Goal: Transaction & Acquisition: Download file/media

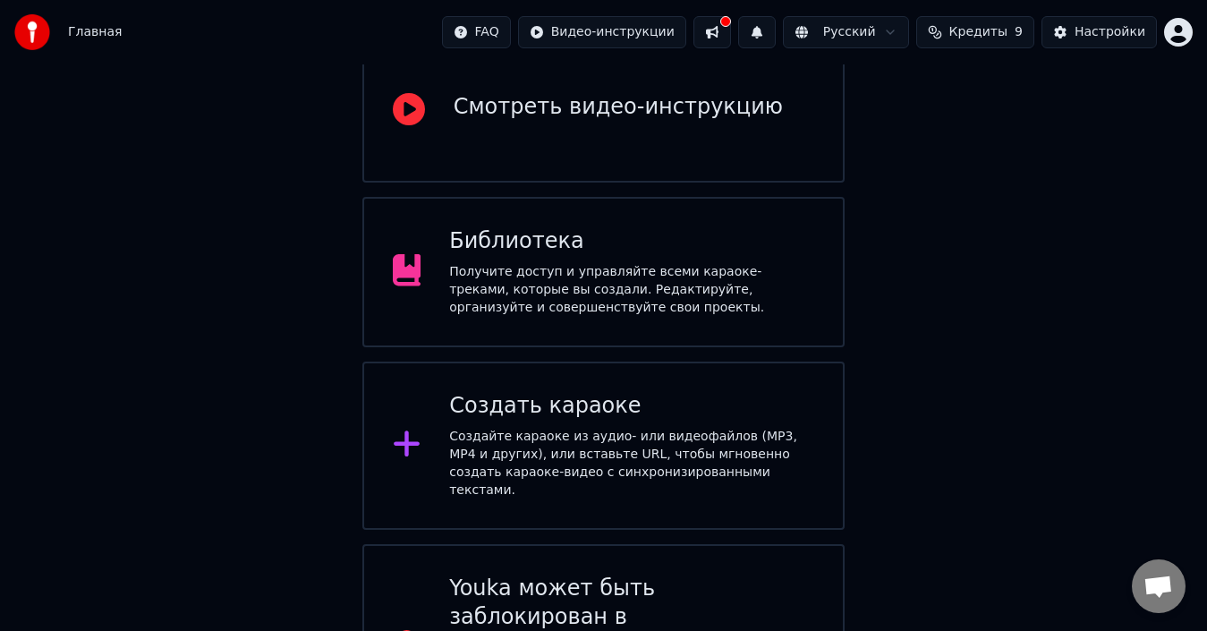
scroll to position [246, 0]
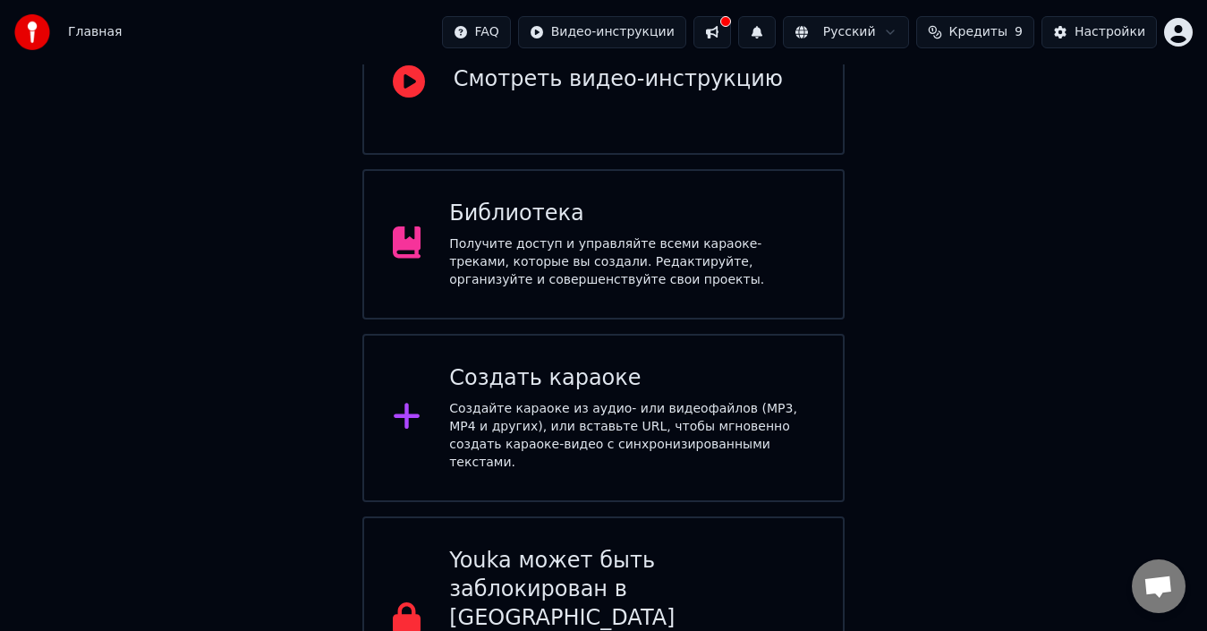
click at [622, 235] on div "Получите доступ и управляйте всеми караоке-треками, которые вы создали. Редакти…" at bounding box center [631, 262] width 365 height 54
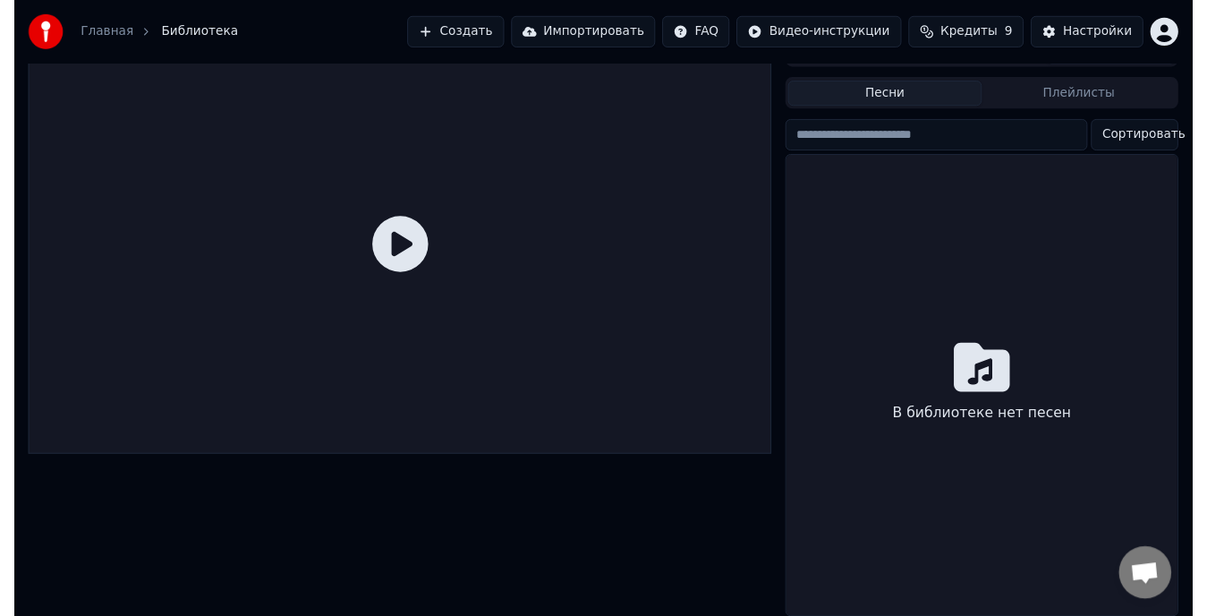
scroll to position [44, 0]
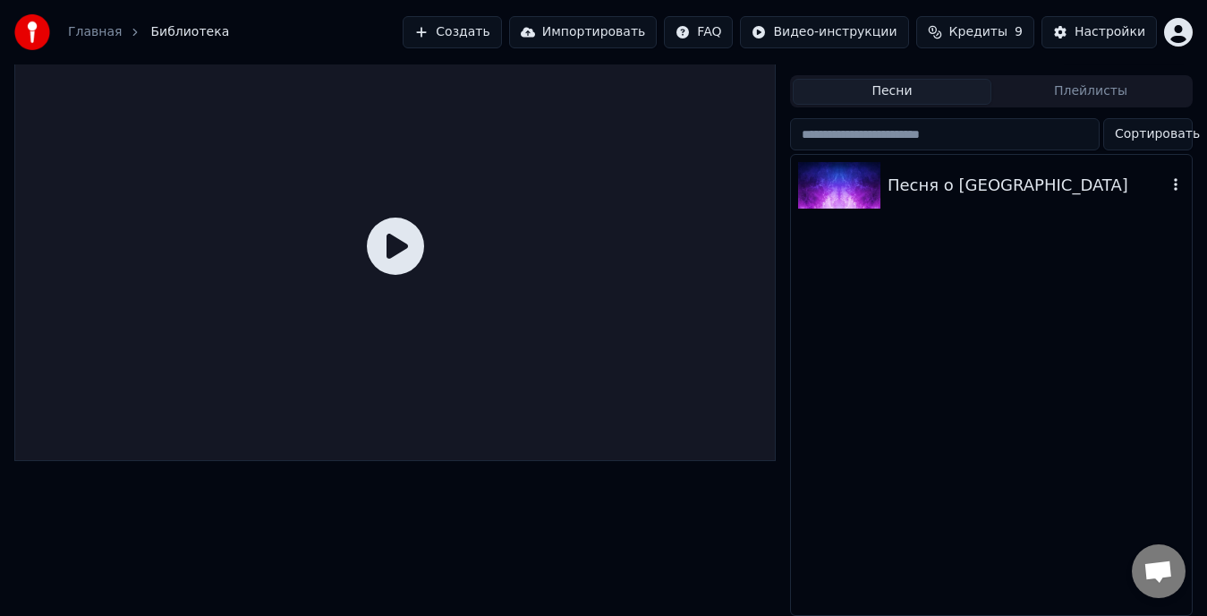
click at [947, 173] on div "Песня о [GEOGRAPHIC_DATA]" at bounding box center [1027, 185] width 279 height 25
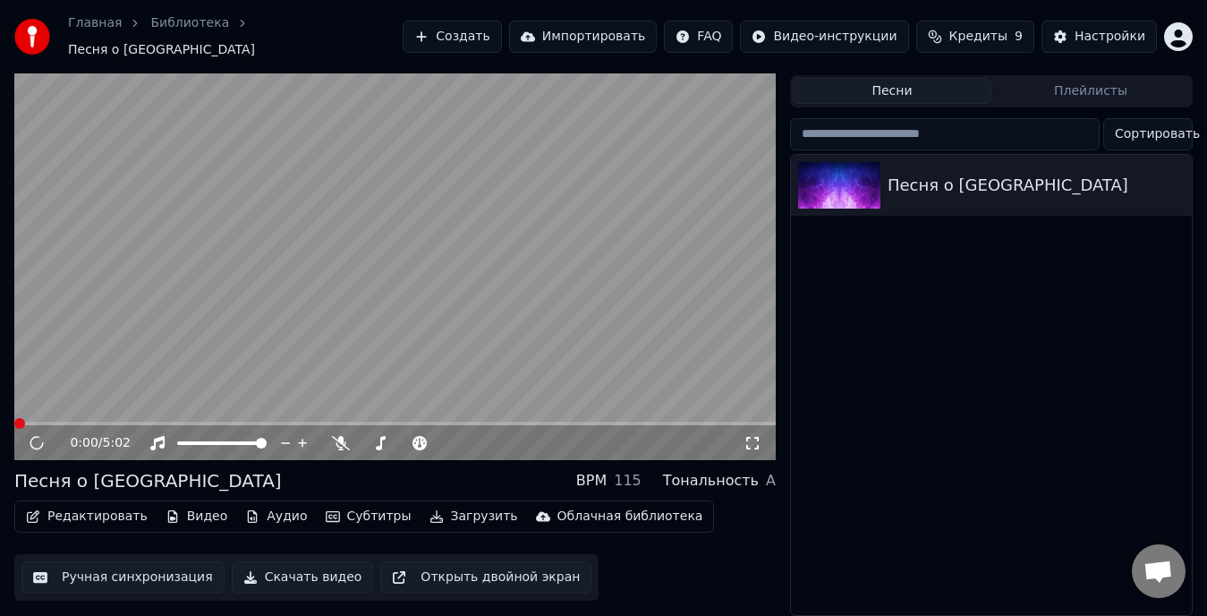
click at [72, 504] on button "Редактировать" at bounding box center [87, 516] width 136 height 25
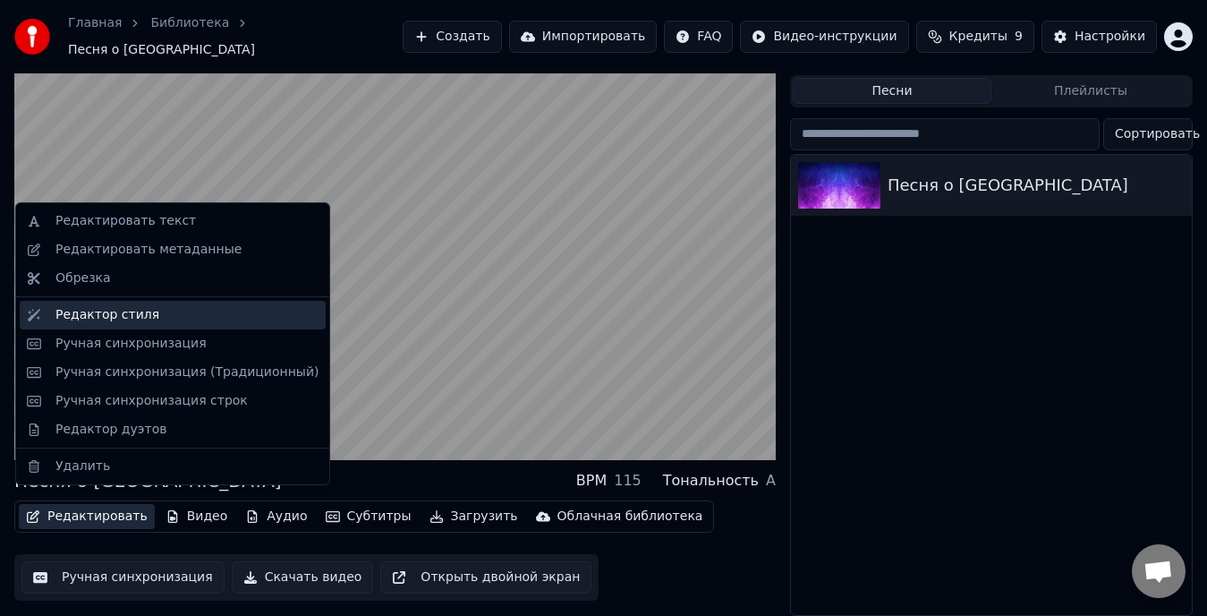
click at [127, 320] on div "Редактор стиля" at bounding box center [107, 315] width 104 height 18
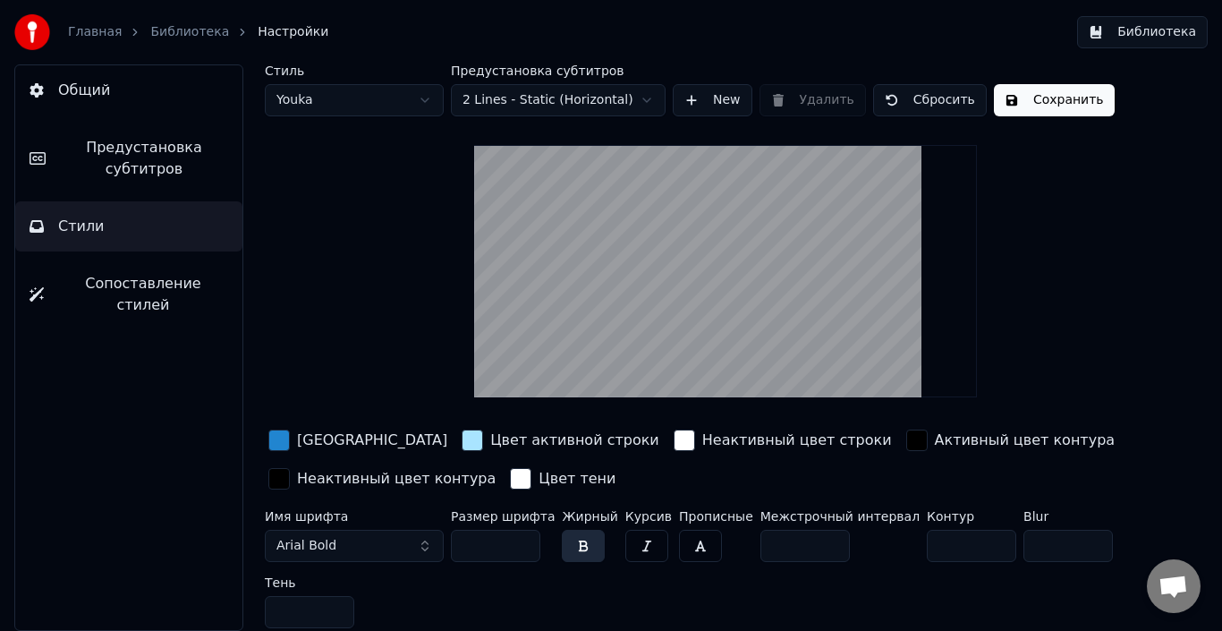
click at [151, 100] on button "Общий" at bounding box center [128, 90] width 227 height 50
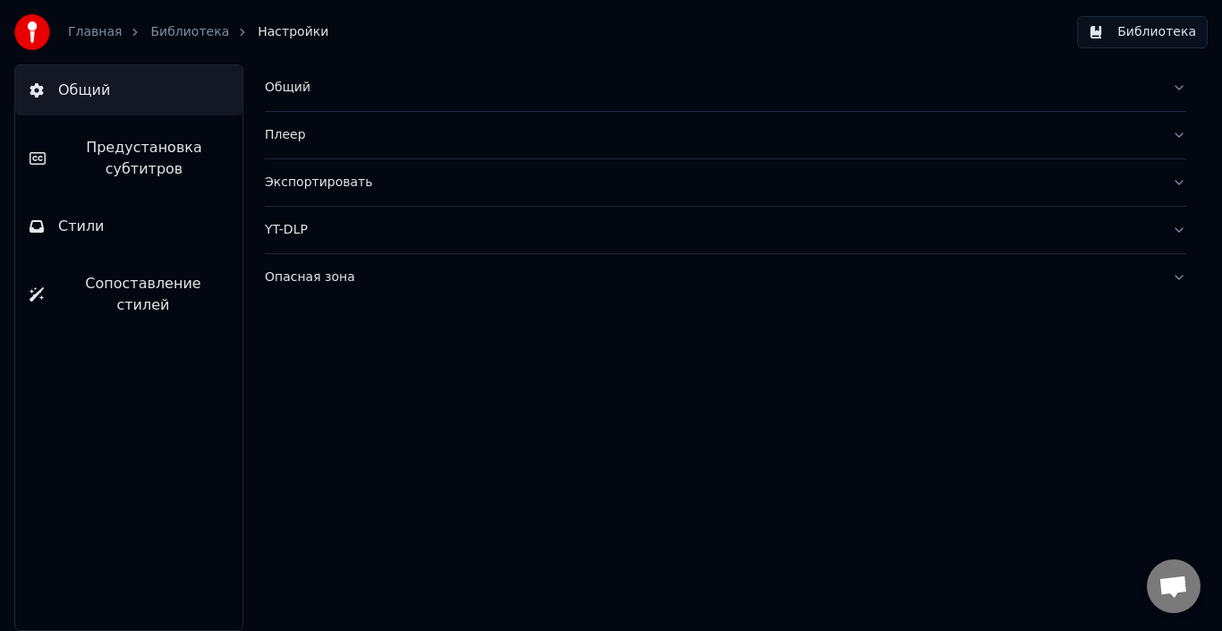
click at [95, 175] on span "Предустановка субтитров" at bounding box center [144, 158] width 168 height 43
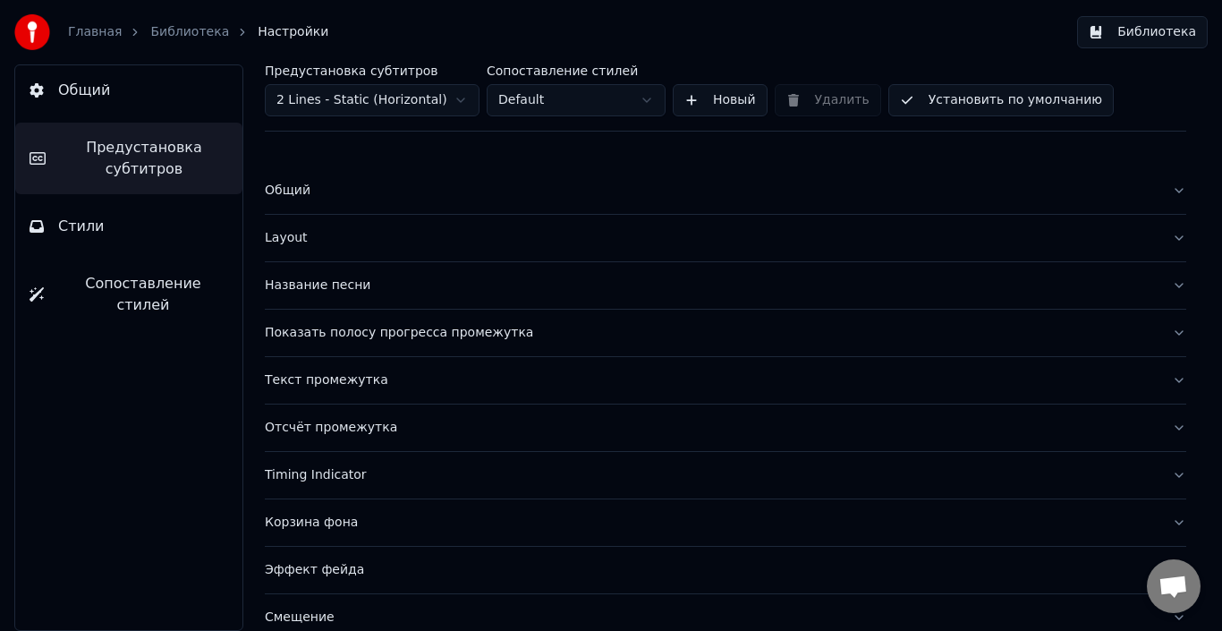
click at [364, 272] on button "Название песни" at bounding box center [726, 285] width 922 height 47
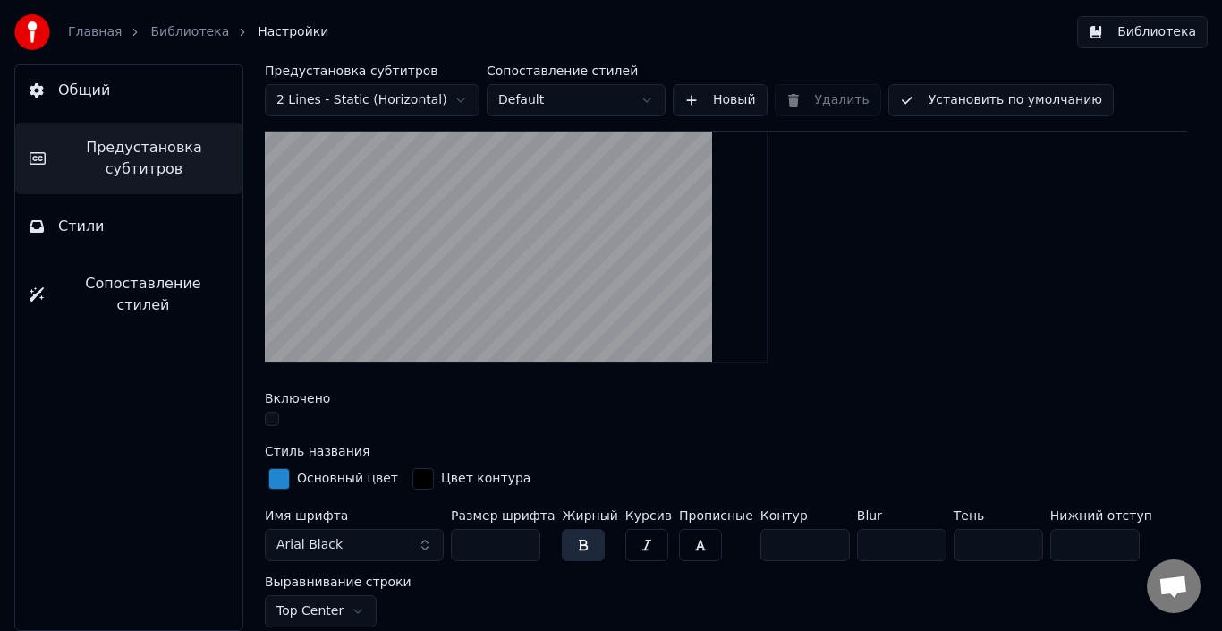
scroll to position [268, 0]
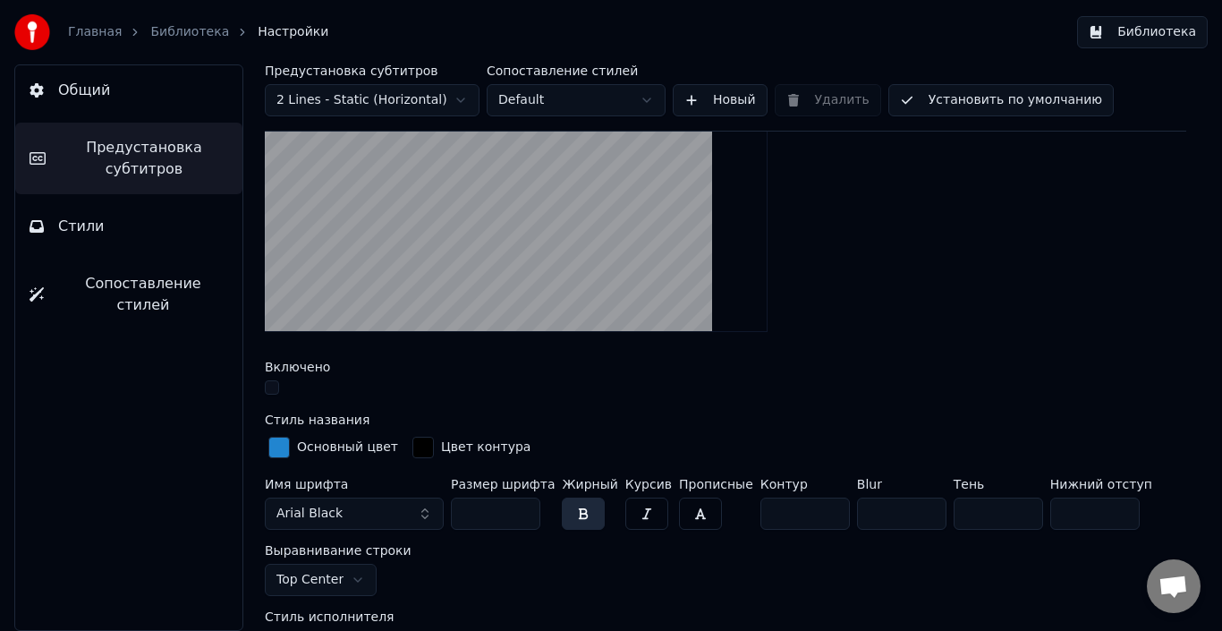
click at [268, 384] on button "button" at bounding box center [272, 387] width 14 height 14
click at [274, 391] on button "button" at bounding box center [272, 387] width 14 height 14
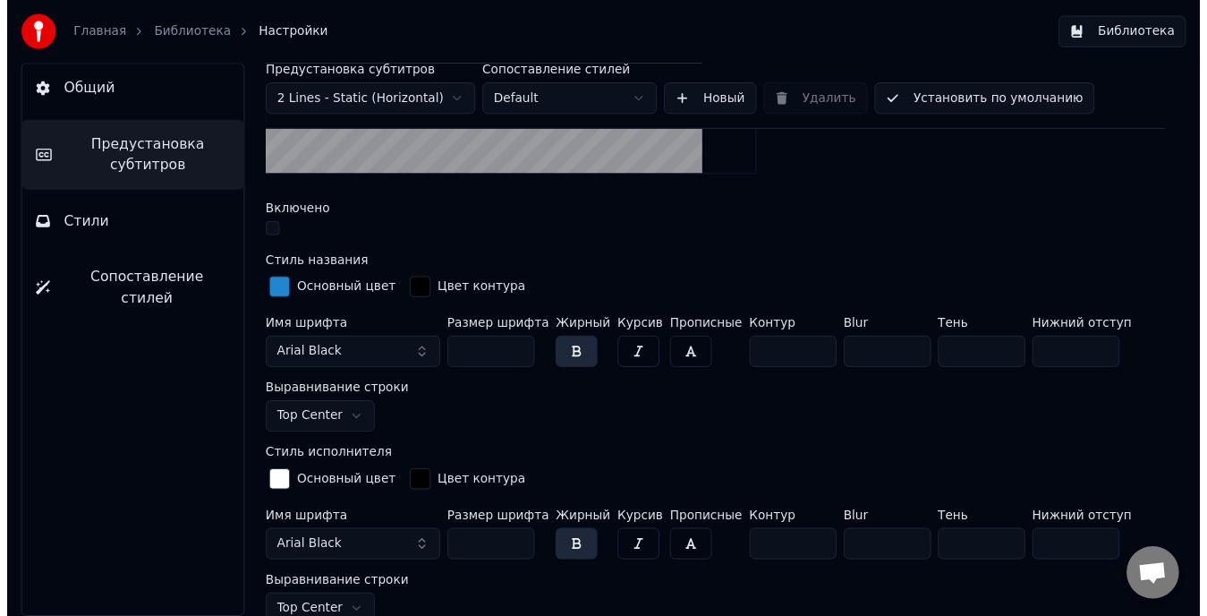
scroll to position [0, 0]
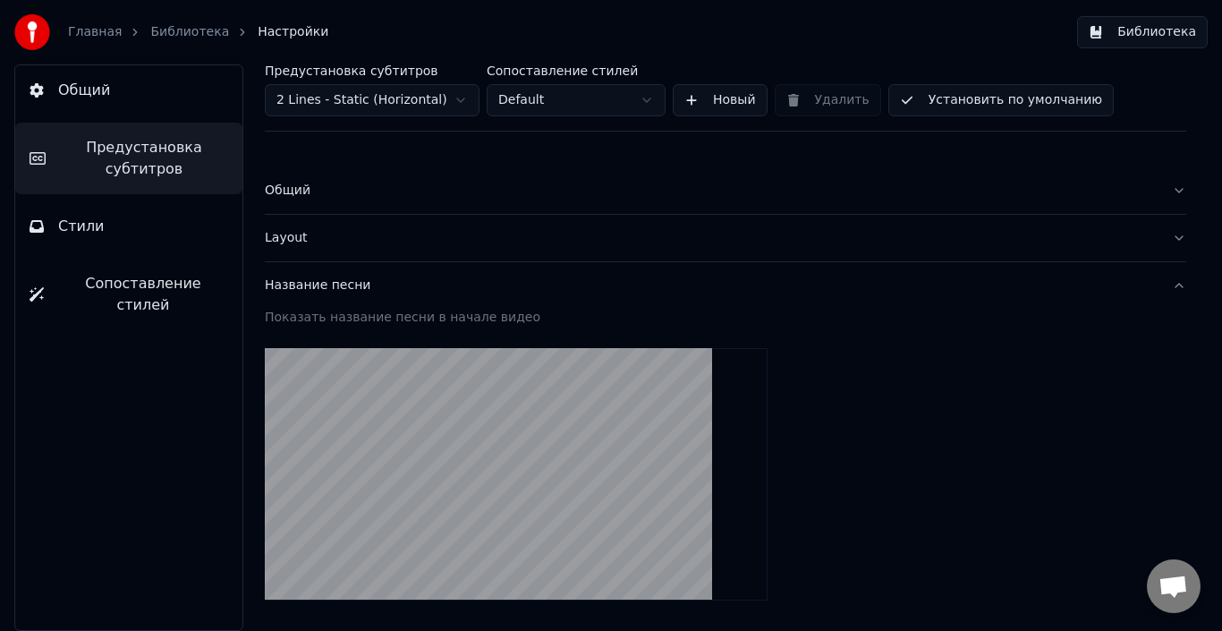
click at [922, 109] on button "Установить по умолчанию" at bounding box center [1000, 100] width 225 height 32
click at [181, 34] on link "Библиотека" at bounding box center [189, 32] width 79 height 18
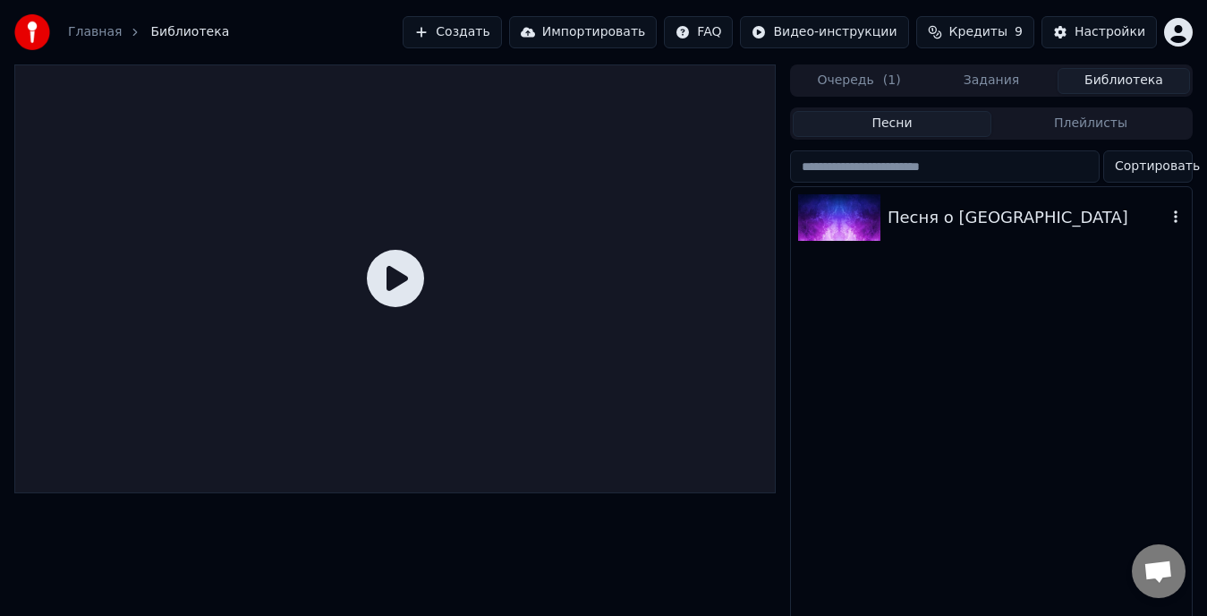
click at [1014, 223] on div "Песня о [GEOGRAPHIC_DATA]" at bounding box center [1027, 217] width 279 height 25
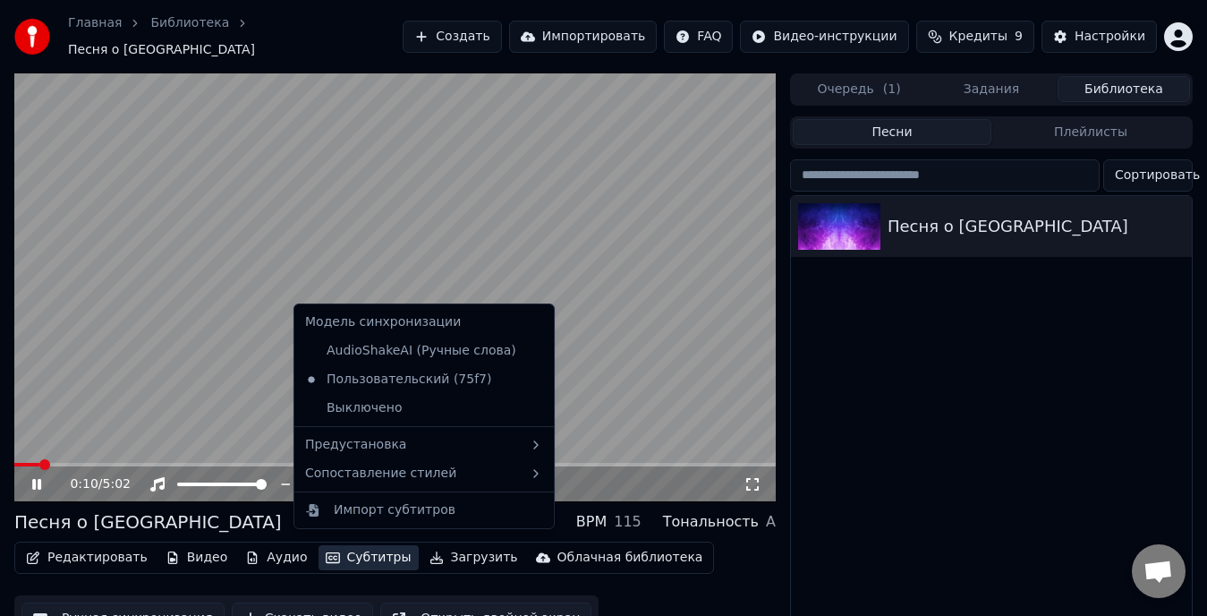
click at [339, 548] on button "Субтитры" at bounding box center [369, 557] width 100 height 25
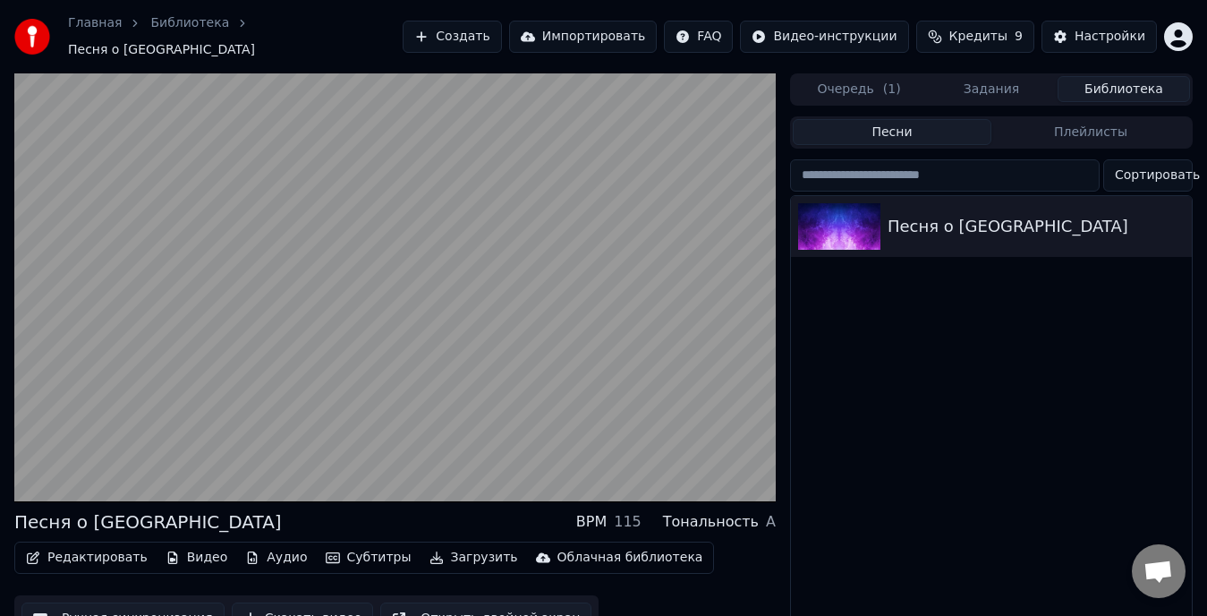
click at [735, 571] on div "Редактировать Видео Аудио Субтитры Загрузить Облачная библиотека Ручная синхрон…" at bounding box center [394, 591] width 761 height 100
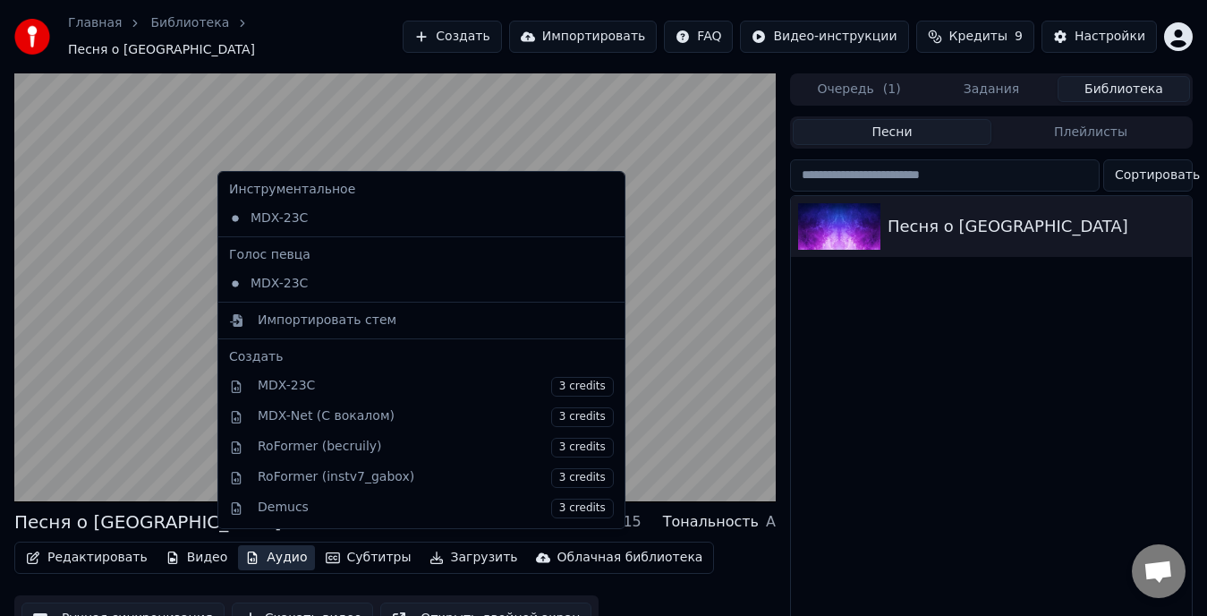
click at [269, 553] on button "Аудио" at bounding box center [276, 557] width 76 height 25
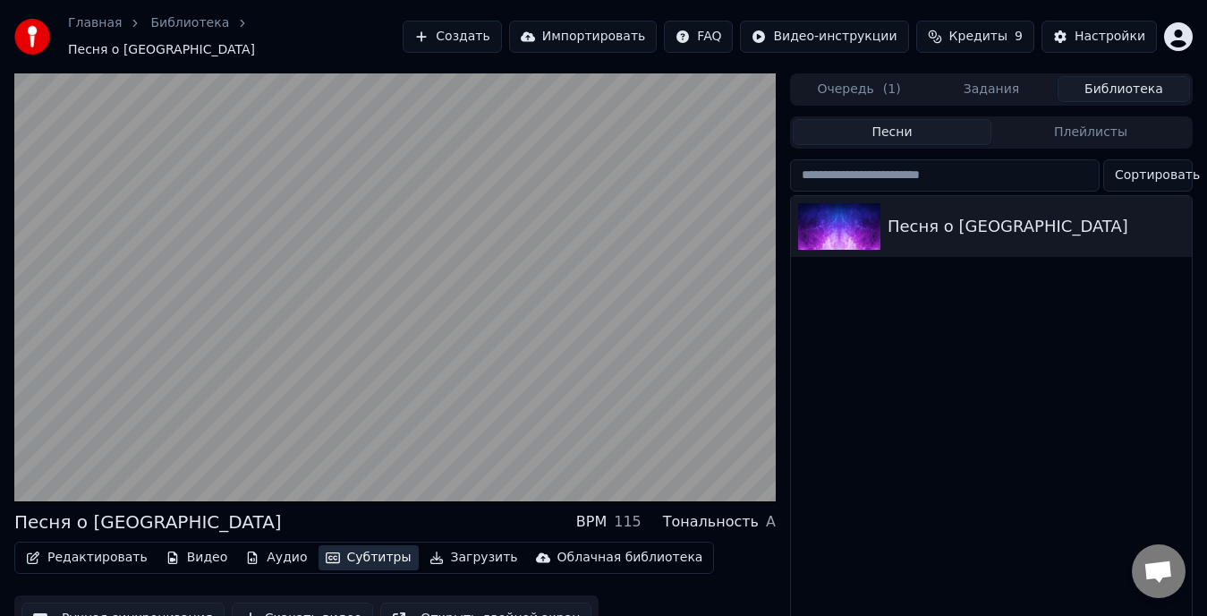
click at [341, 548] on button "Субтитры" at bounding box center [369, 557] width 100 height 25
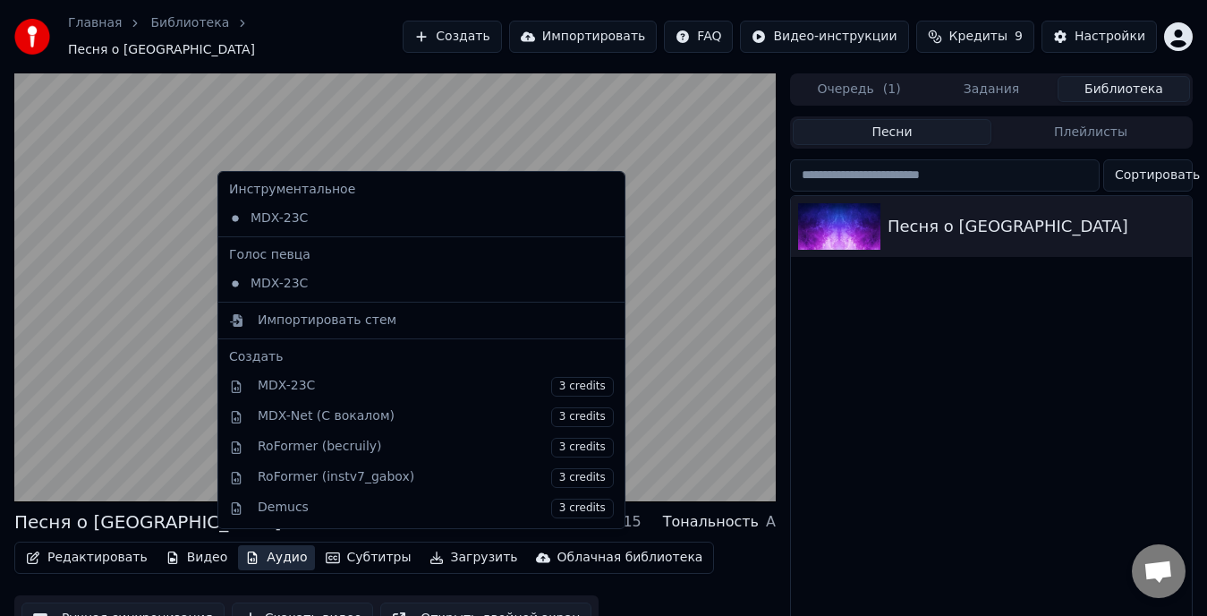
click at [260, 550] on button "Аудио" at bounding box center [276, 557] width 76 height 25
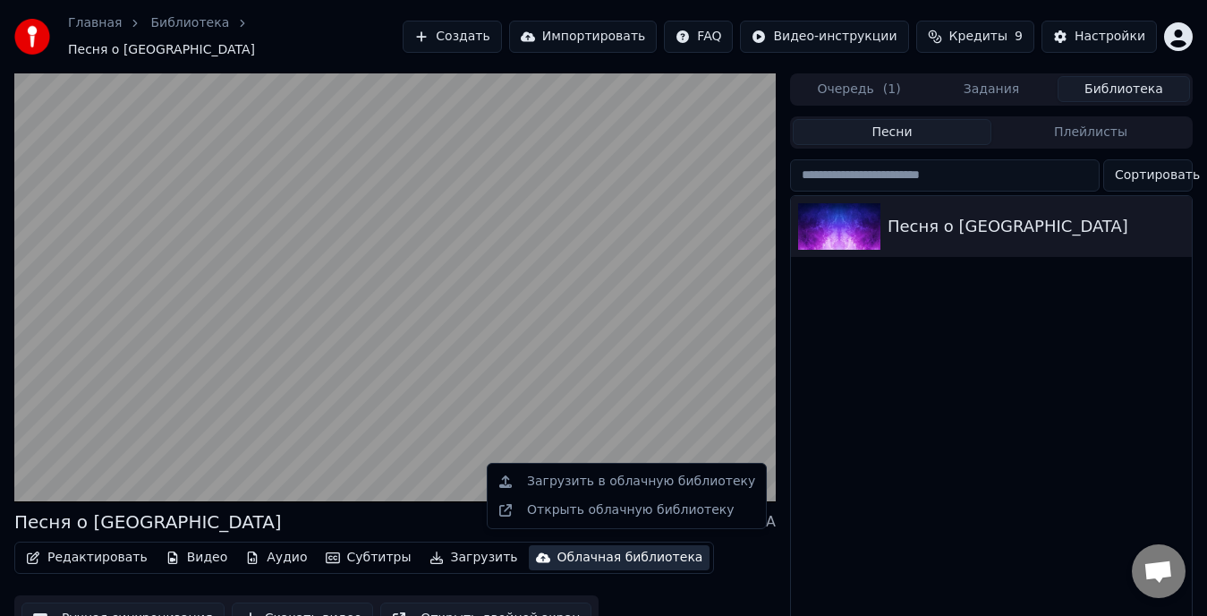
click at [731, 548] on div "Редактировать Видео Аудио Субтитры Загрузить Облачная библиотека Ручная синхрон…" at bounding box center [394, 591] width 761 height 100
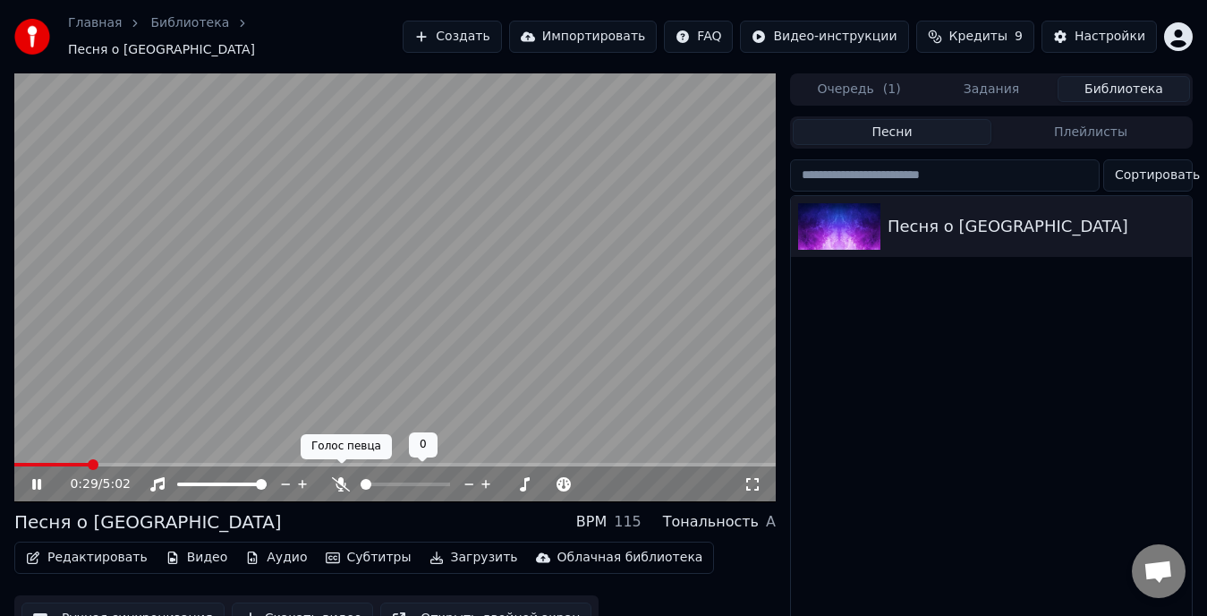
click at [342, 477] on icon at bounding box center [341, 484] width 18 height 14
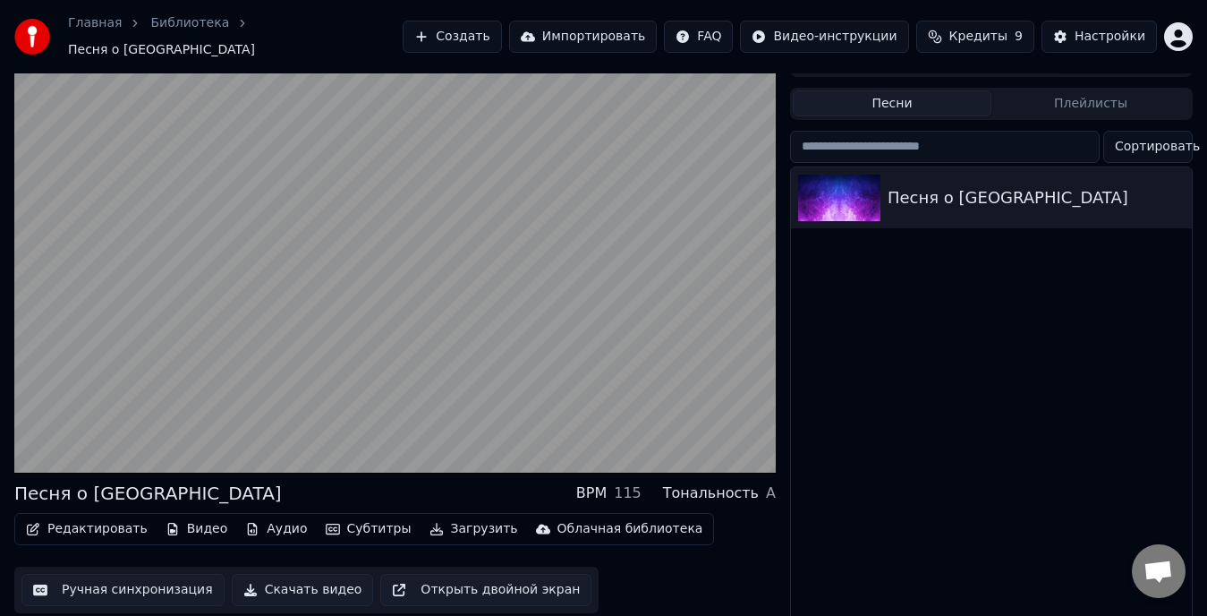
scroll to position [44, 0]
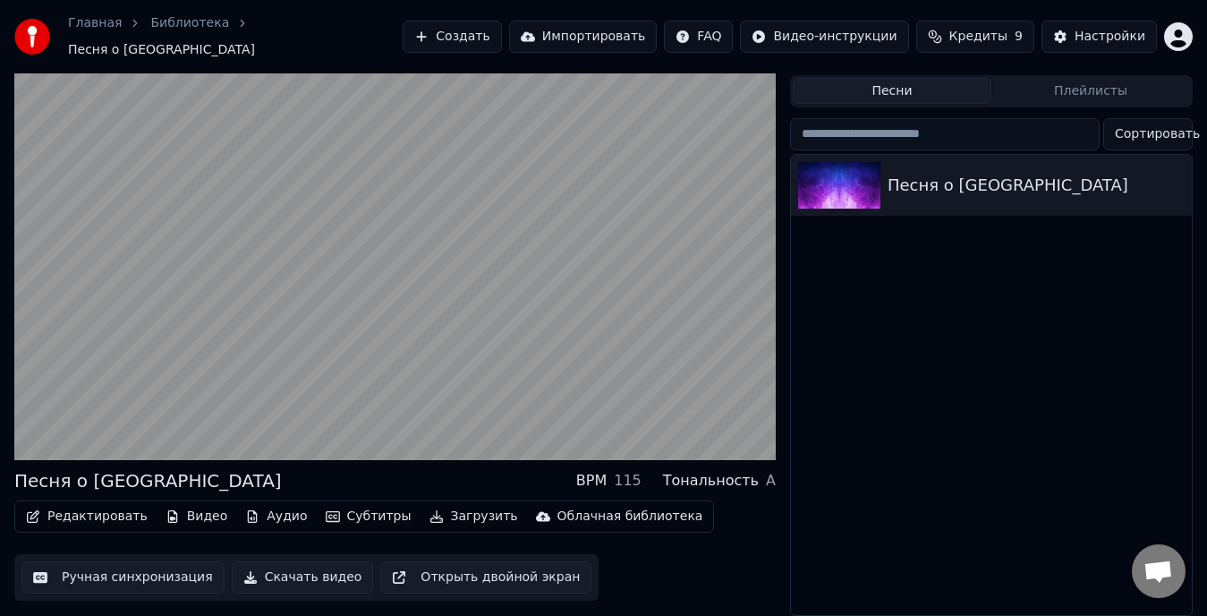
click at [340, 510] on button "Субтитры" at bounding box center [369, 516] width 100 height 25
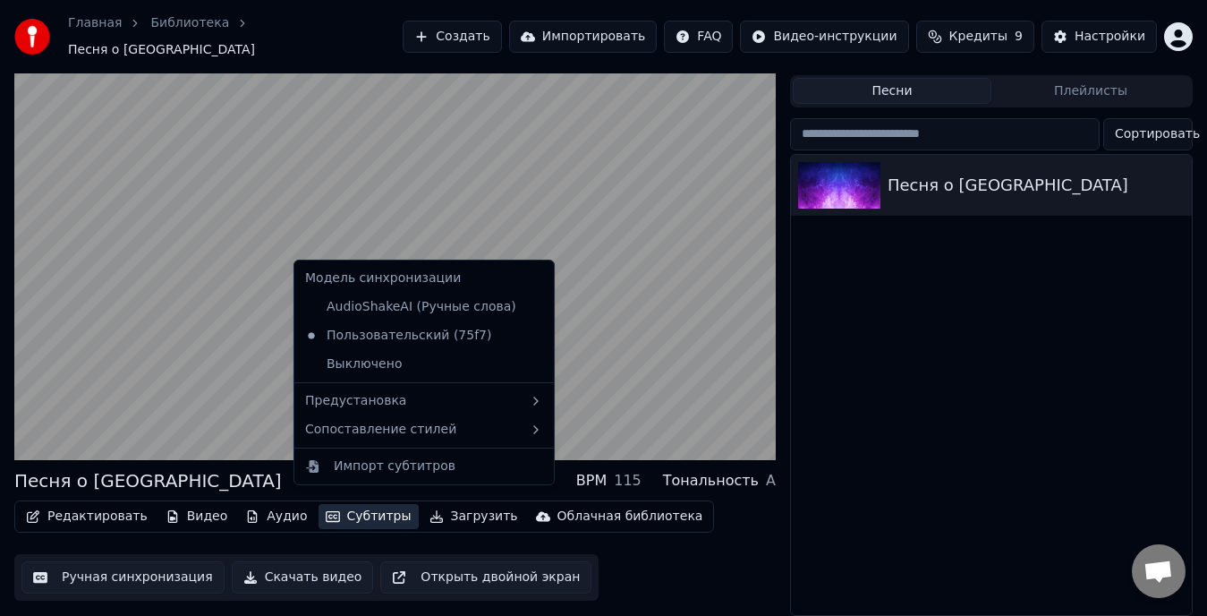
click at [340, 510] on button "Субтитры" at bounding box center [369, 516] width 100 height 25
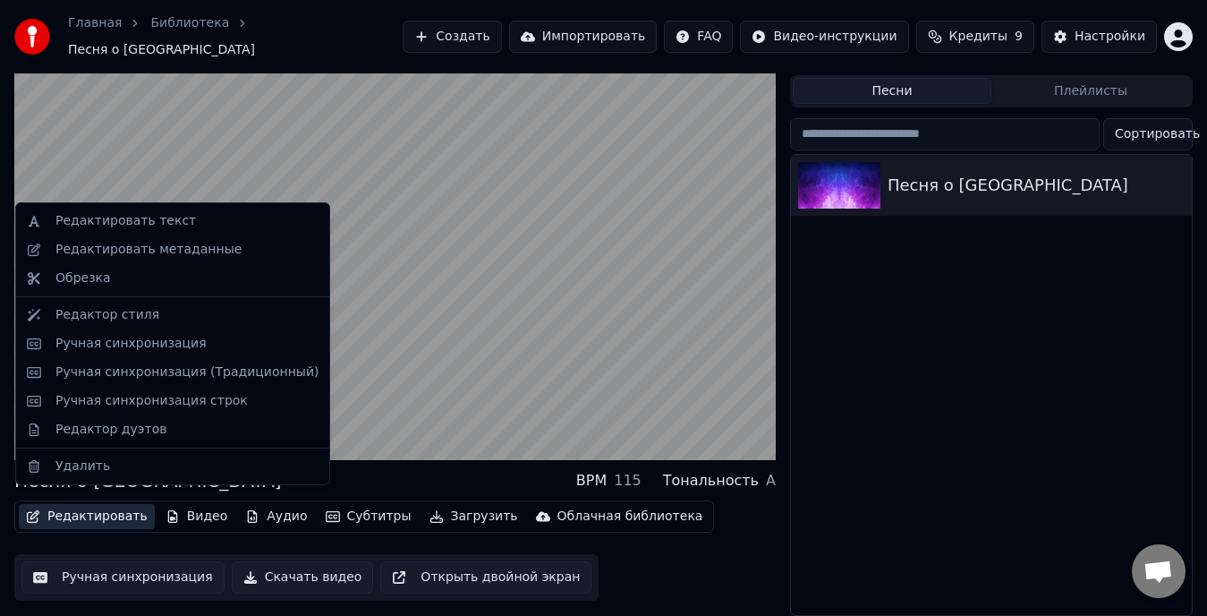
click at [103, 512] on button "Редактировать" at bounding box center [87, 516] width 136 height 25
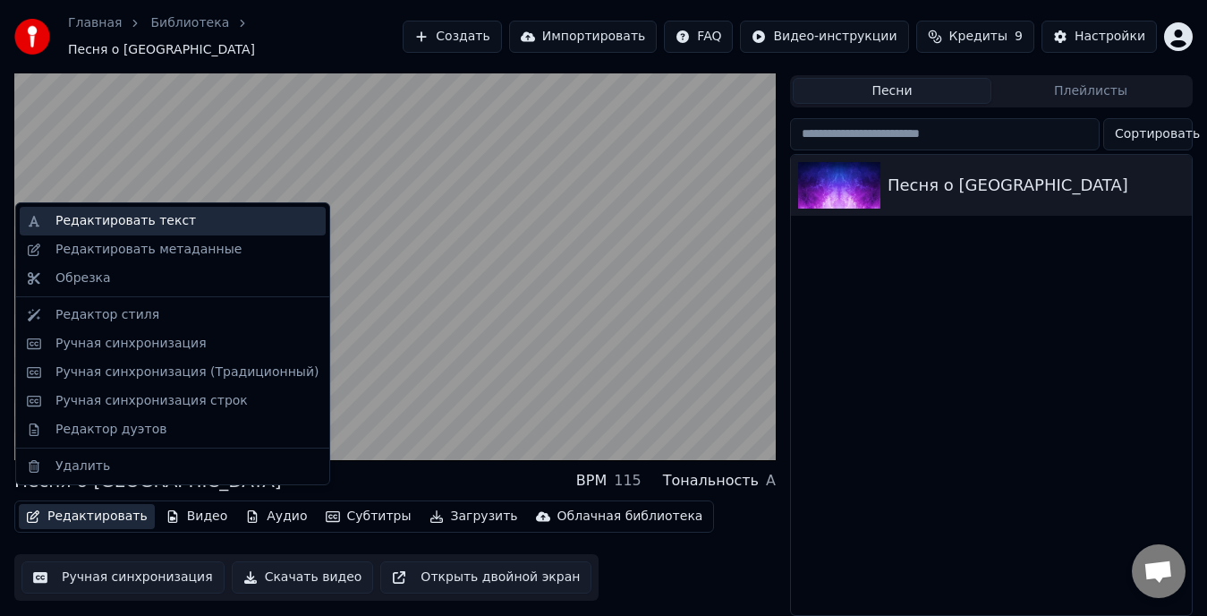
click at [152, 216] on div "Редактировать текст" at bounding box center [125, 221] width 140 height 18
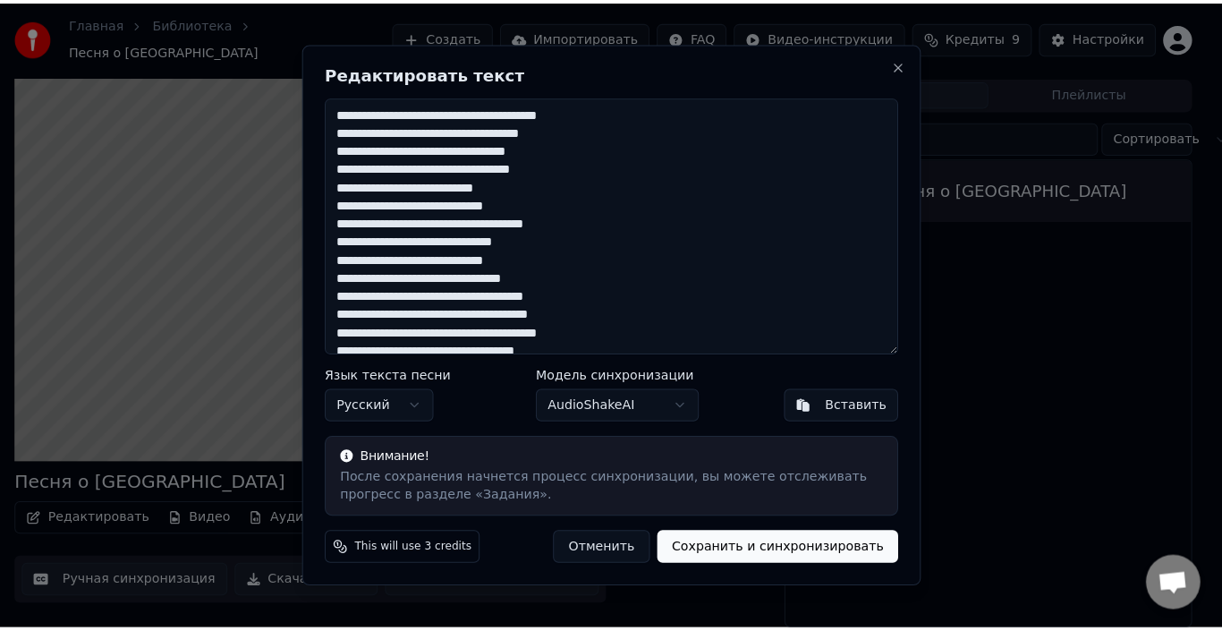
scroll to position [29, 0]
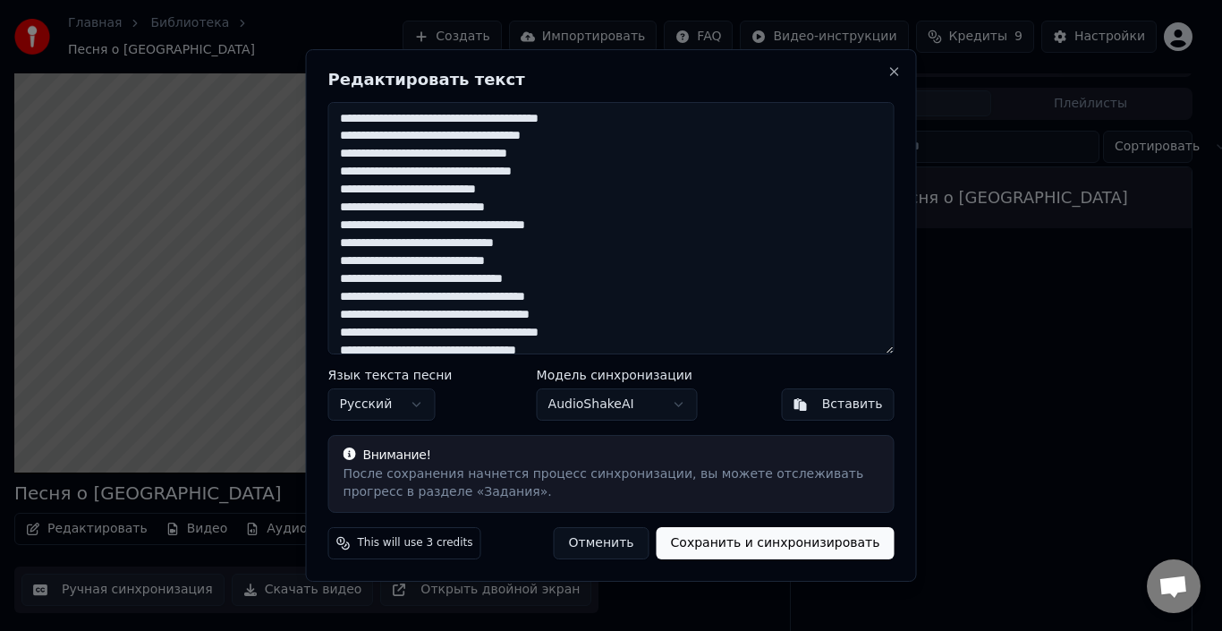
click at [609, 544] on button "Отменить" at bounding box center [602, 543] width 96 height 32
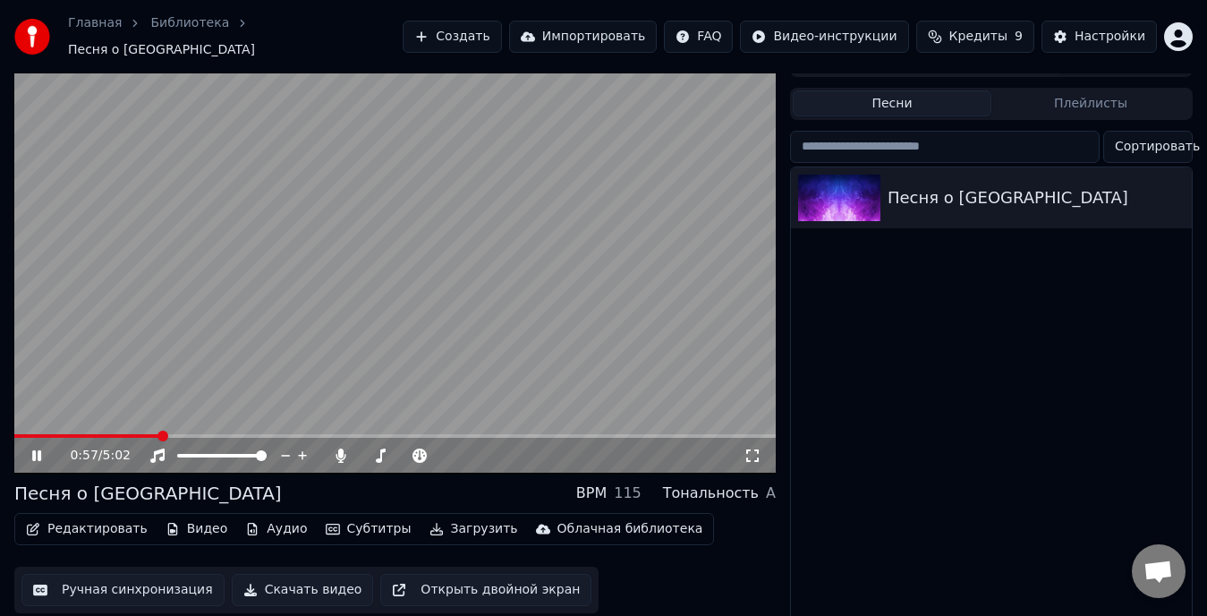
click at [34, 450] on icon at bounding box center [36, 455] width 9 height 11
click at [116, 520] on button "Редактировать" at bounding box center [87, 528] width 136 height 25
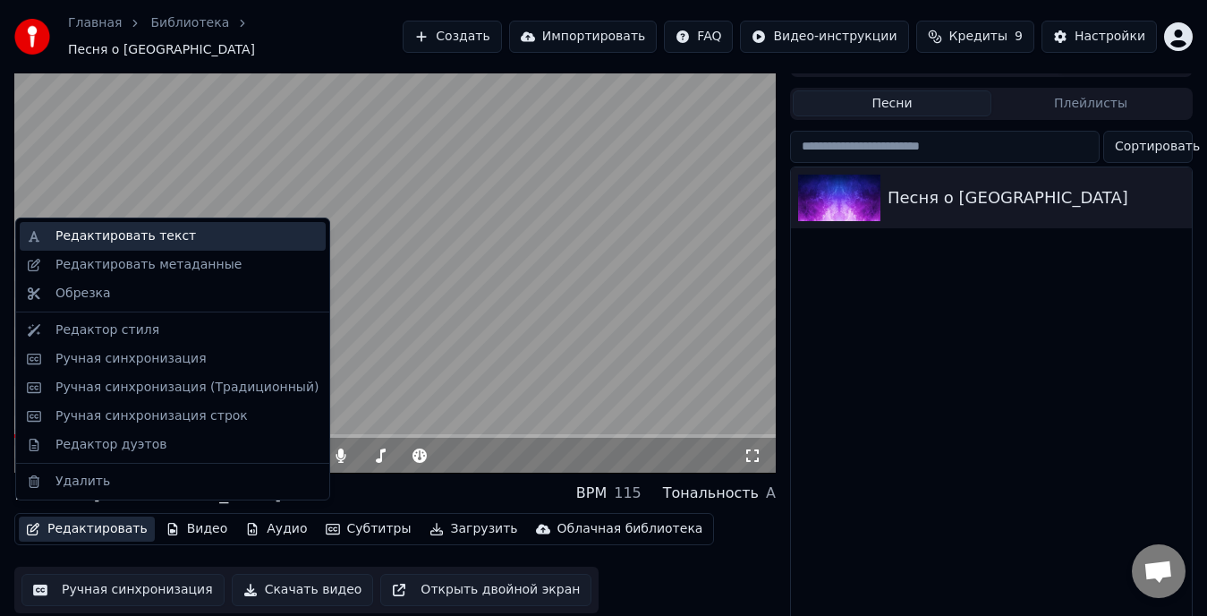
click at [183, 237] on div "Редактировать текст" at bounding box center [186, 236] width 263 height 18
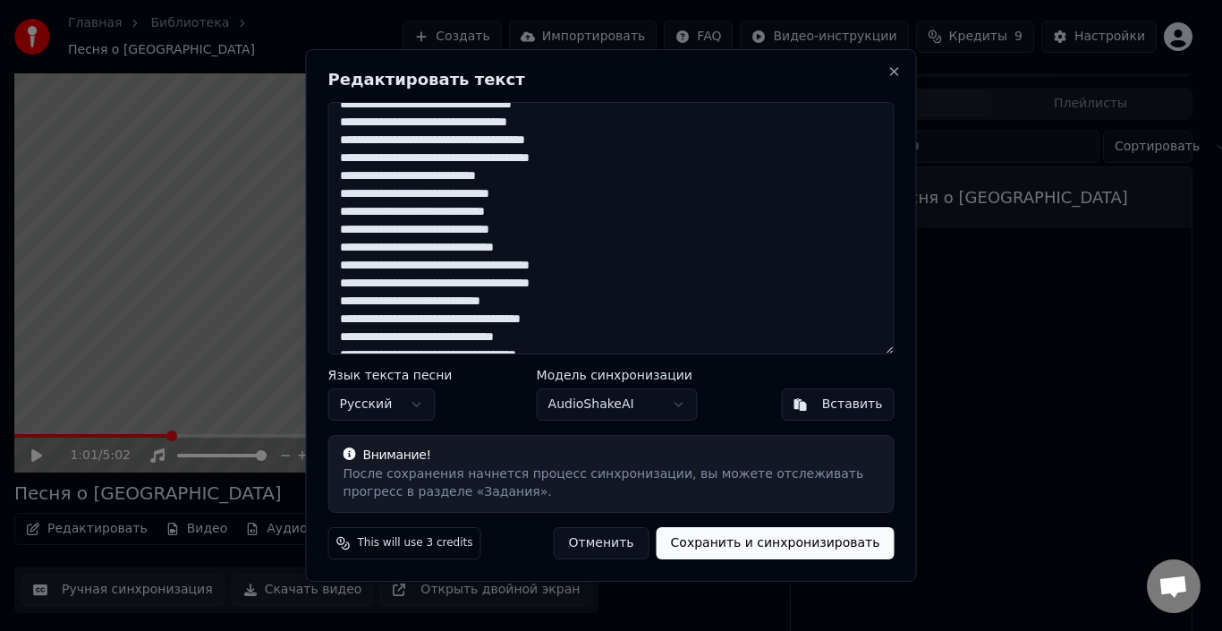
scroll to position [210, 0]
click at [482, 226] on textarea at bounding box center [611, 228] width 566 height 252
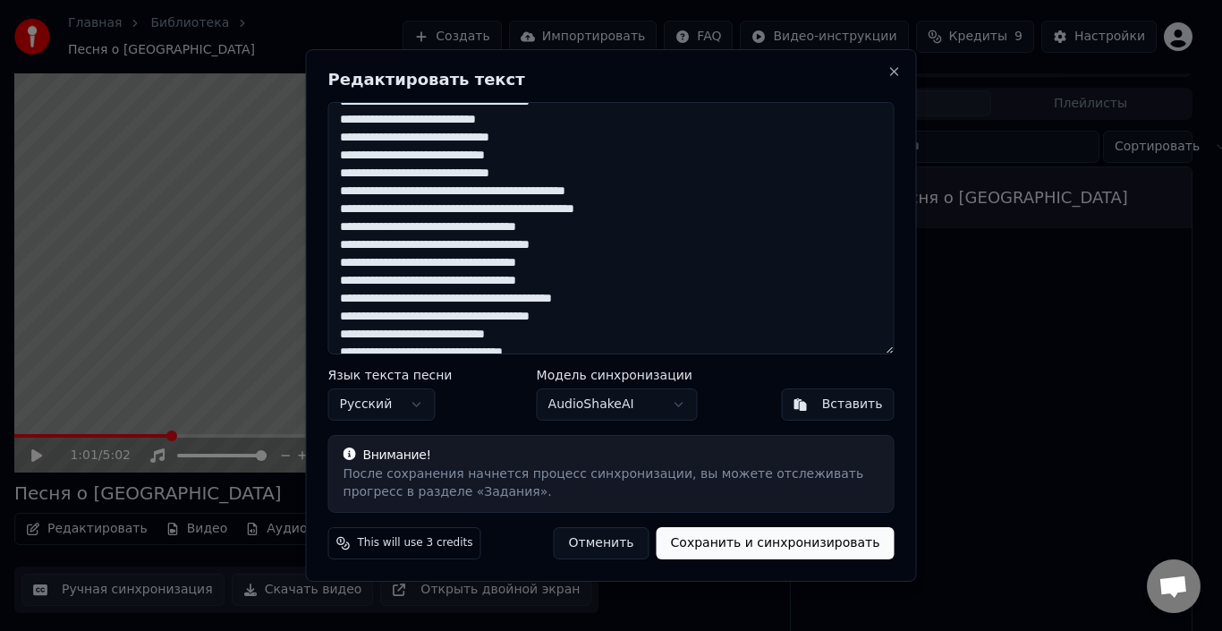
scroll to position [716, 0]
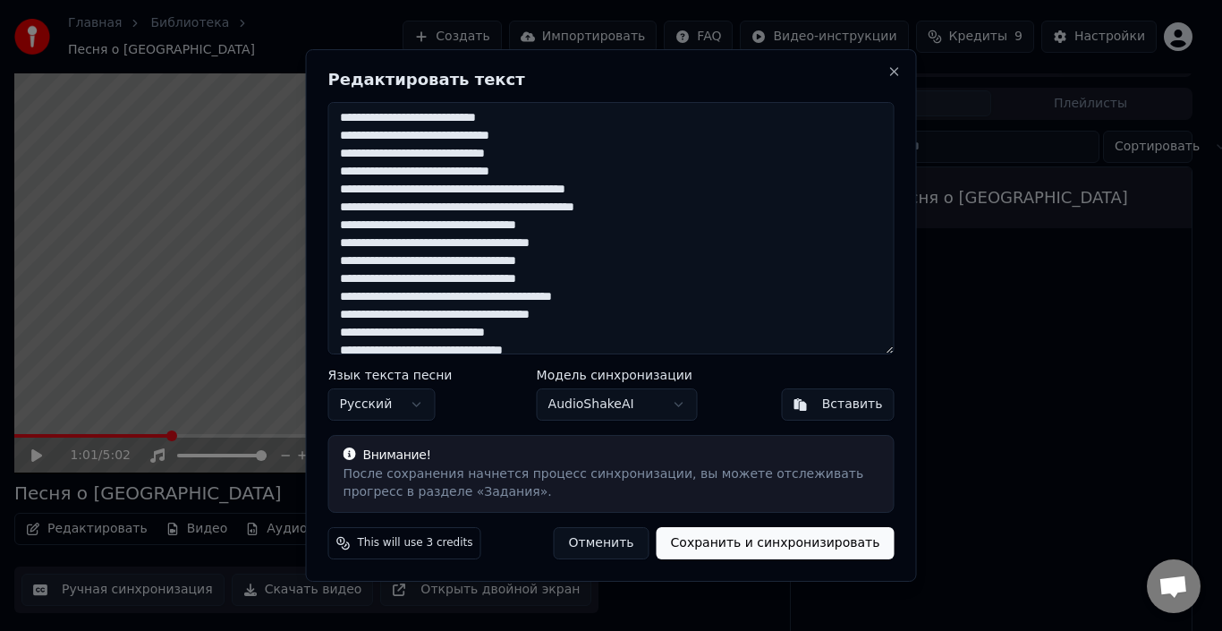
click at [395, 204] on textarea at bounding box center [611, 228] width 566 height 252
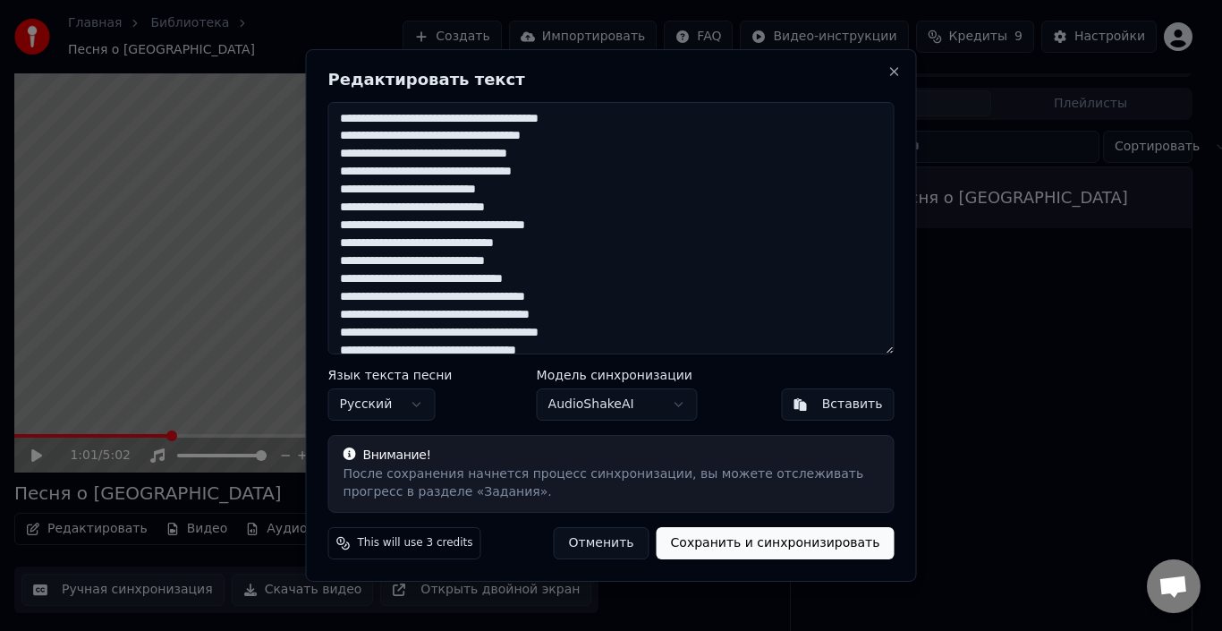
click at [575, 170] on textarea at bounding box center [611, 228] width 566 height 252
click at [336, 267] on textarea at bounding box center [611, 228] width 566 height 252
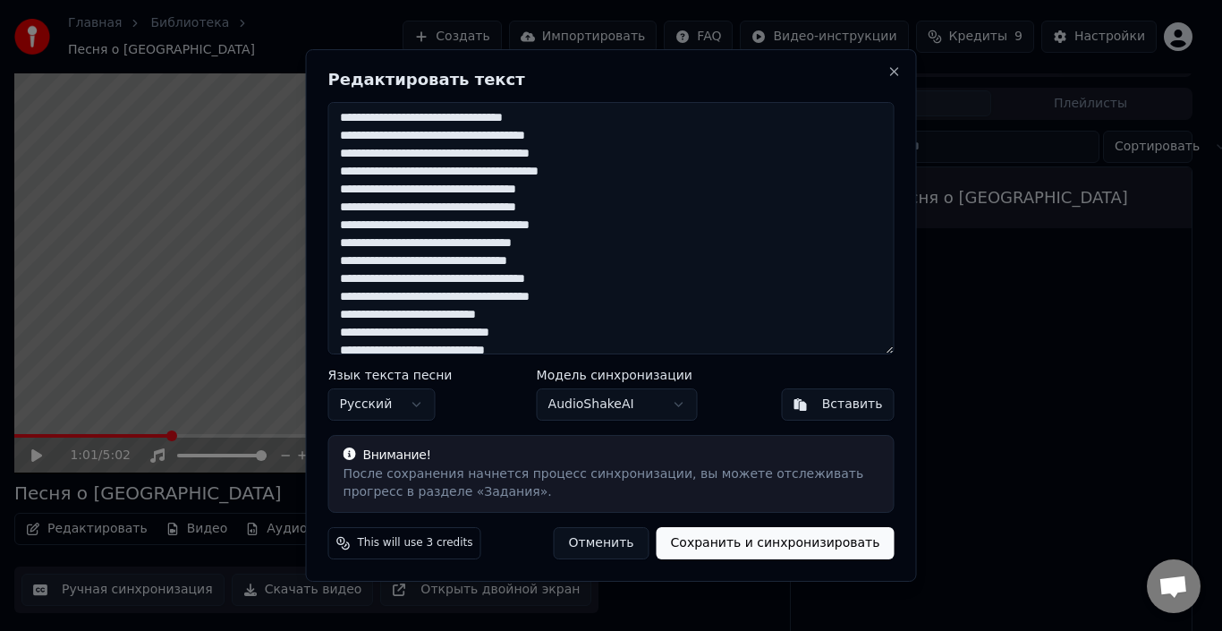
click at [338, 316] on textarea at bounding box center [611, 228] width 566 height 252
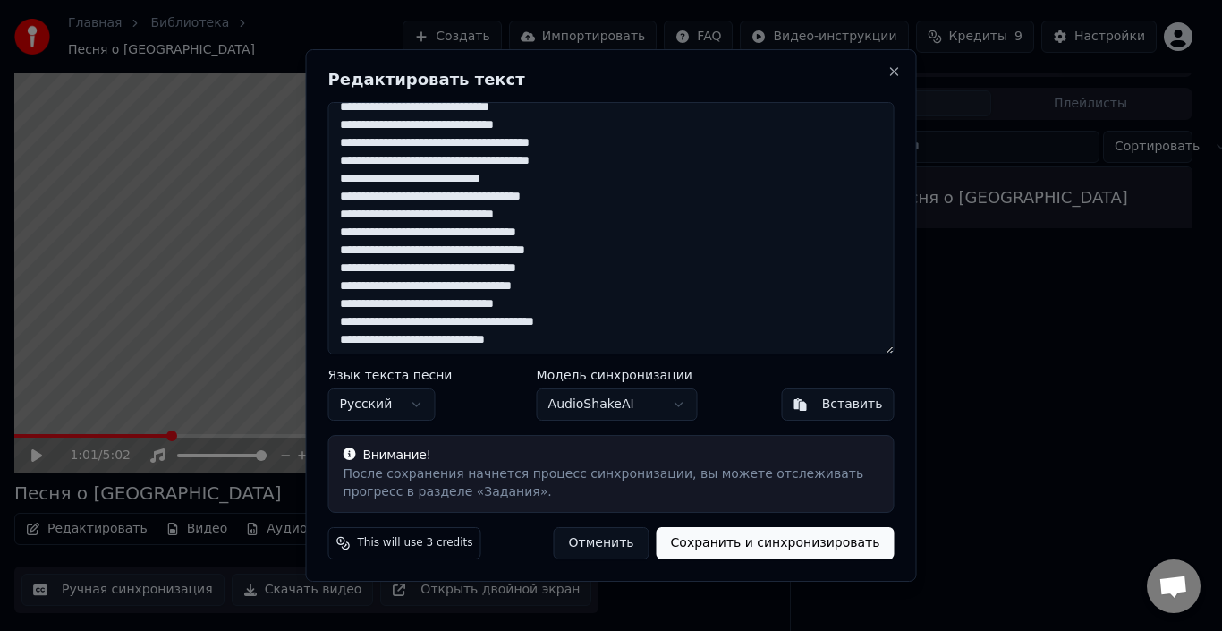
scroll to position [489, 0]
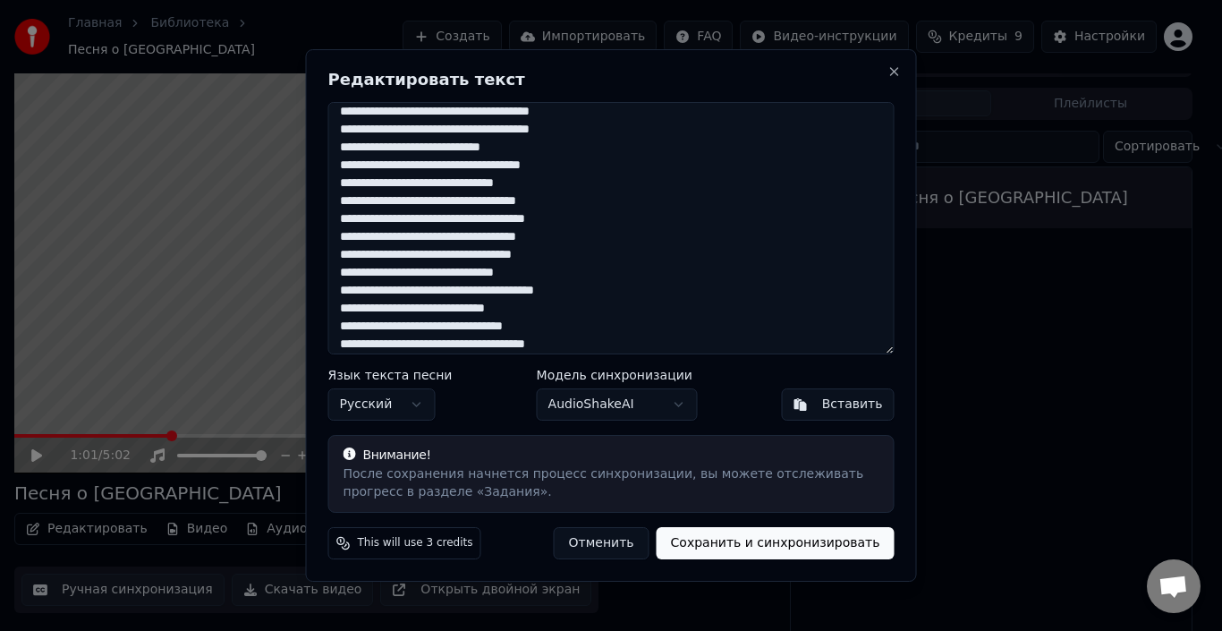
click at [336, 310] on textarea at bounding box center [611, 228] width 566 height 252
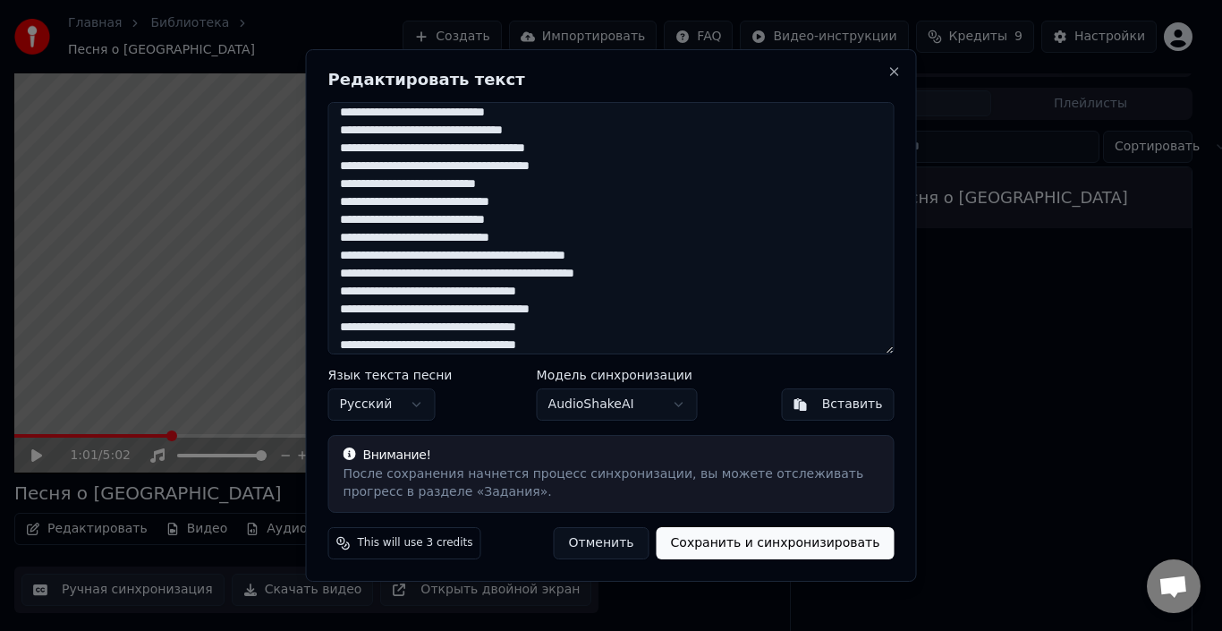
scroll to position [793, 0]
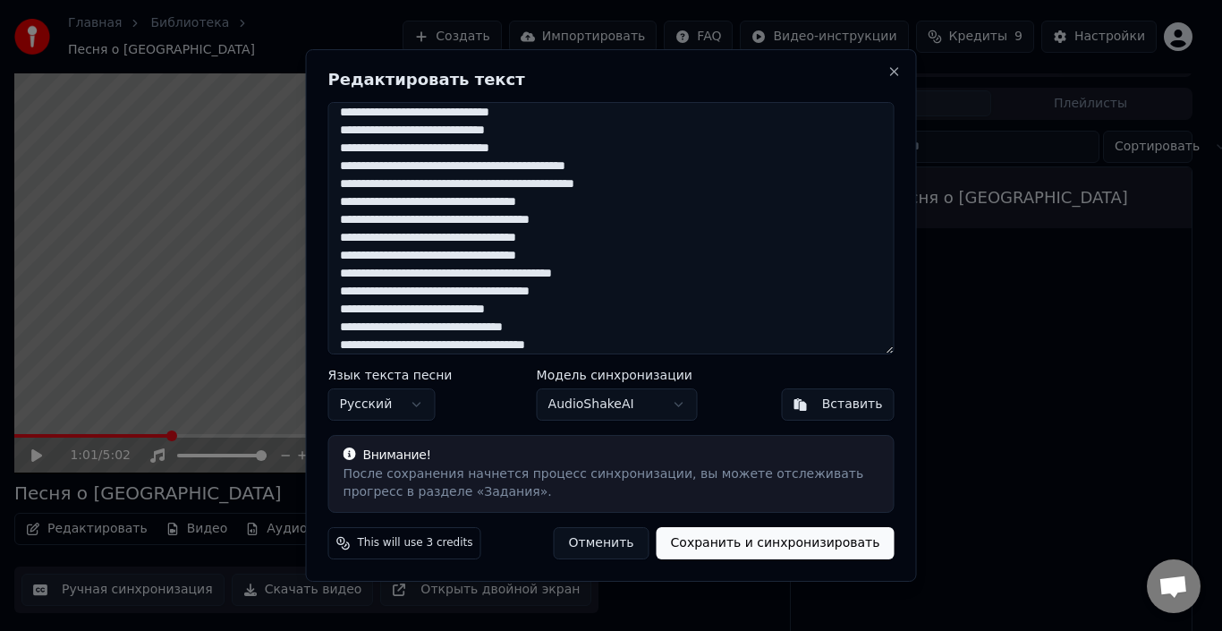
click at [339, 310] on textarea at bounding box center [611, 228] width 566 height 252
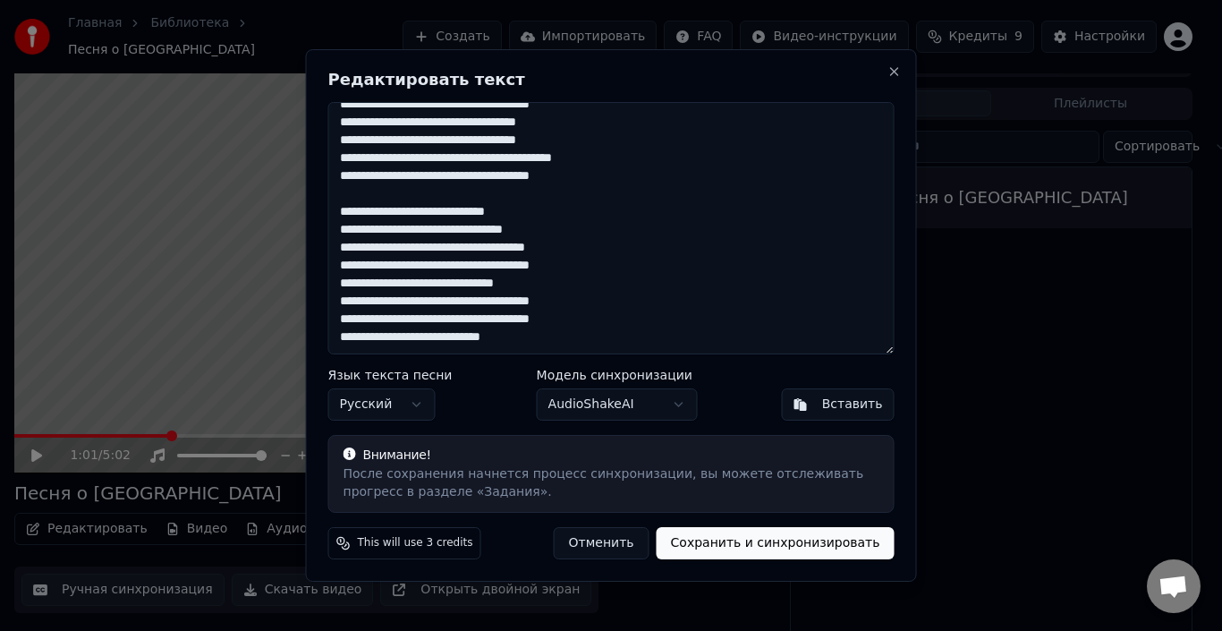
type textarea "**********"
click at [759, 543] on button "Сохранить и синхронизировать" at bounding box center [776, 543] width 238 height 32
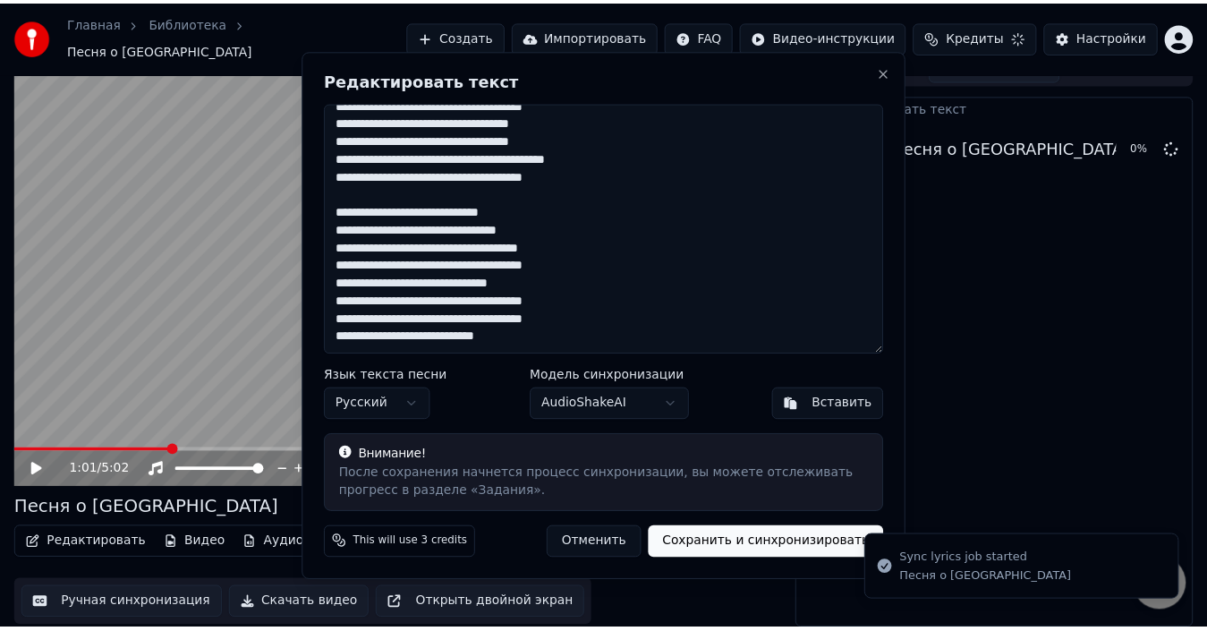
scroll to position [13, 0]
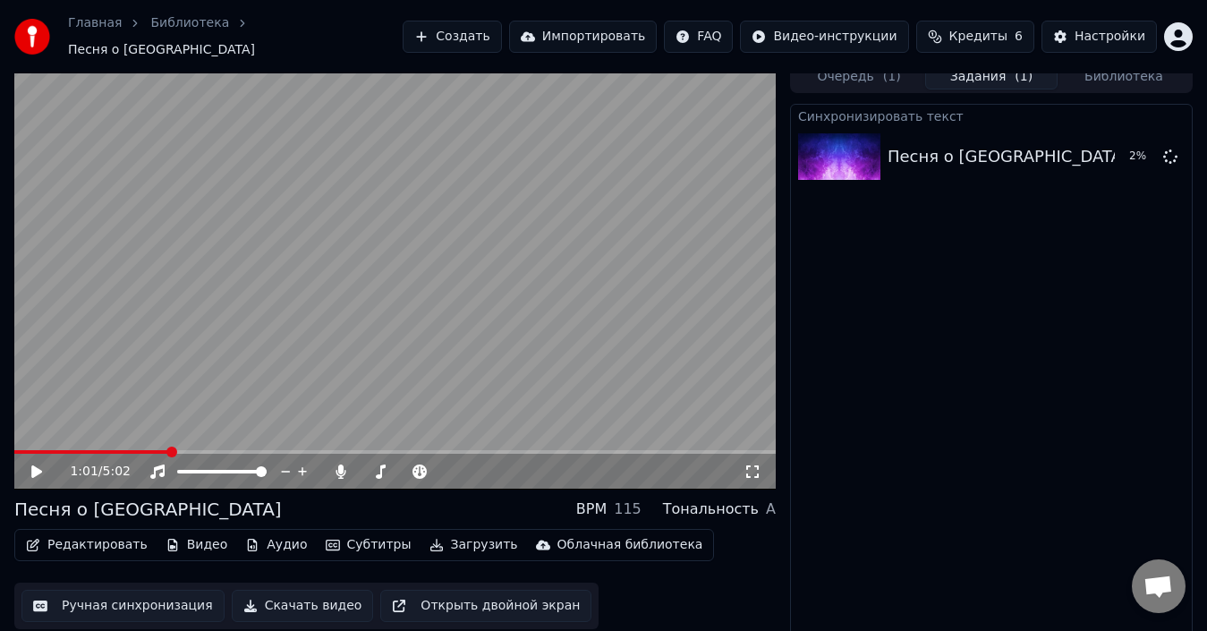
click at [37, 465] on icon at bounding box center [36, 471] width 11 height 13
click at [14, 451] on span at bounding box center [19, 451] width 11 height 11
click at [40, 469] on icon at bounding box center [49, 471] width 41 height 14
click at [34, 466] on icon at bounding box center [36, 471] width 9 height 11
click at [32, 465] on icon at bounding box center [36, 471] width 11 height 13
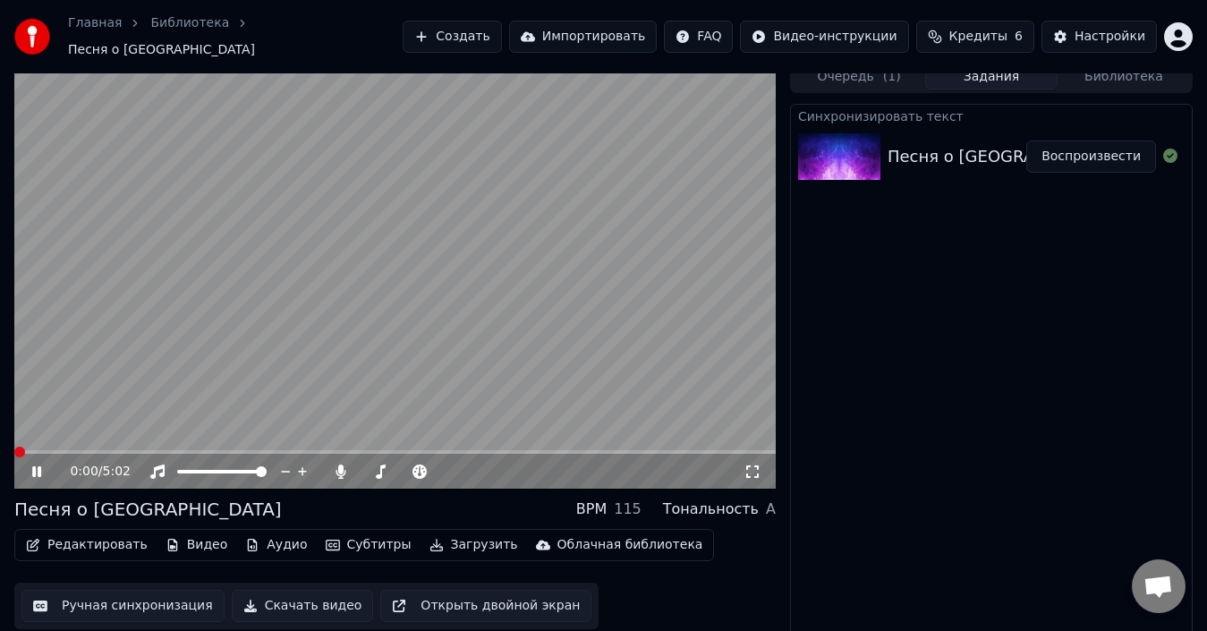
click at [14, 446] on span at bounding box center [19, 451] width 11 height 11
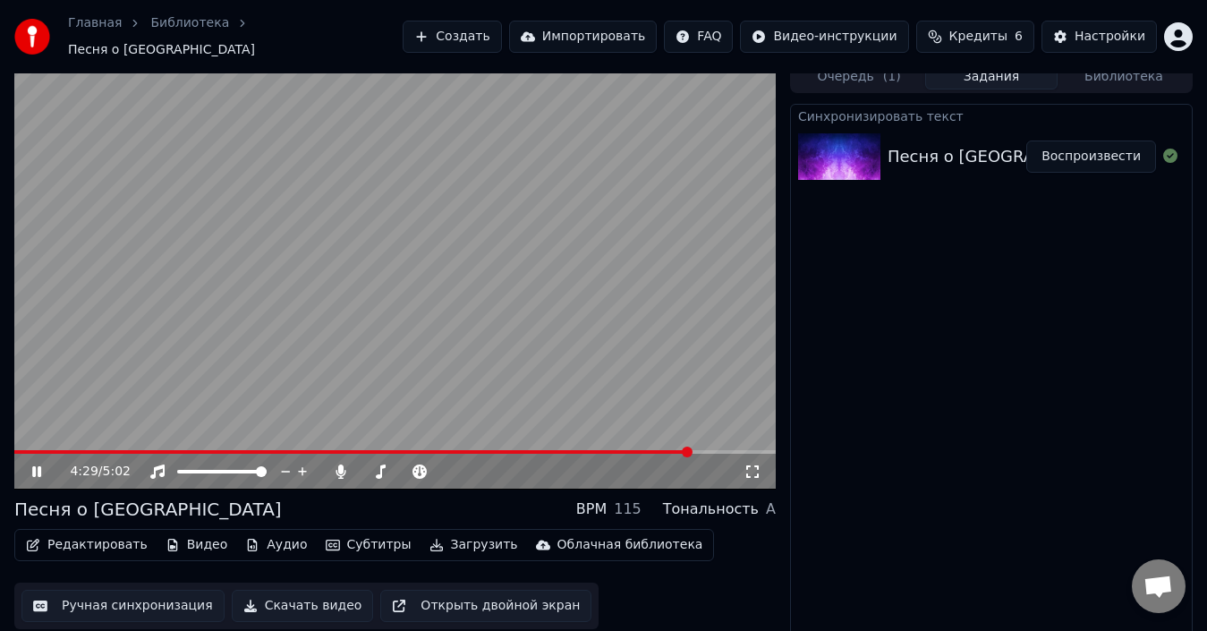
click at [35, 466] on icon at bounding box center [36, 471] width 9 height 11
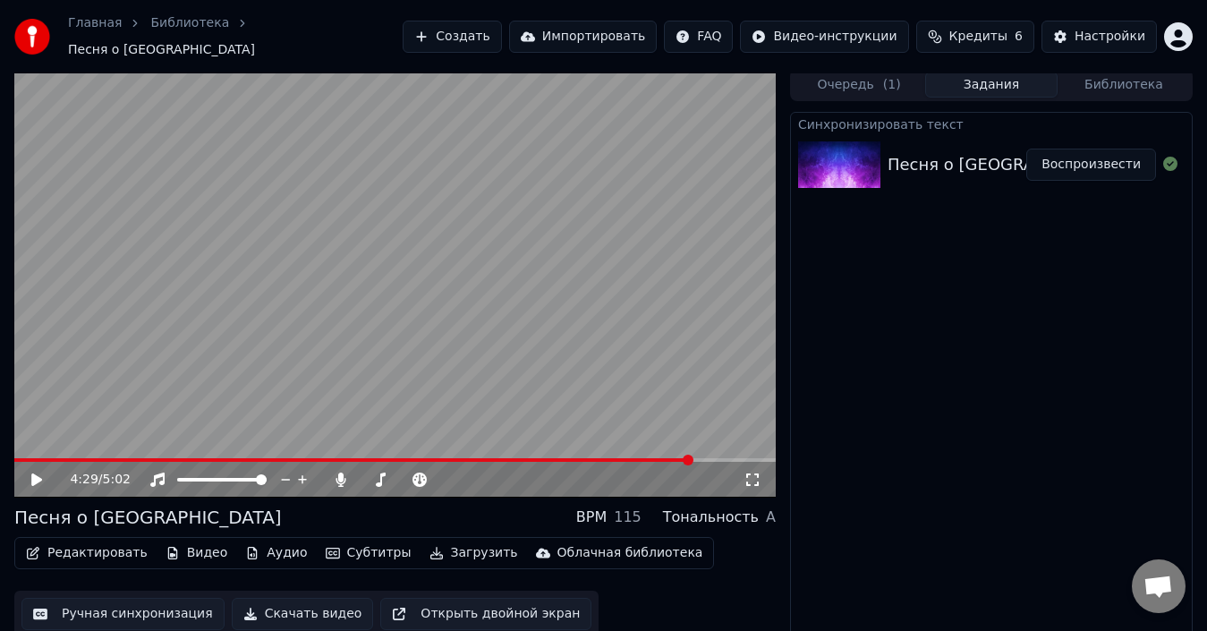
scroll to position [0, 0]
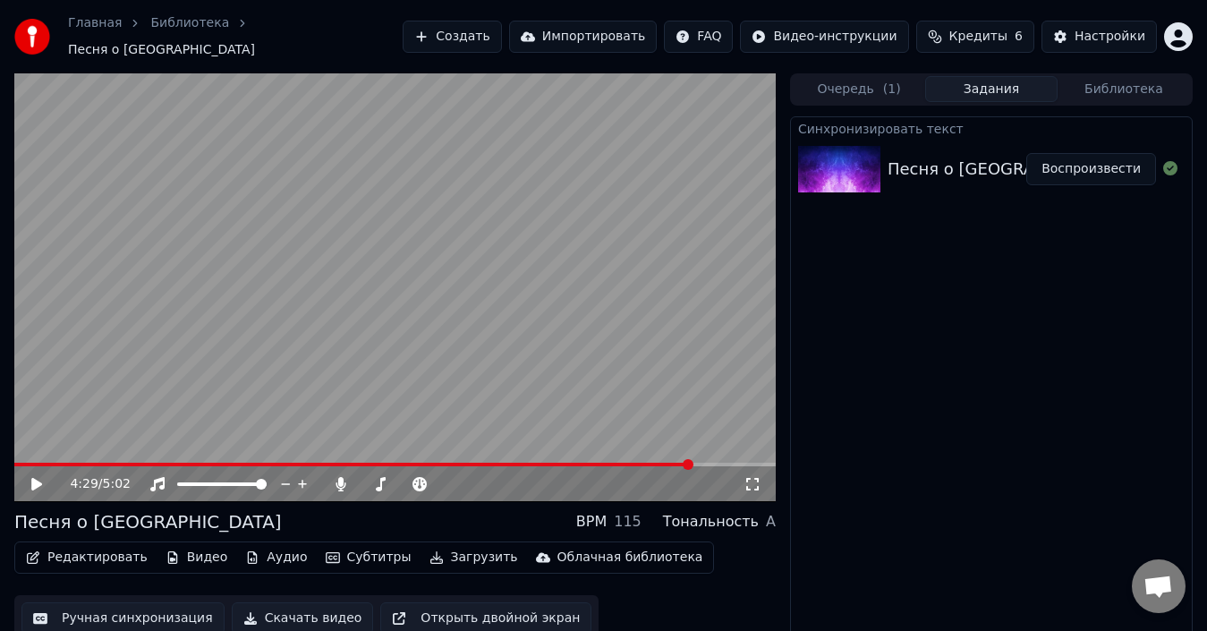
click at [78, 548] on button "Редактировать" at bounding box center [87, 557] width 136 height 25
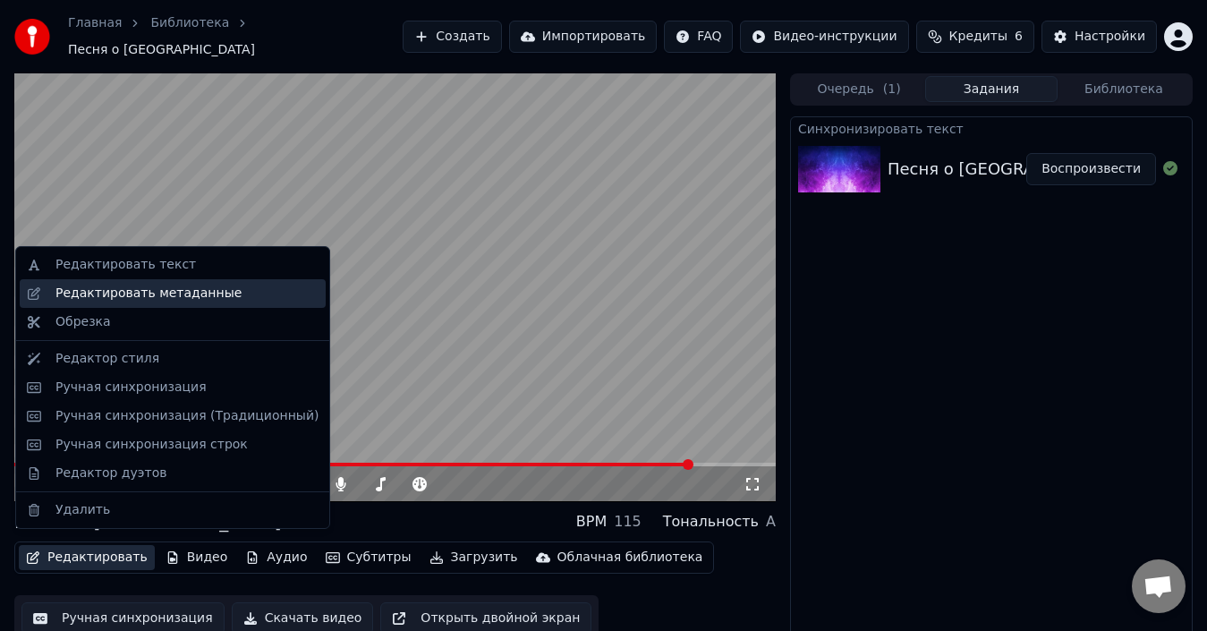
click at [115, 296] on div "Редактировать метаданные" at bounding box center [148, 294] width 186 height 18
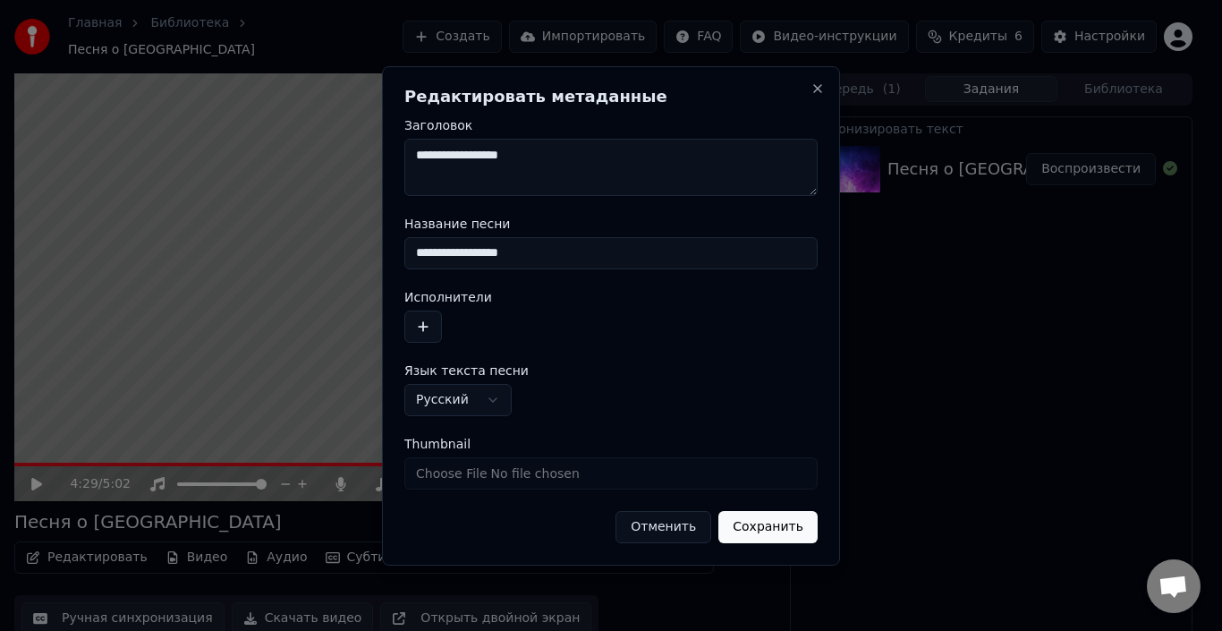
click at [667, 531] on button "Отменить" at bounding box center [664, 527] width 96 height 32
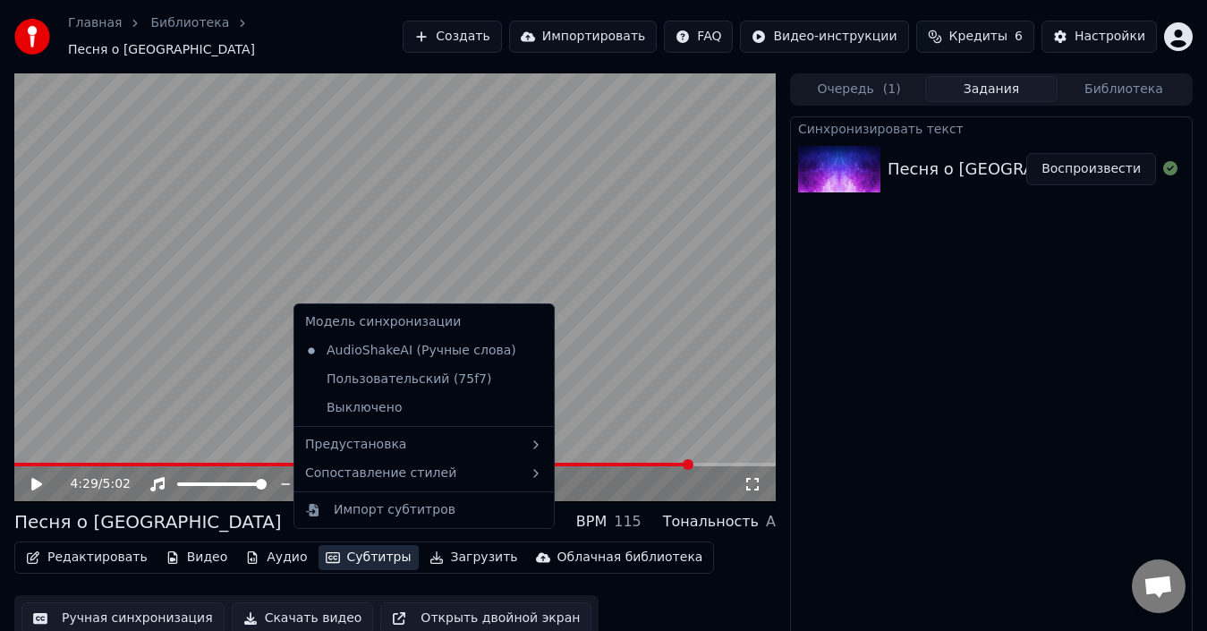
click at [345, 545] on button "Субтитры" at bounding box center [369, 557] width 100 height 25
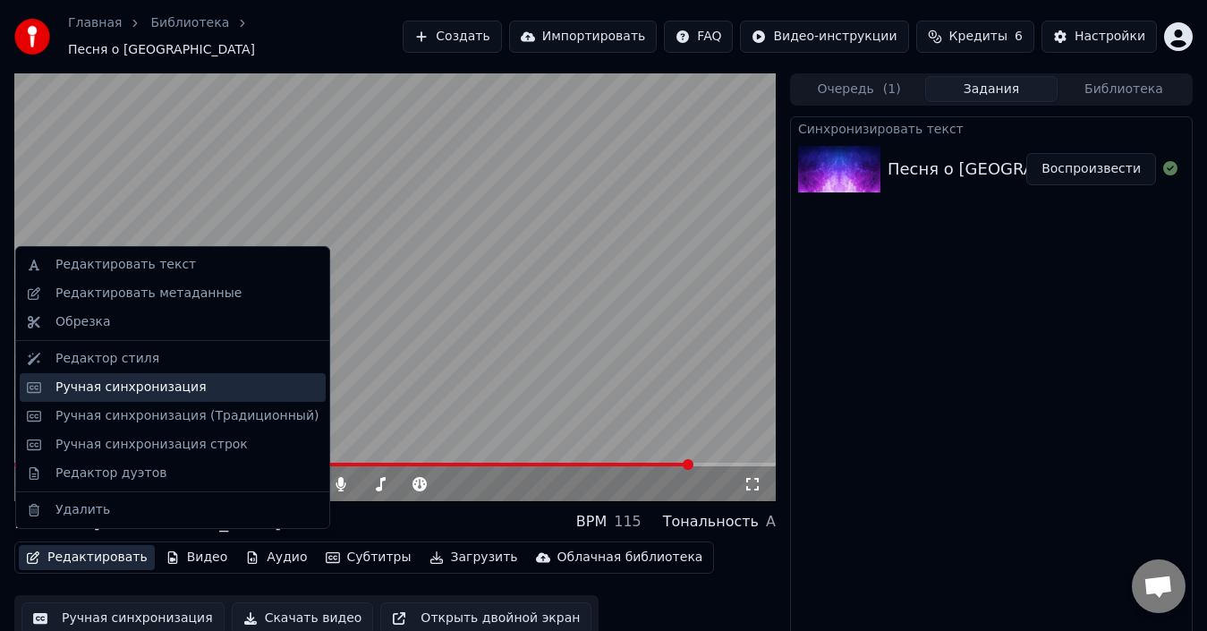
click at [132, 395] on div "Ручная синхронизация" at bounding box center [130, 387] width 151 height 18
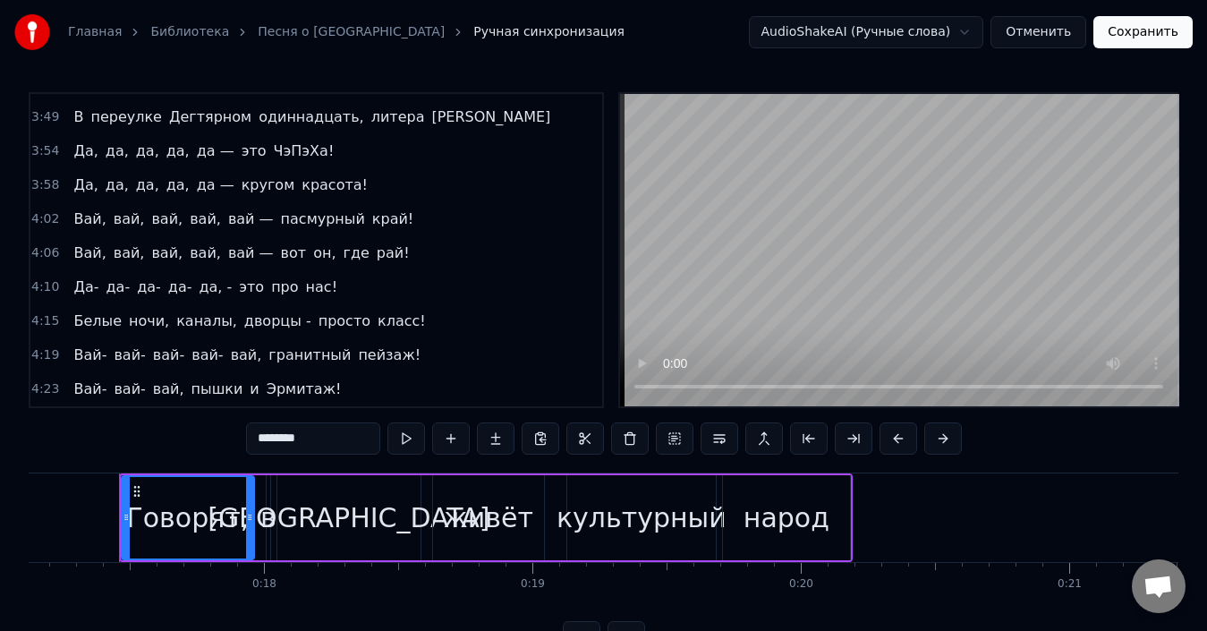
scroll to position [67, 0]
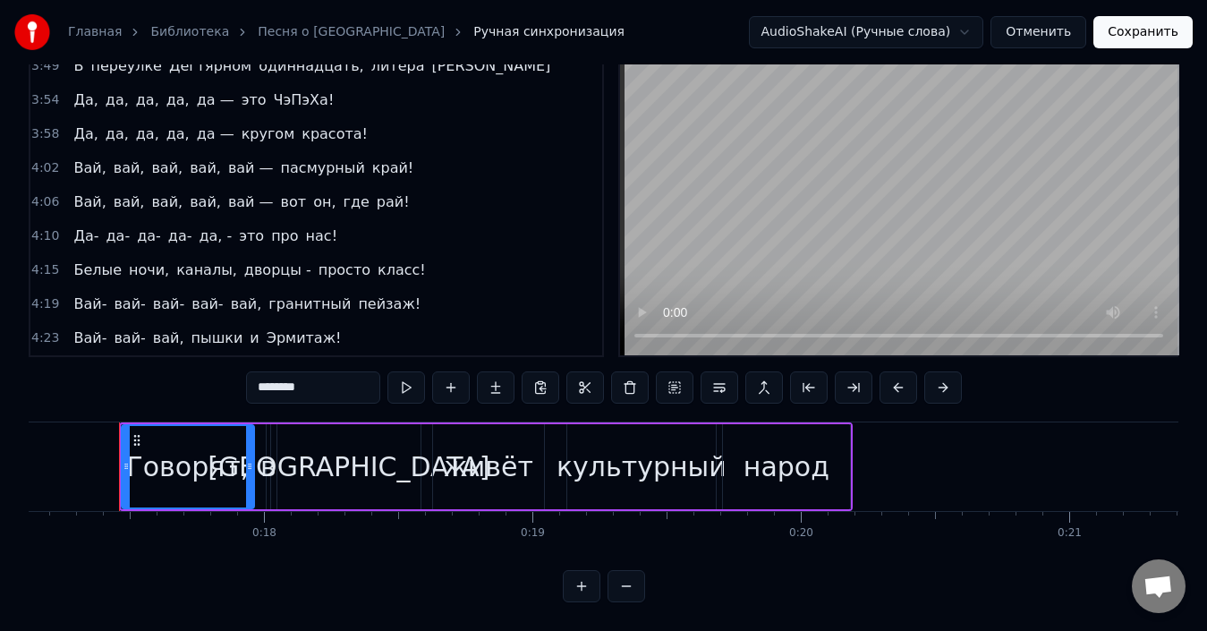
click at [288, 327] on span "Эрмитаж!" at bounding box center [304, 337] width 79 height 21
type input "********"
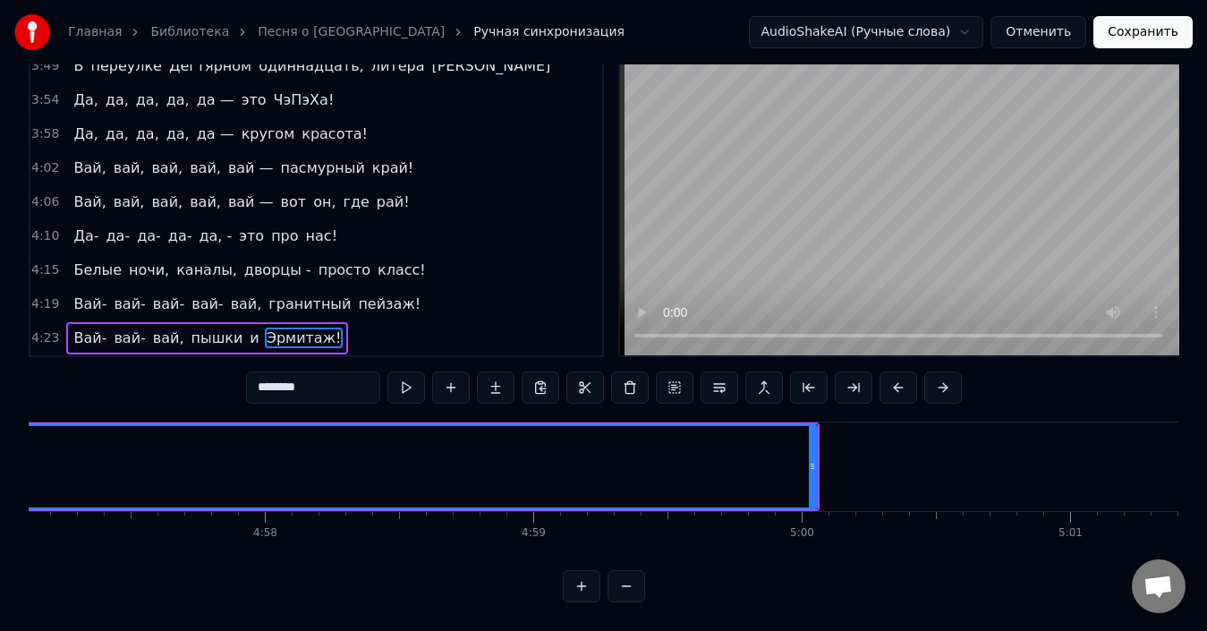
scroll to position [0, 80072]
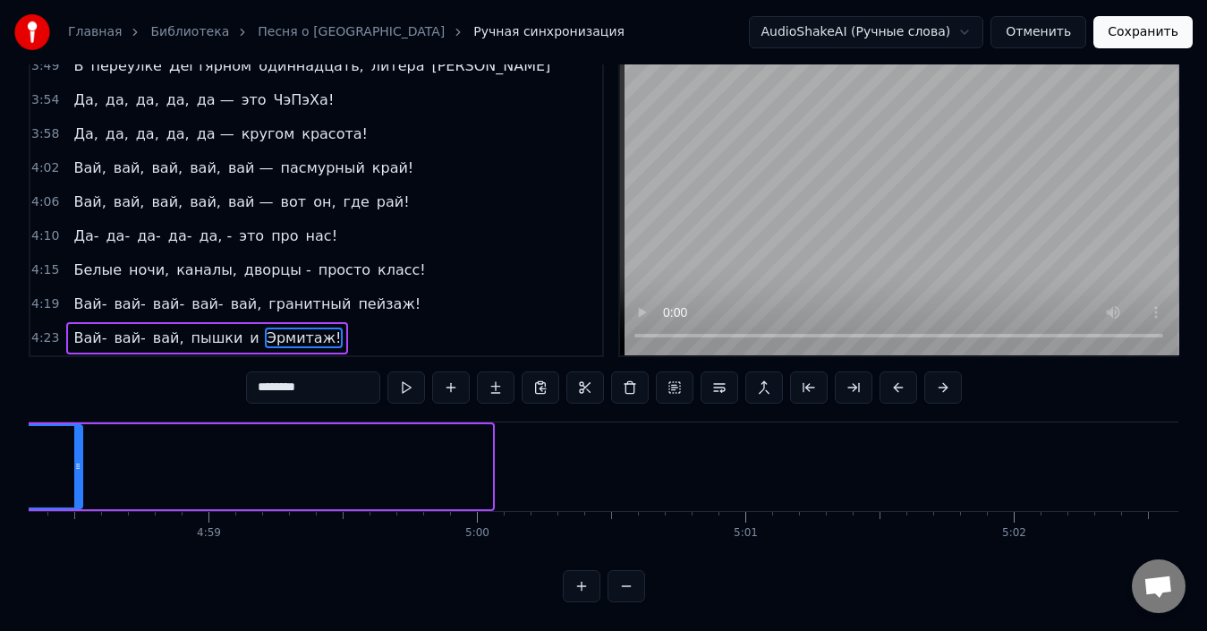
drag, startPoint x: 459, startPoint y: 448, endPoint x: 80, endPoint y: 451, distance: 379.3
click at [80, 459] on icon at bounding box center [77, 466] width 7 height 14
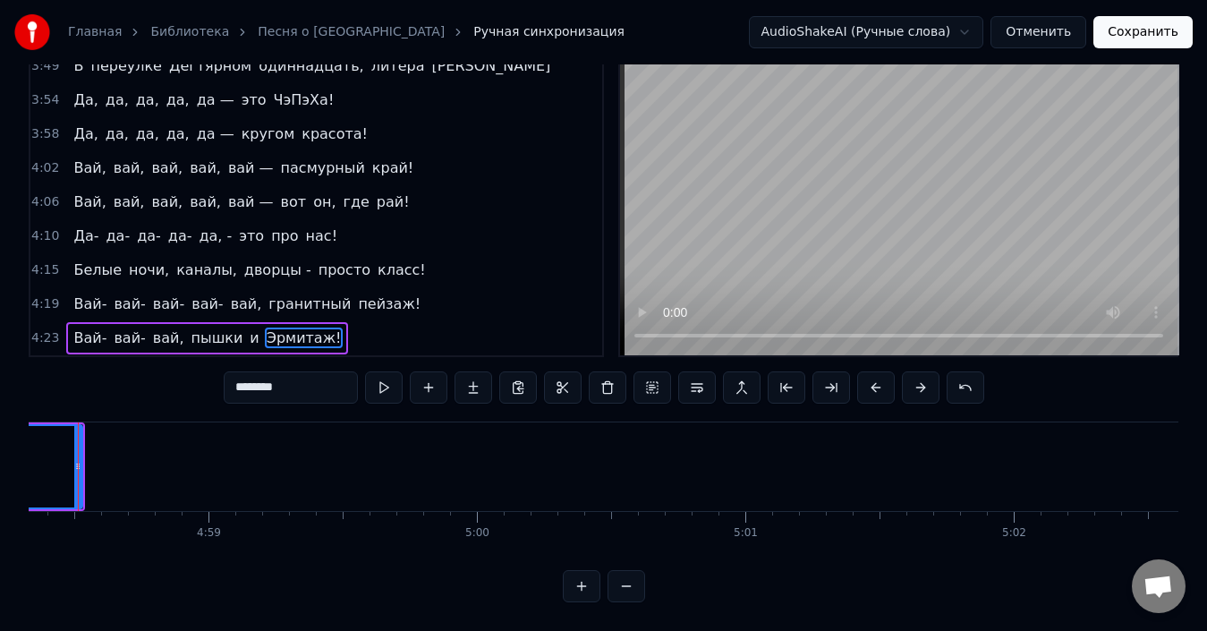
scroll to position [0, 80031]
click at [621, 587] on button at bounding box center [626, 586] width 38 height 32
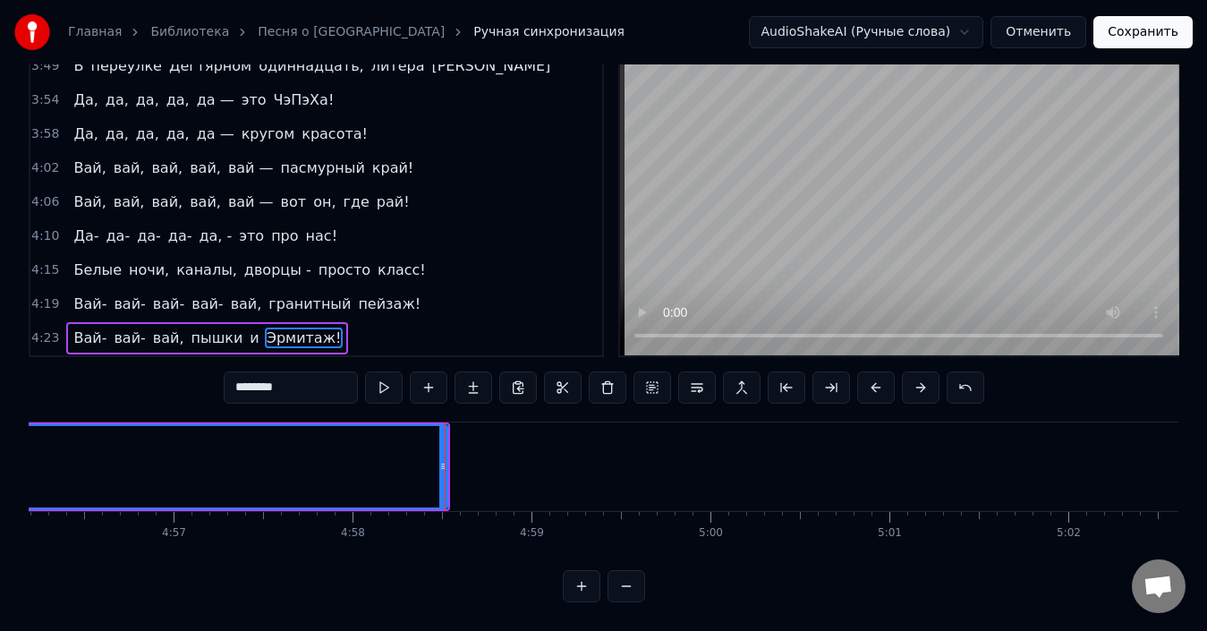
scroll to position [0, 52998]
click at [623, 580] on button at bounding box center [626, 586] width 38 height 32
click at [623, 581] on button at bounding box center [626, 586] width 38 height 32
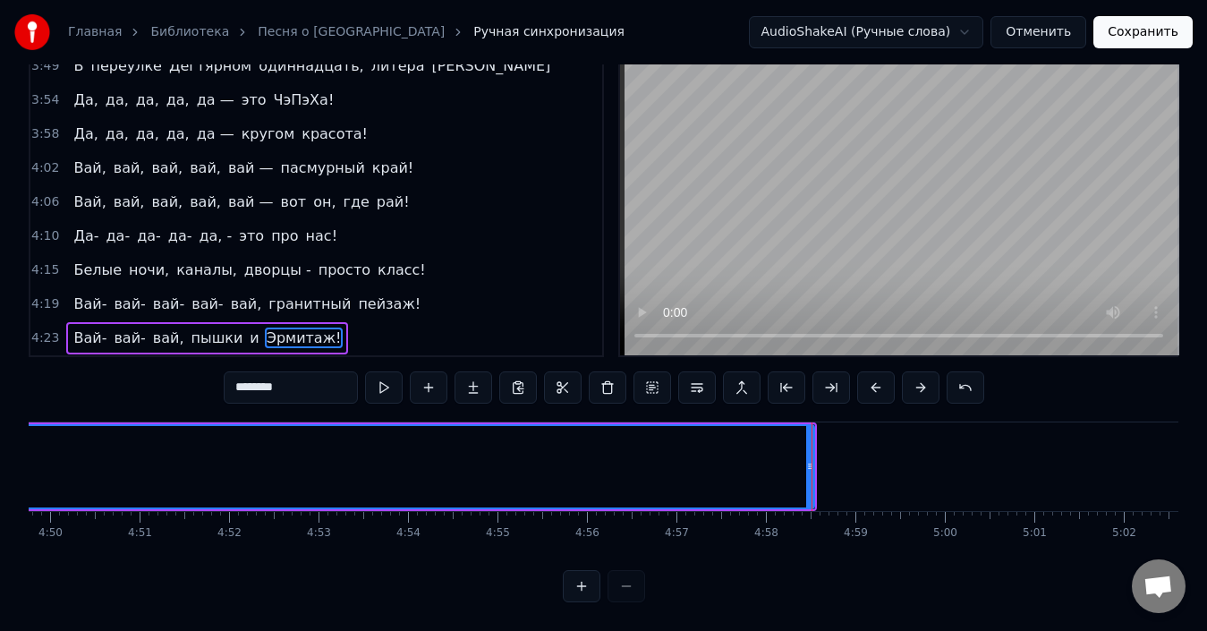
scroll to position [0, 25924]
click at [619, 582] on div at bounding box center [604, 586] width 82 height 32
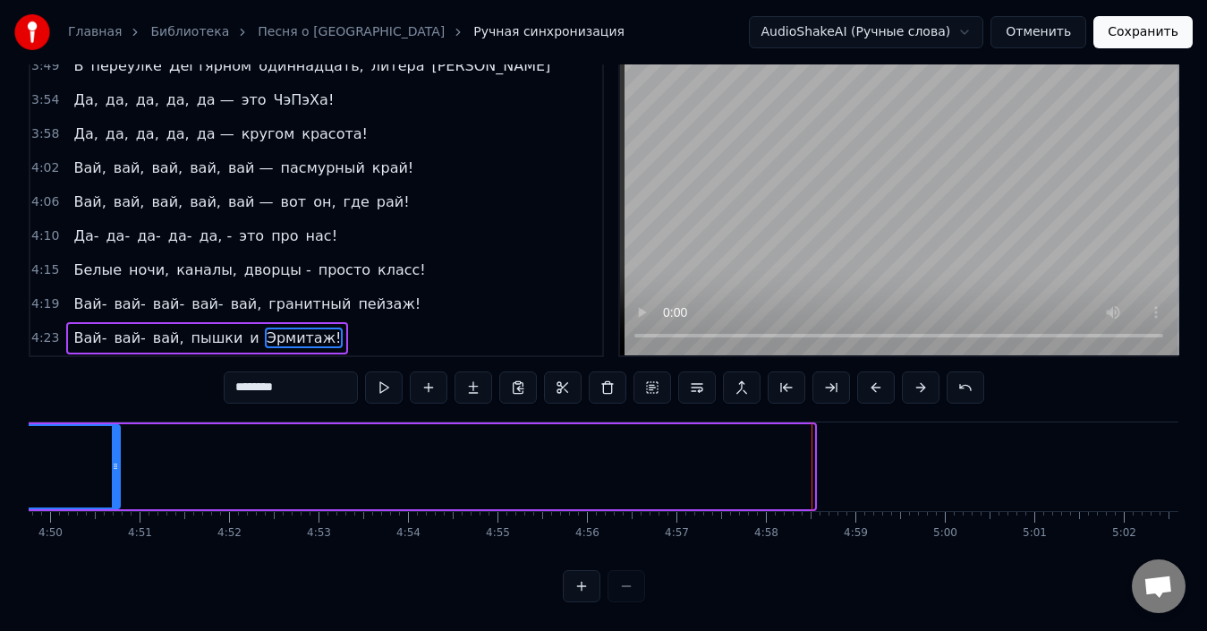
drag, startPoint x: 808, startPoint y: 453, endPoint x: 111, endPoint y: 463, distance: 697.0
click at [112, 462] on div at bounding box center [115, 466] width 7 height 81
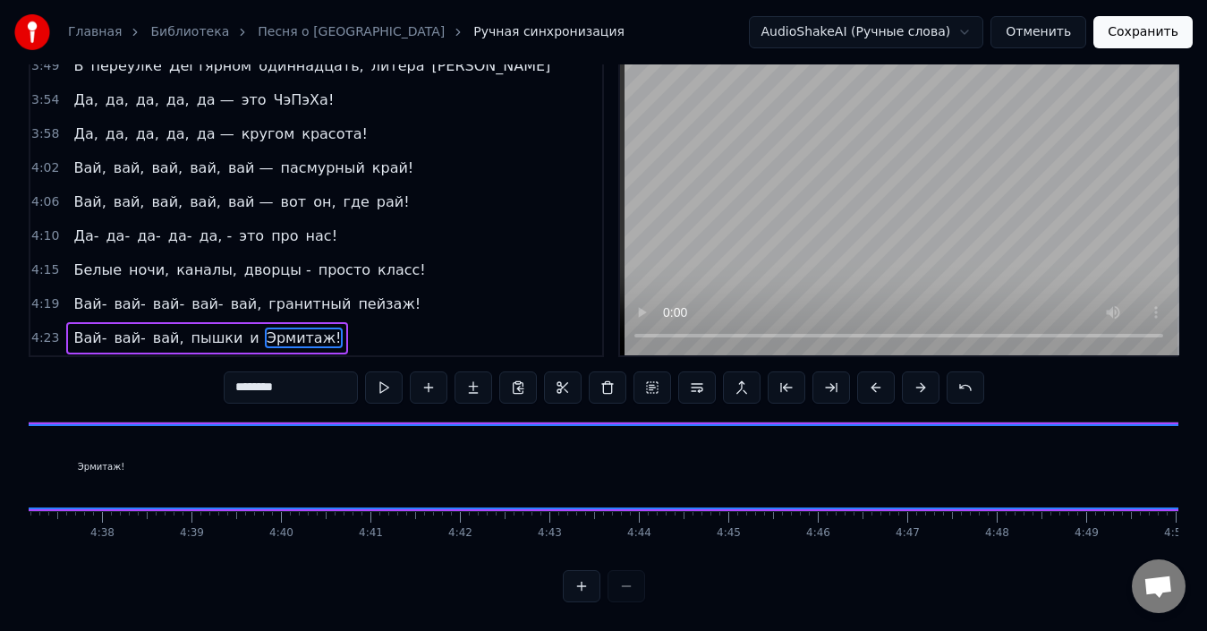
scroll to position [0, 24885]
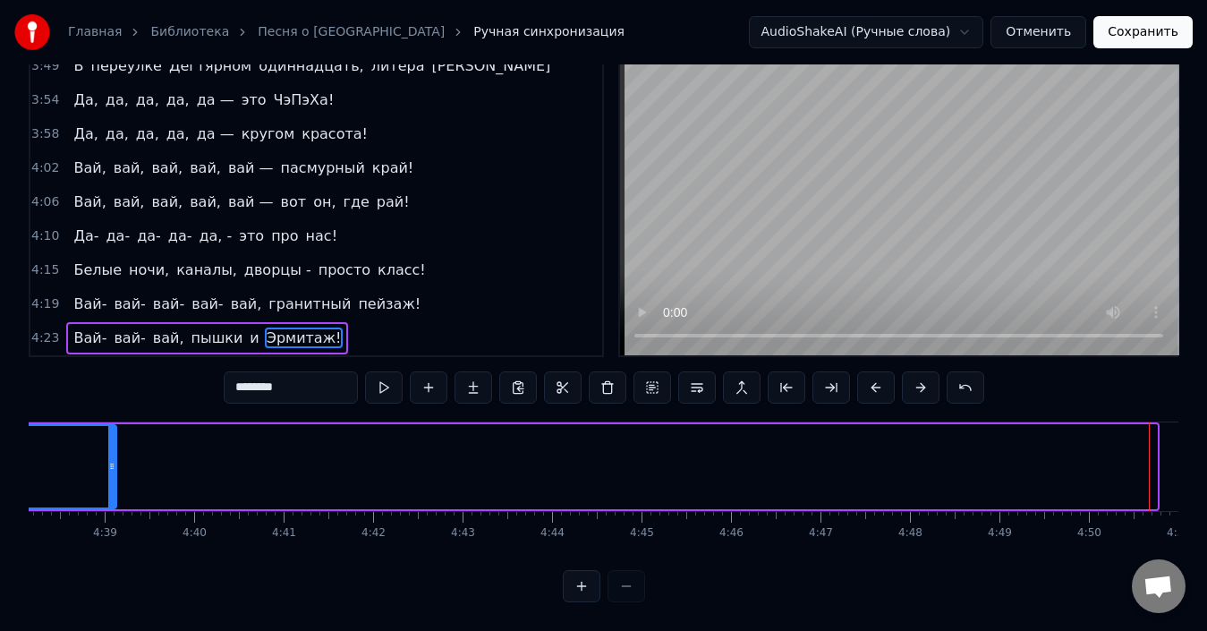
drag, startPoint x: 1154, startPoint y: 455, endPoint x: 106, endPoint y: 460, distance: 1047.7
click at [108, 460] on div at bounding box center [111, 466] width 7 height 81
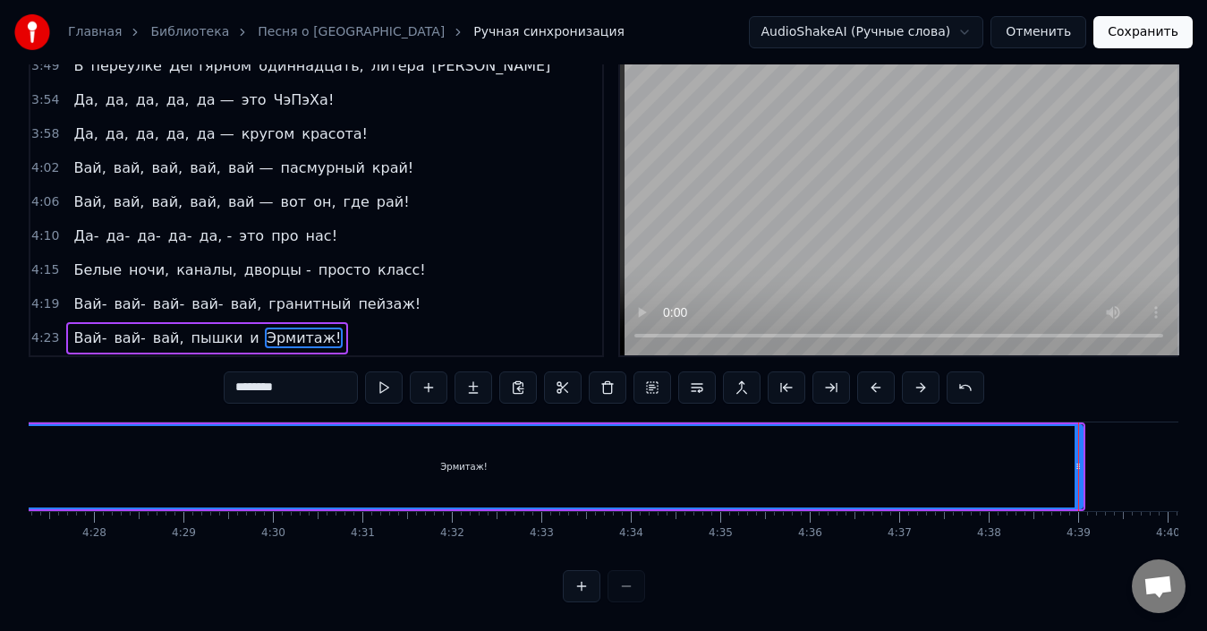
scroll to position [0, 23933]
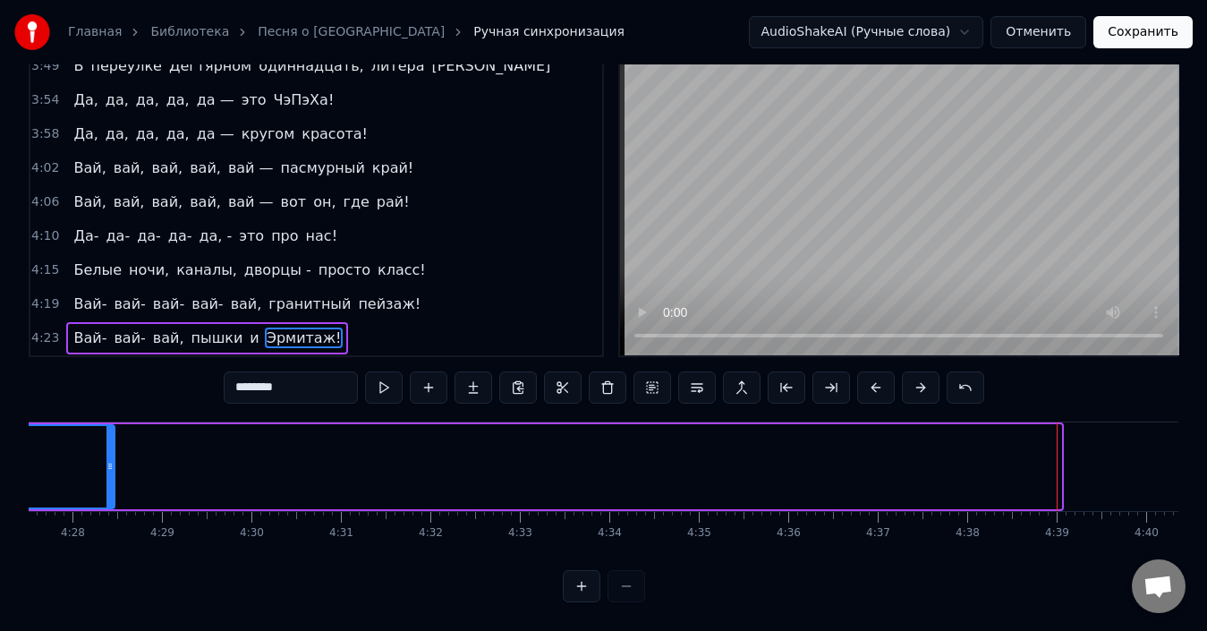
drag, startPoint x: 1055, startPoint y: 454, endPoint x: 112, endPoint y: 461, distance: 943.0
click at [106, 459] on div at bounding box center [109, 466] width 7 height 81
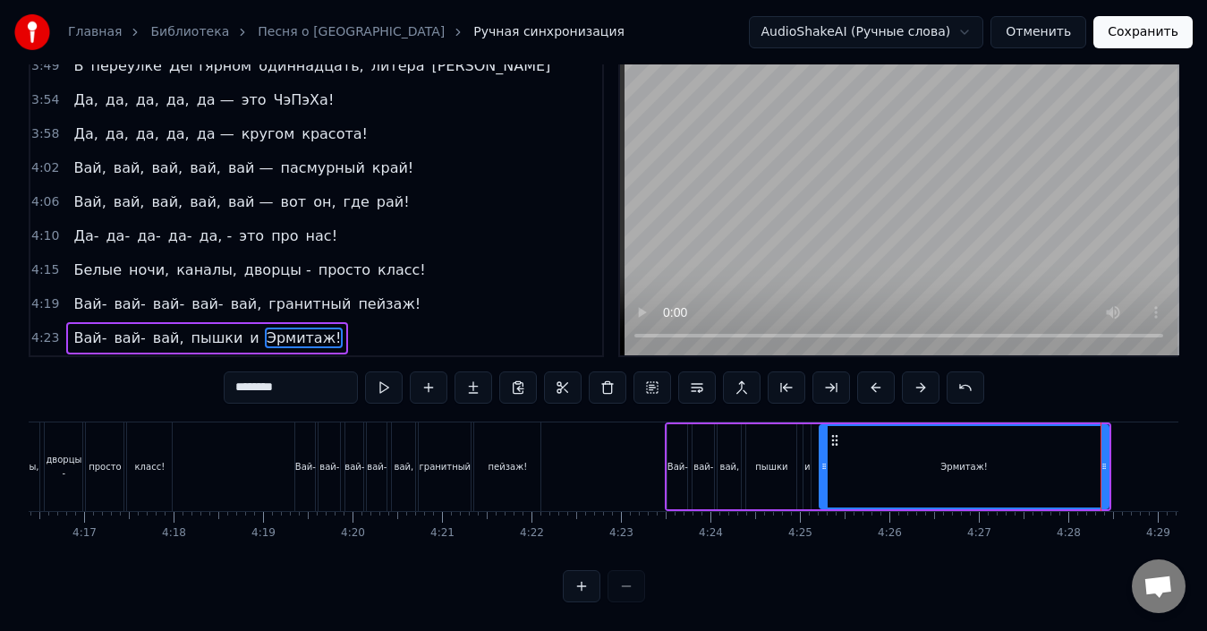
scroll to position [0, 22938]
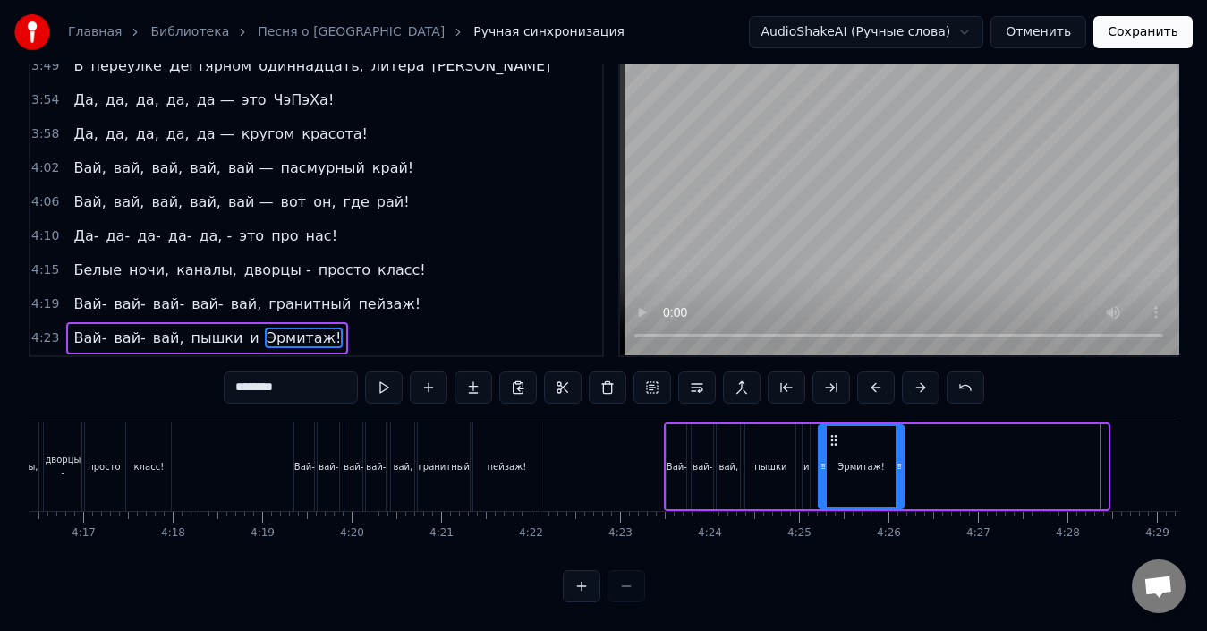
drag, startPoint x: 1104, startPoint y: 449, endPoint x: 900, endPoint y: 460, distance: 204.3
click at [900, 460] on div at bounding box center [899, 466] width 7 height 81
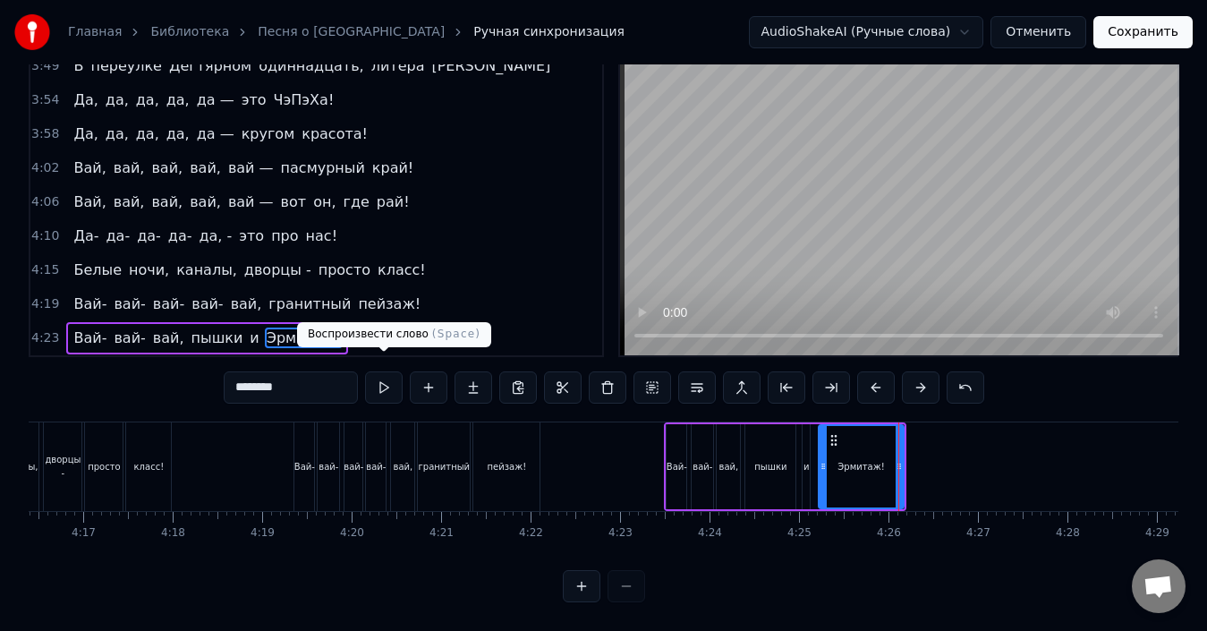
click at [385, 374] on button at bounding box center [384, 387] width 38 height 32
click at [1163, 34] on button "Сохранить" at bounding box center [1142, 32] width 99 height 32
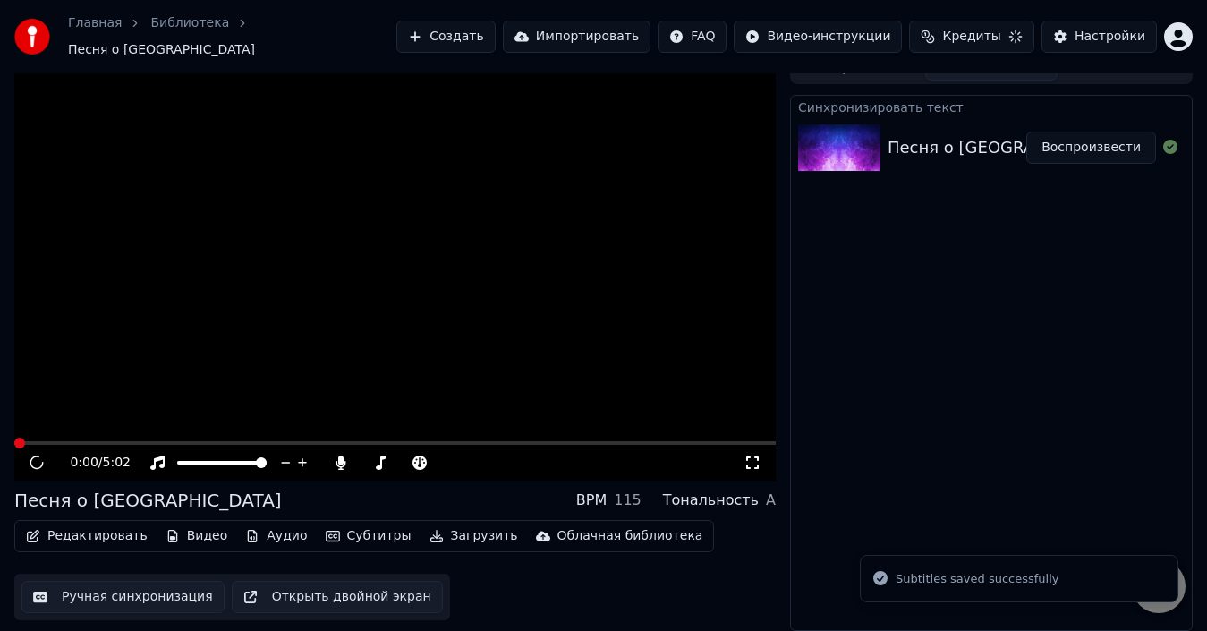
scroll to position [13, 0]
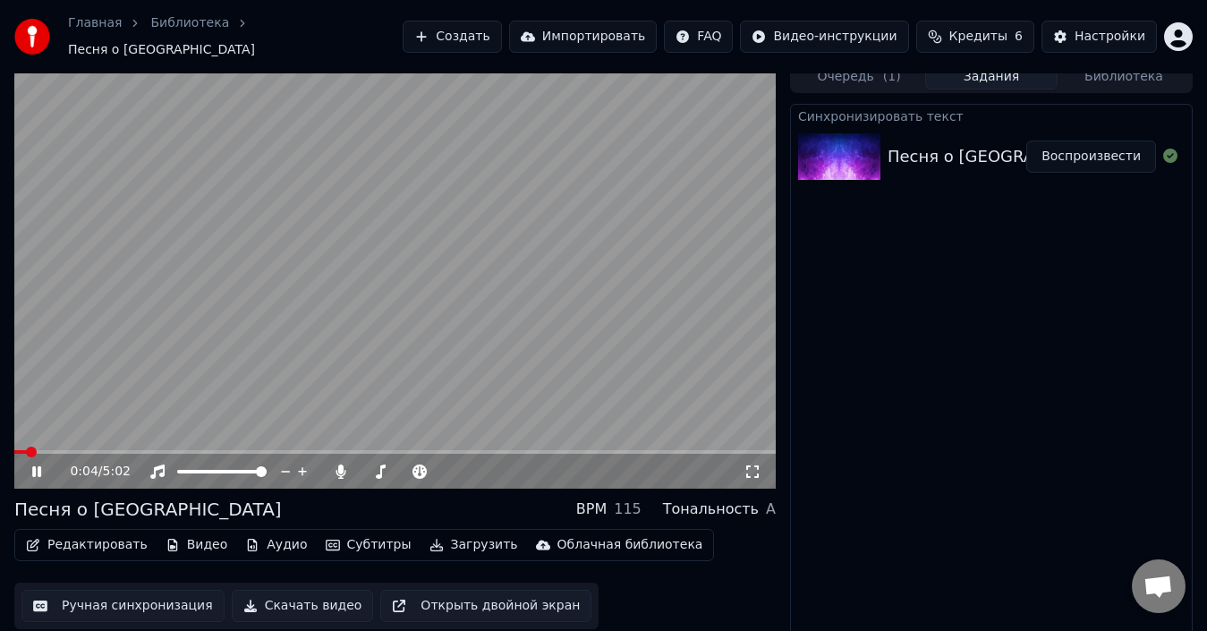
click at [462, 171] on video at bounding box center [394, 275] width 761 height 429
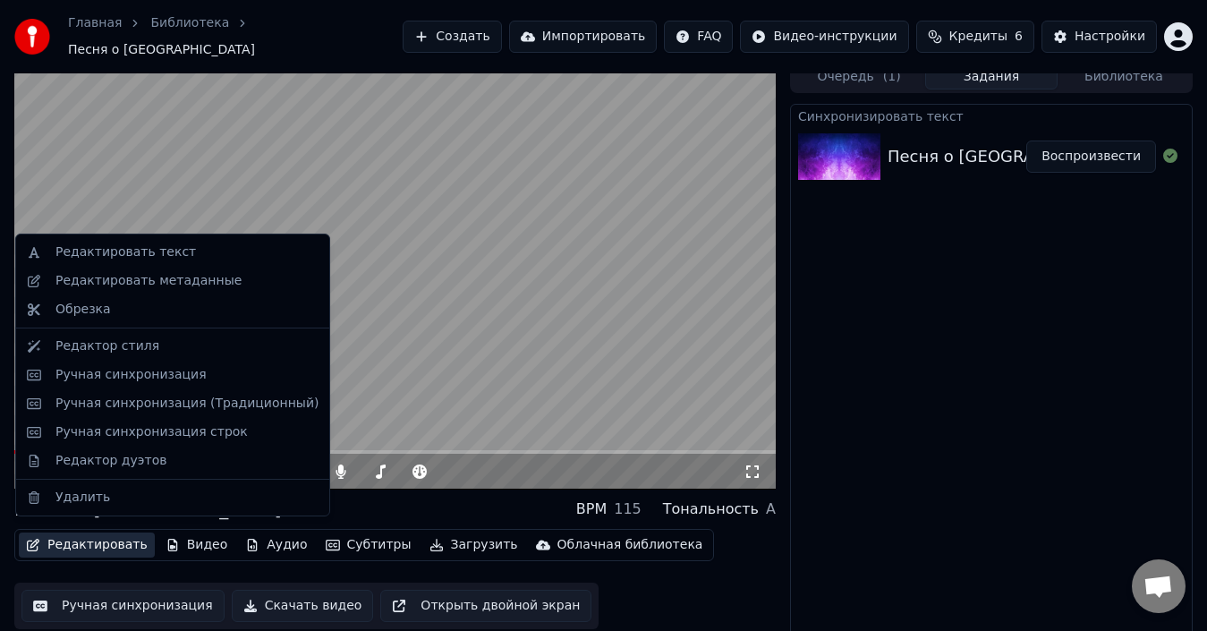
click at [82, 532] on button "Редактировать" at bounding box center [87, 544] width 136 height 25
click at [121, 257] on div "Редактировать текст" at bounding box center [125, 252] width 140 height 18
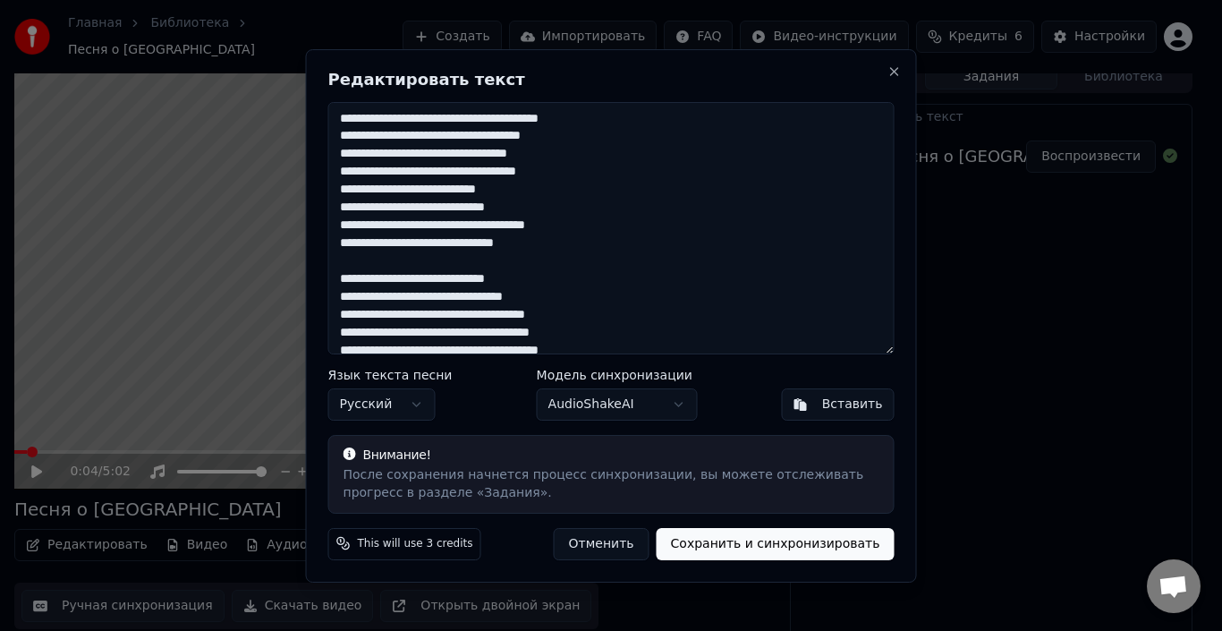
click at [634, 542] on button "Отменить" at bounding box center [602, 543] width 96 height 32
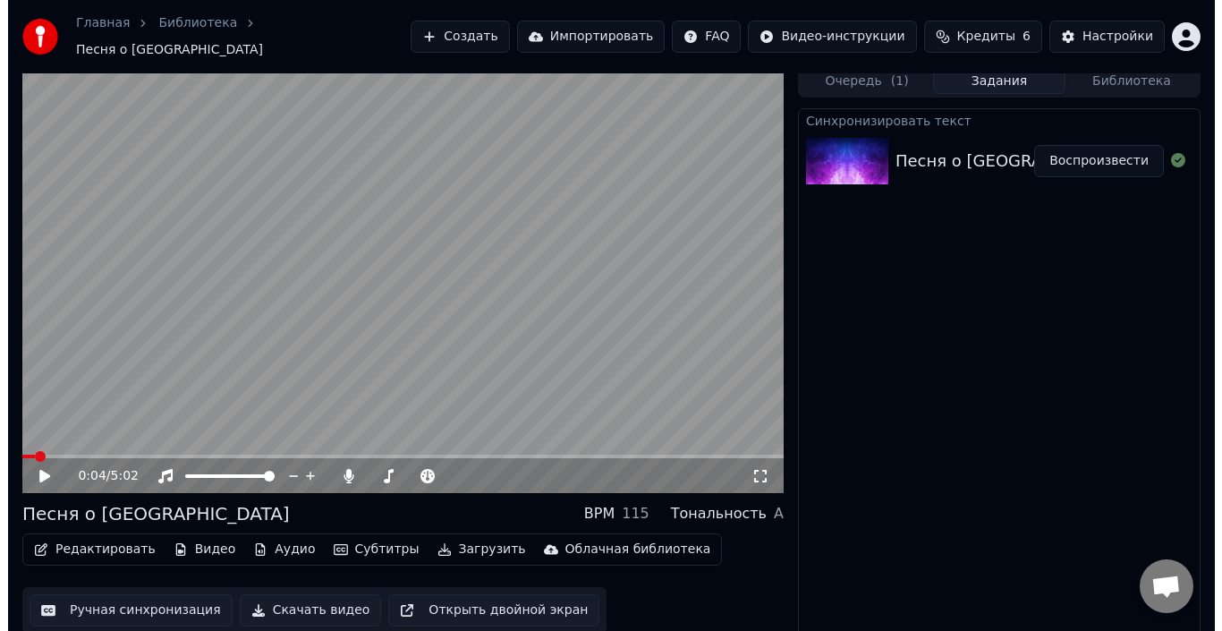
scroll to position [0, 0]
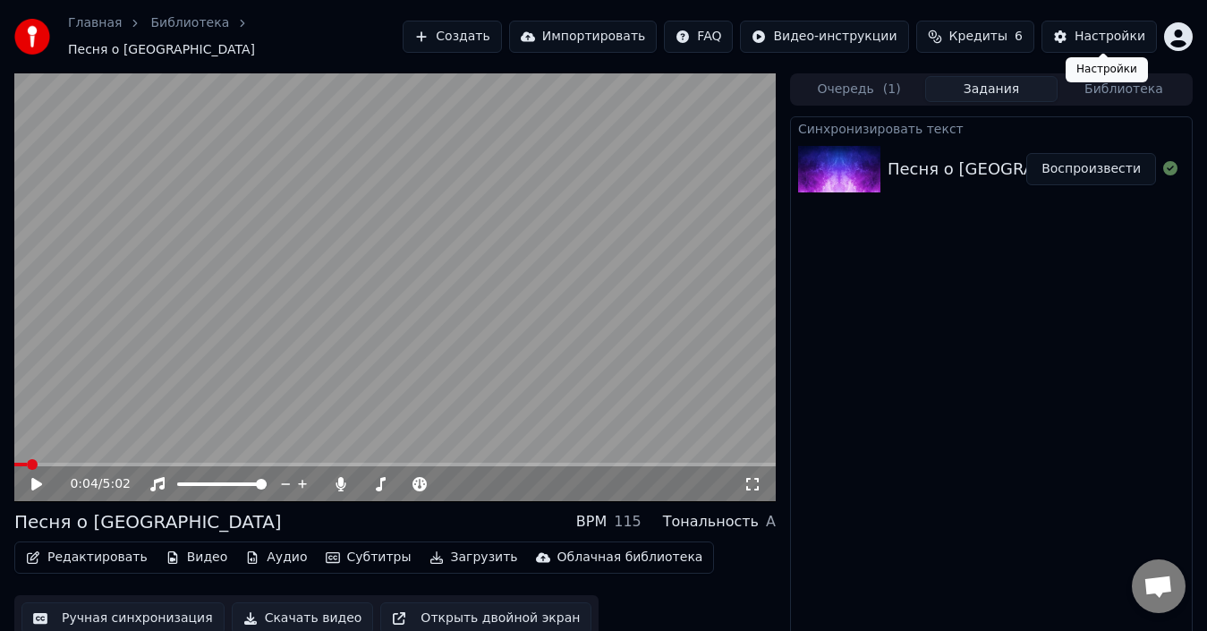
click at [1093, 39] on div "Настройки" at bounding box center [1109, 37] width 71 height 18
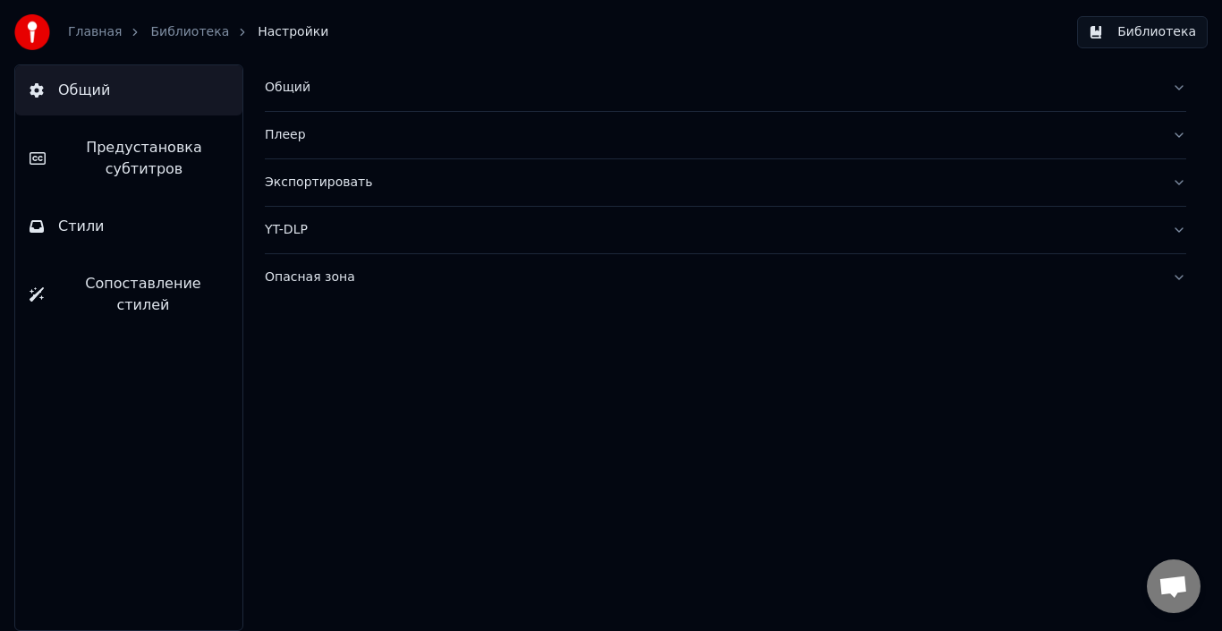
click at [181, 175] on span "Предустановка субтитров" at bounding box center [144, 158] width 168 height 43
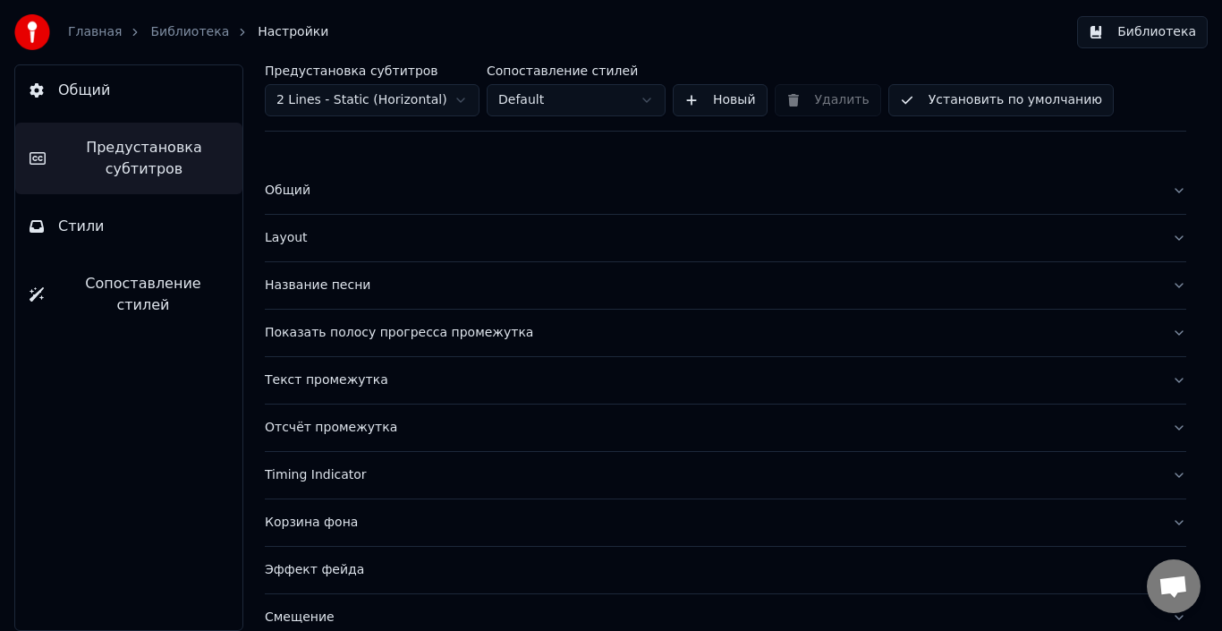
click at [393, 286] on div "Название песни" at bounding box center [711, 285] width 893 height 18
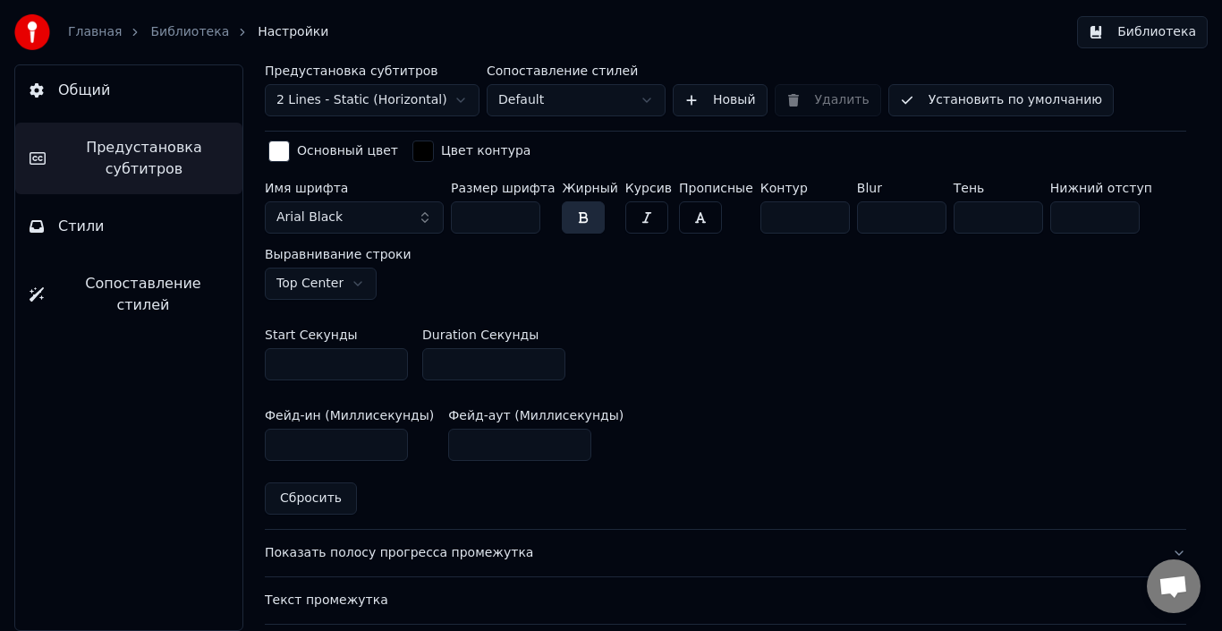
scroll to position [805, 0]
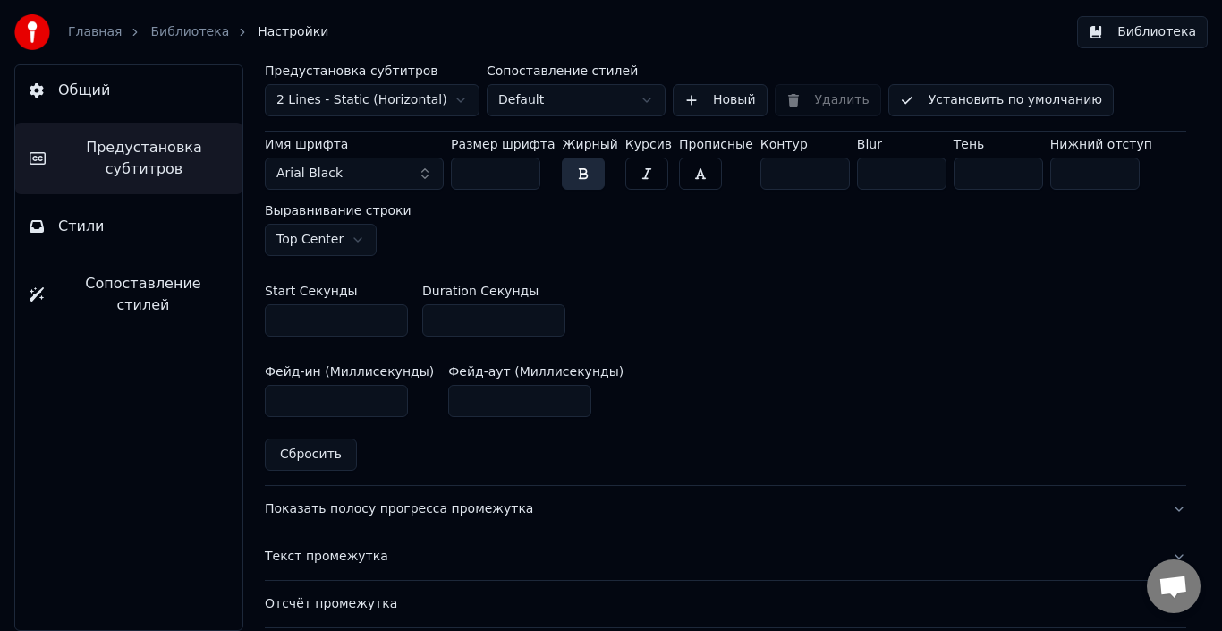
click at [300, 456] on button "Сбросить" at bounding box center [311, 454] width 92 height 32
click at [332, 452] on button "Сбросить" at bounding box center [311, 454] width 92 height 32
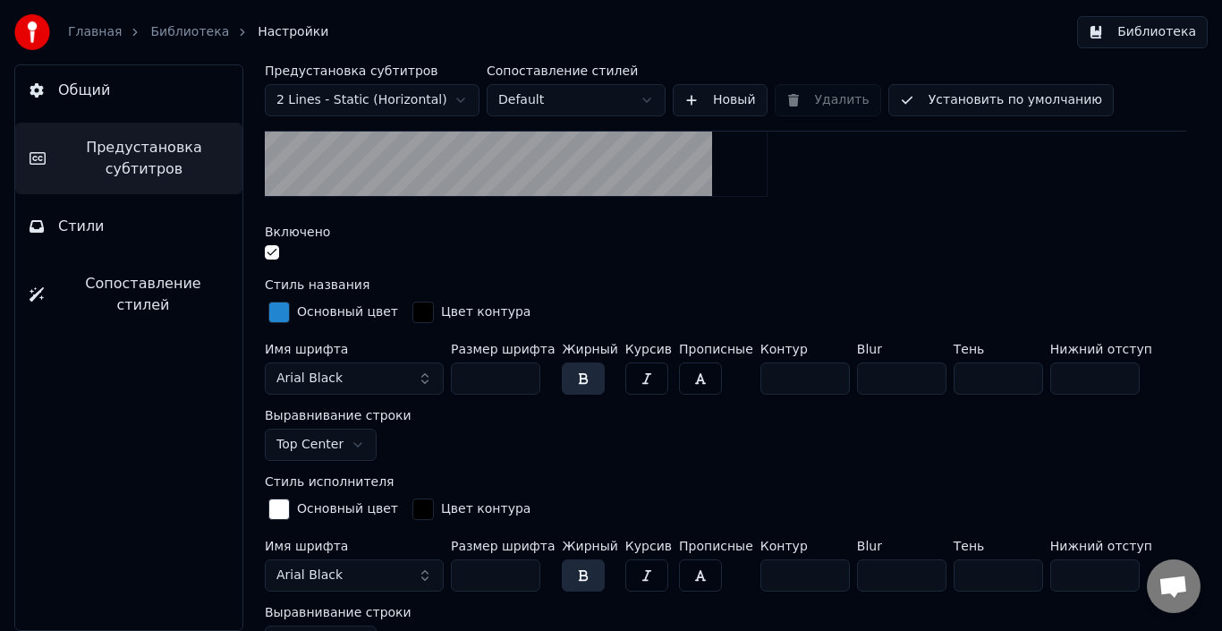
scroll to position [358, 0]
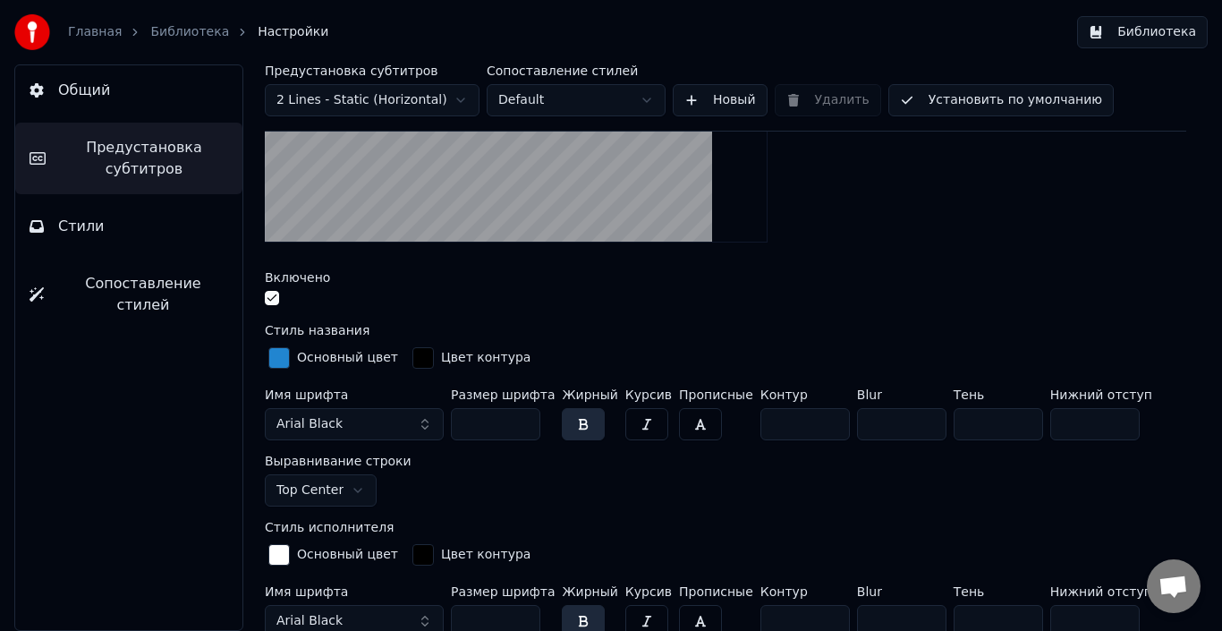
click at [287, 361] on div "button" at bounding box center [278, 357] width 21 height 21
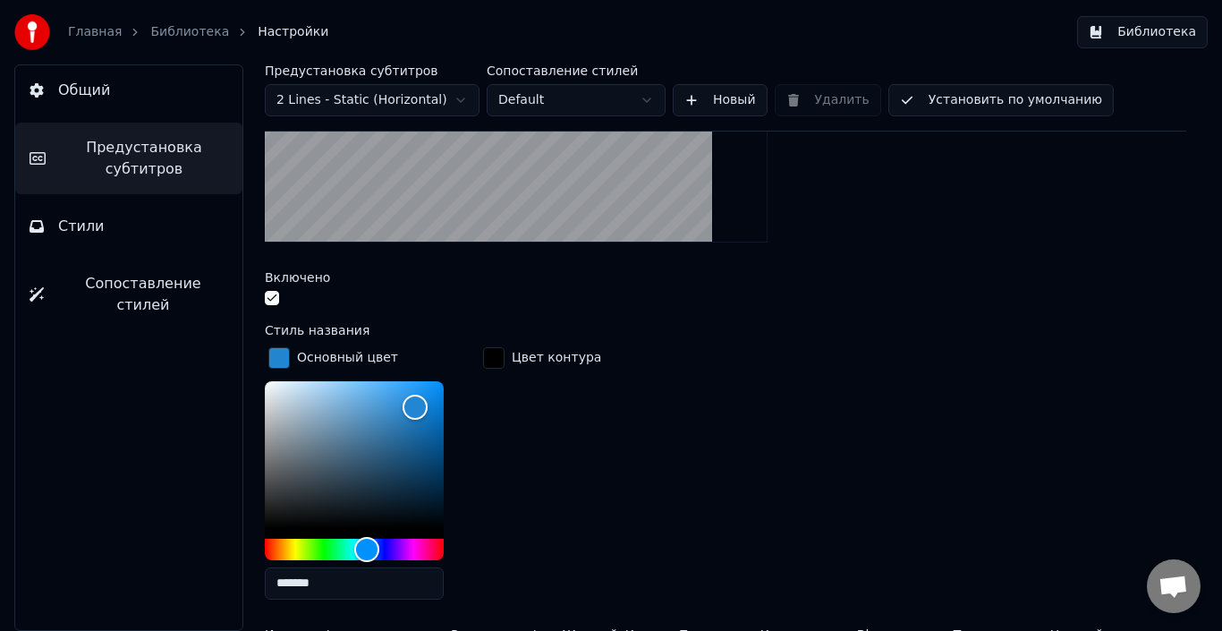
click at [416, 314] on div "Показать название песни в начале видео Включено Стиль названия Основный цвет **…" at bounding box center [726, 561] width 922 height 1221
click at [271, 298] on button "button" at bounding box center [272, 298] width 14 height 14
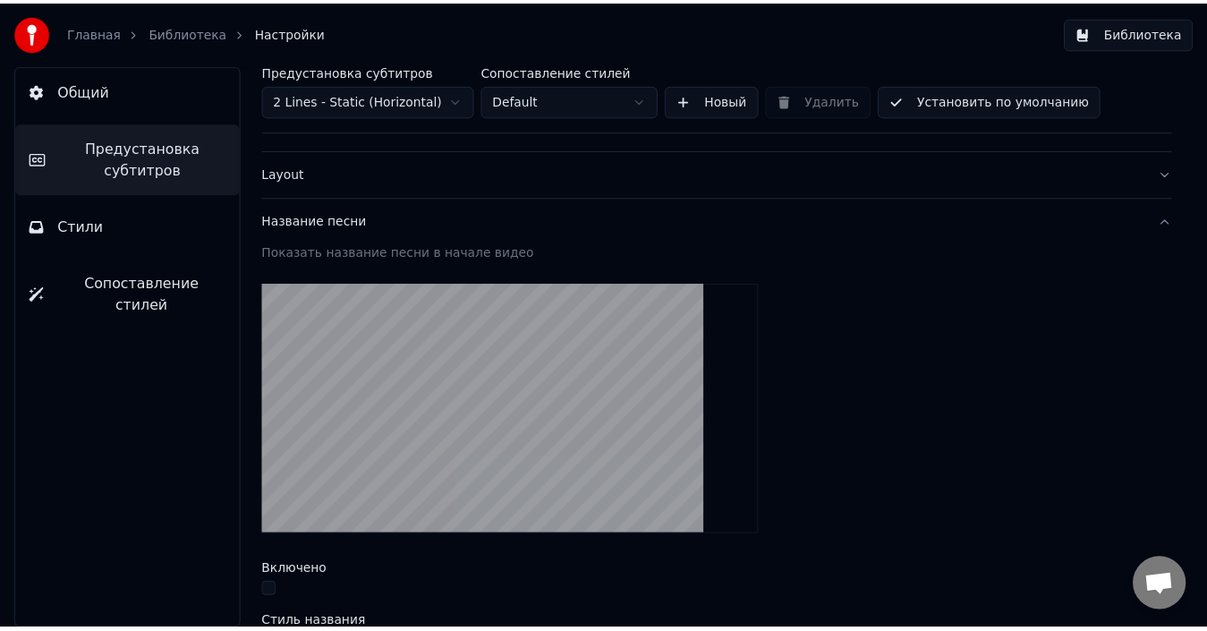
scroll to position [0, 0]
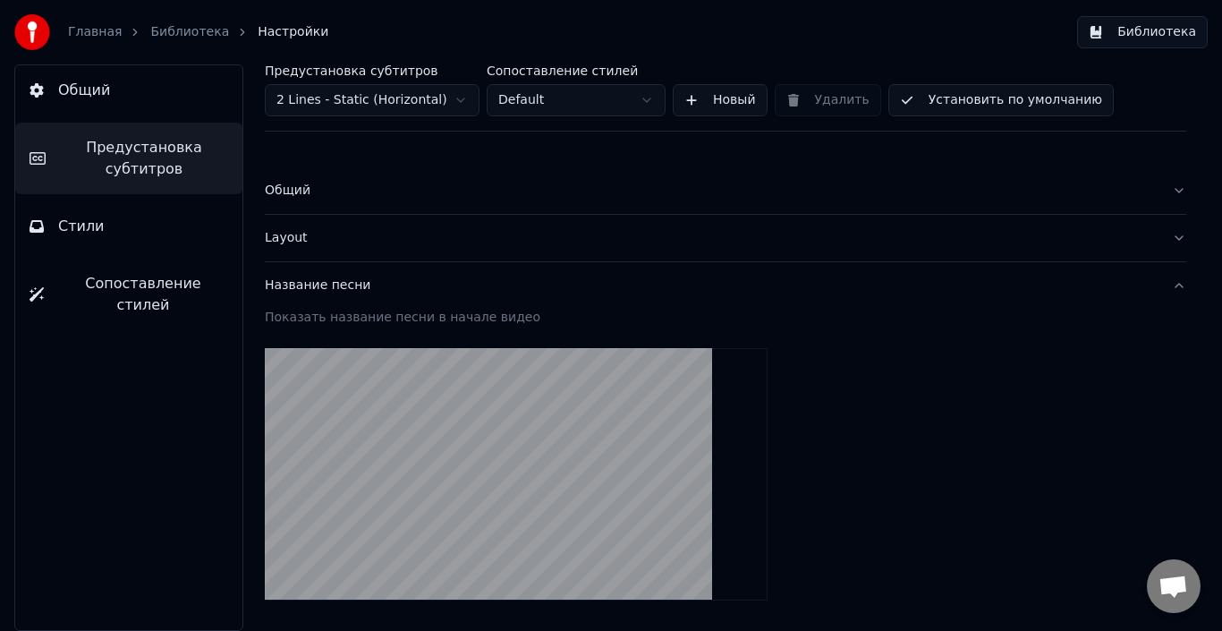
click at [964, 100] on button "Установить по умолчанию" at bounding box center [1000, 100] width 225 height 32
click at [618, 102] on html "Главная Библиотека Настройки Библиотека Общий Предустановка субтитров Стили Соп…" at bounding box center [611, 315] width 1222 height 631
click at [680, 51] on html "Главная Библиотека Настройки Библиотека Общий Предустановка субтитров Стили Соп…" at bounding box center [611, 315] width 1222 height 631
click at [90, 33] on link "Главная" at bounding box center [95, 32] width 54 height 18
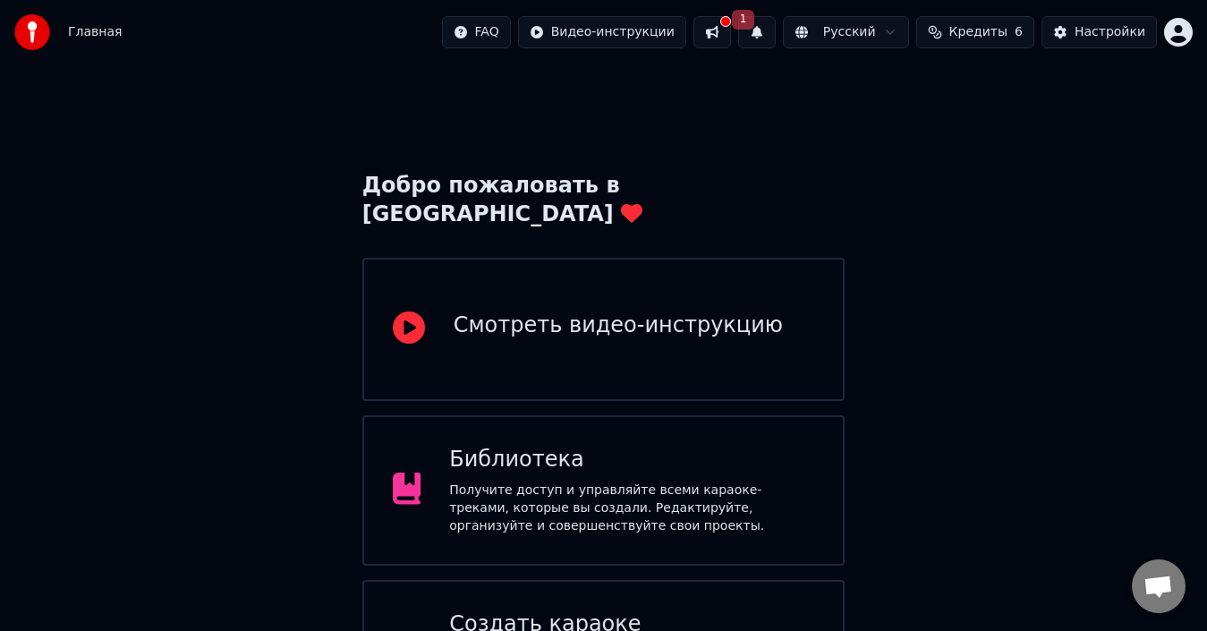
click at [593, 448] on div "Библиотека Получите доступ и управляйте всеми караоке-треками, которые вы созда…" at bounding box center [631, 490] width 365 height 89
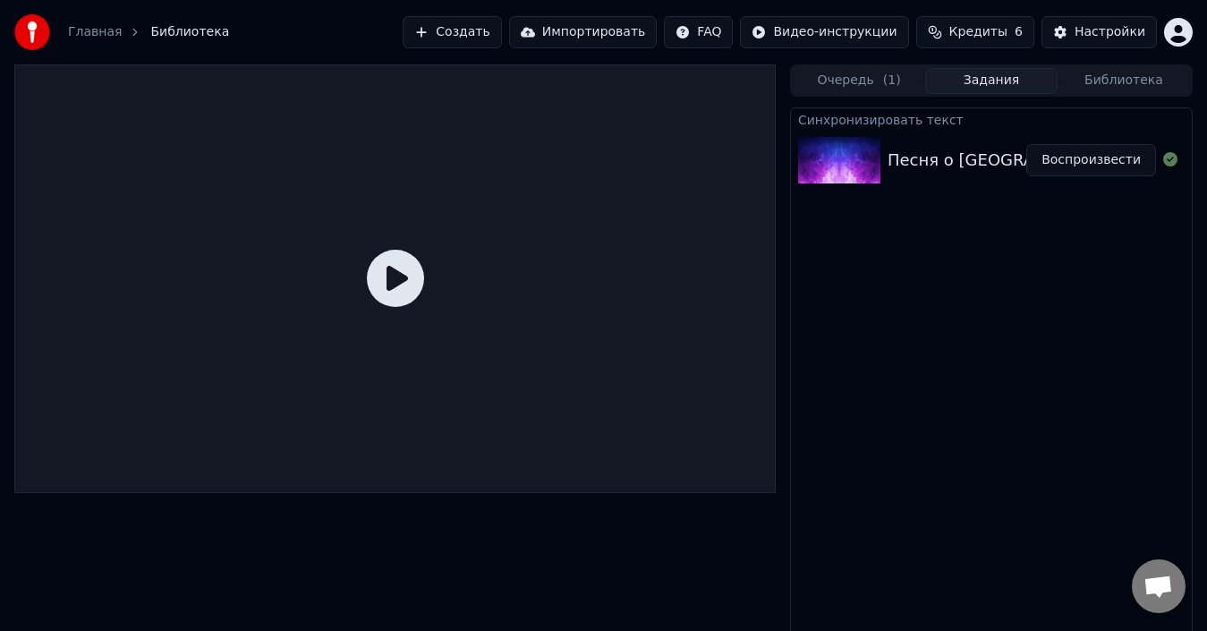
click at [1048, 125] on div "Синхронизировать текст" at bounding box center [991, 118] width 401 height 21
click at [992, 178] on div "Песня о Петербурге Воспроизвести" at bounding box center [991, 160] width 401 height 61
click at [1085, 157] on button "Воспроизвести" at bounding box center [1091, 160] width 130 height 32
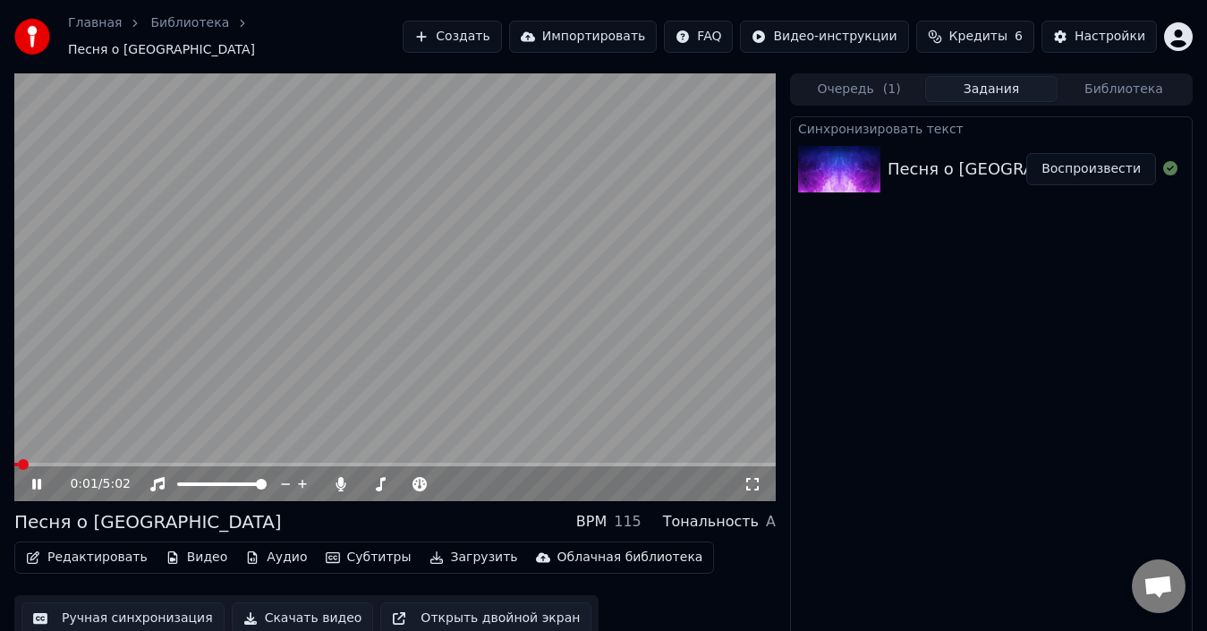
click at [331, 545] on button "Субтитры" at bounding box center [369, 557] width 100 height 25
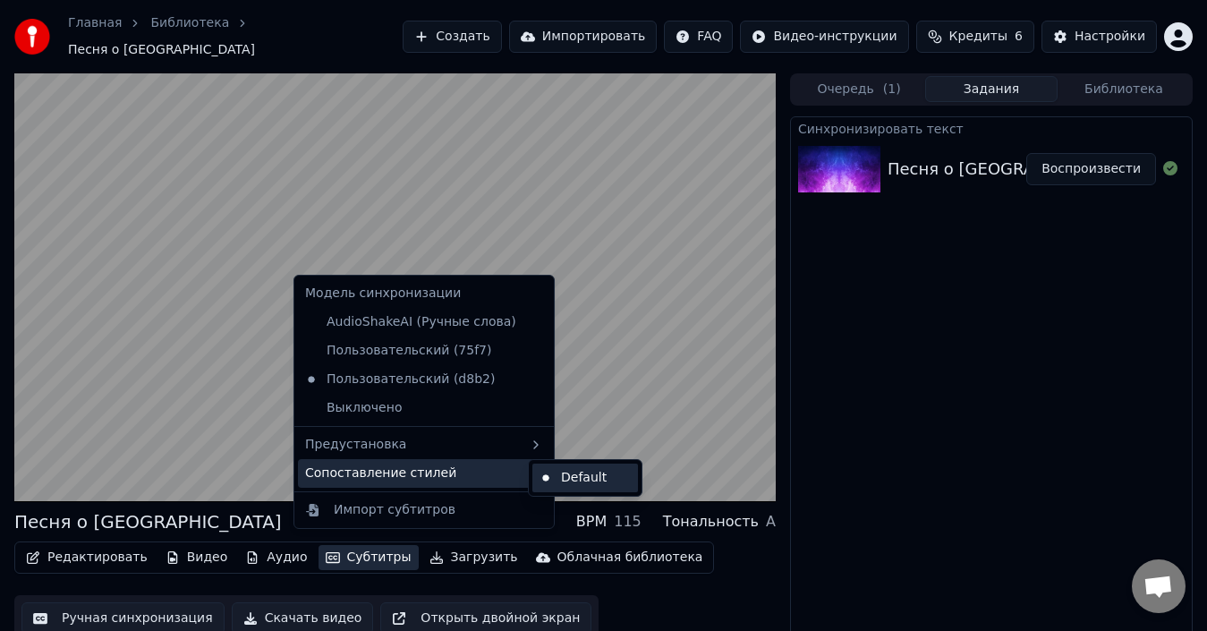
click at [566, 476] on div "Default" at bounding box center [585, 477] width 106 height 29
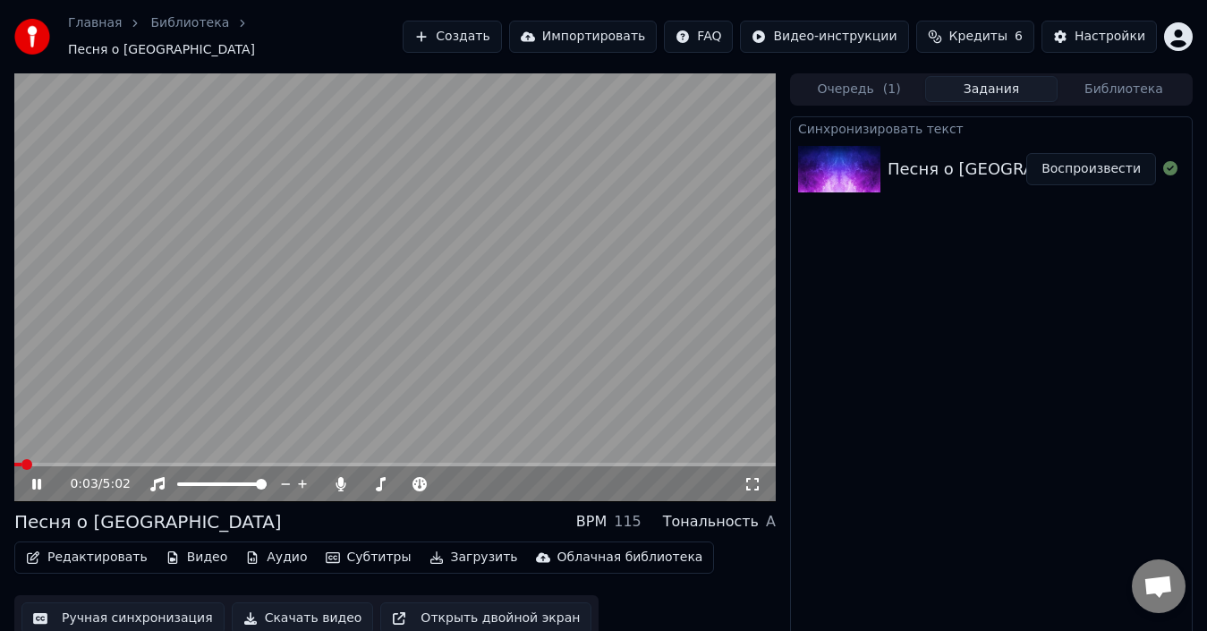
click at [22, 459] on span at bounding box center [26, 464] width 11 height 11
click at [332, 549] on button "Субтитры" at bounding box center [369, 557] width 100 height 25
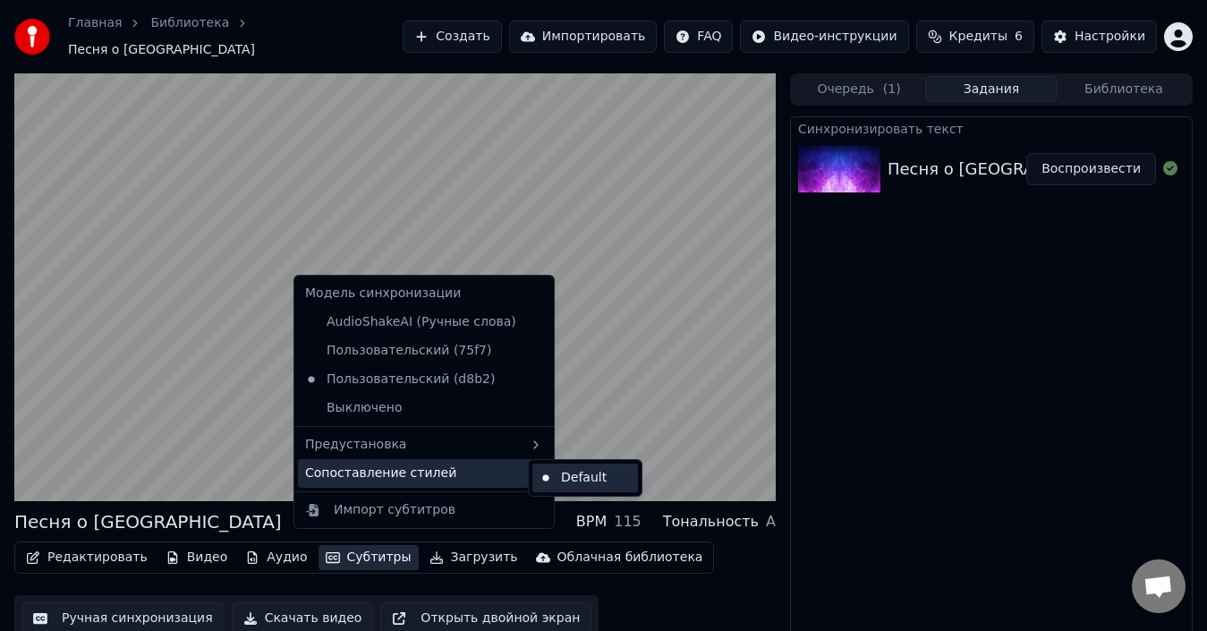
click at [566, 479] on div "Default" at bounding box center [585, 477] width 106 height 29
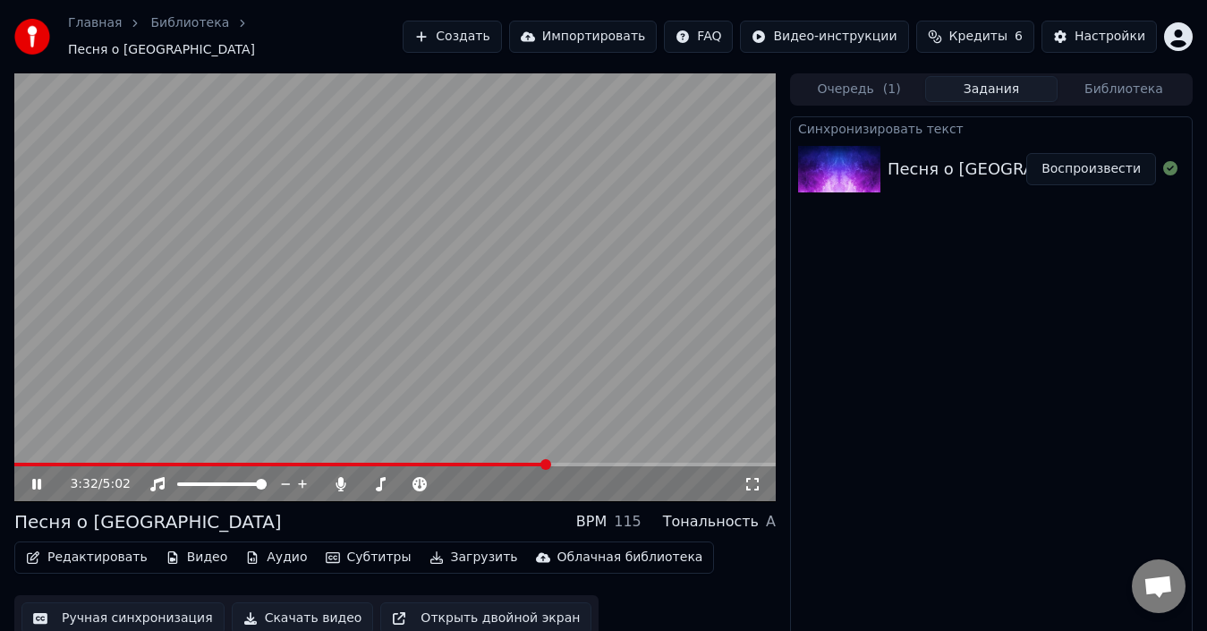
click at [551, 459] on span at bounding box center [545, 464] width 11 height 11
click at [684, 459] on span at bounding box center [681, 464] width 11 height 11
click at [639, 459] on span at bounding box center [637, 464] width 11 height 11
click at [36, 479] on icon at bounding box center [36, 484] width 9 height 11
click at [98, 547] on button "Редактировать" at bounding box center [87, 557] width 136 height 25
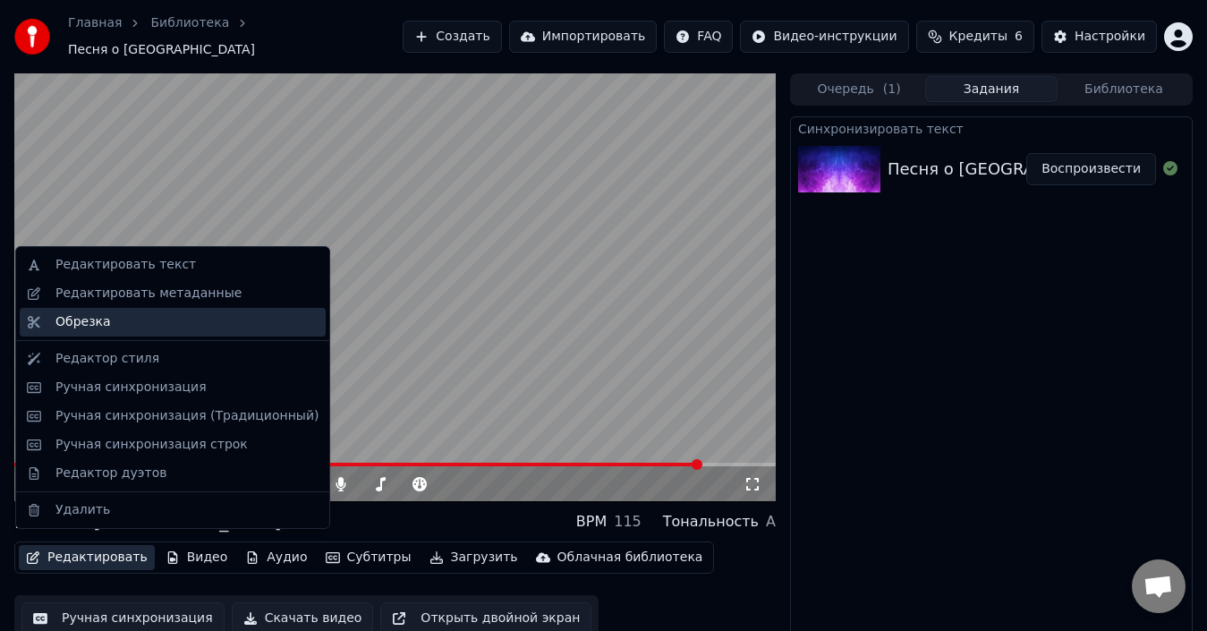
click at [114, 326] on div "Обрезка" at bounding box center [186, 322] width 263 height 18
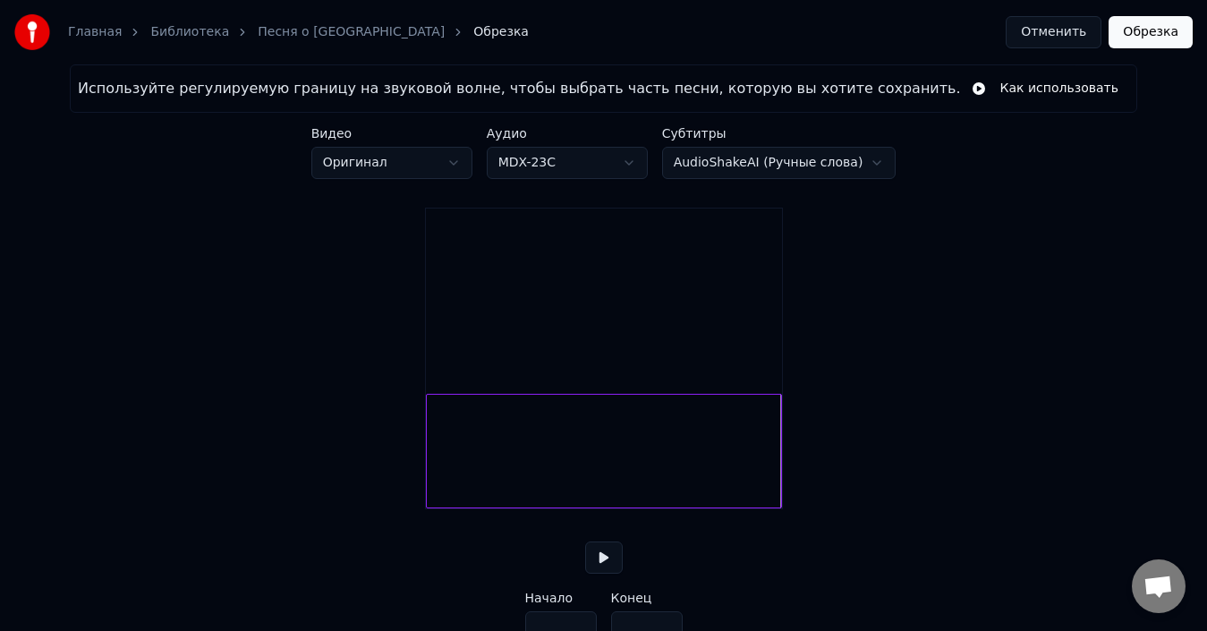
click at [1054, 21] on button "Отменить" at bounding box center [1054, 32] width 96 height 32
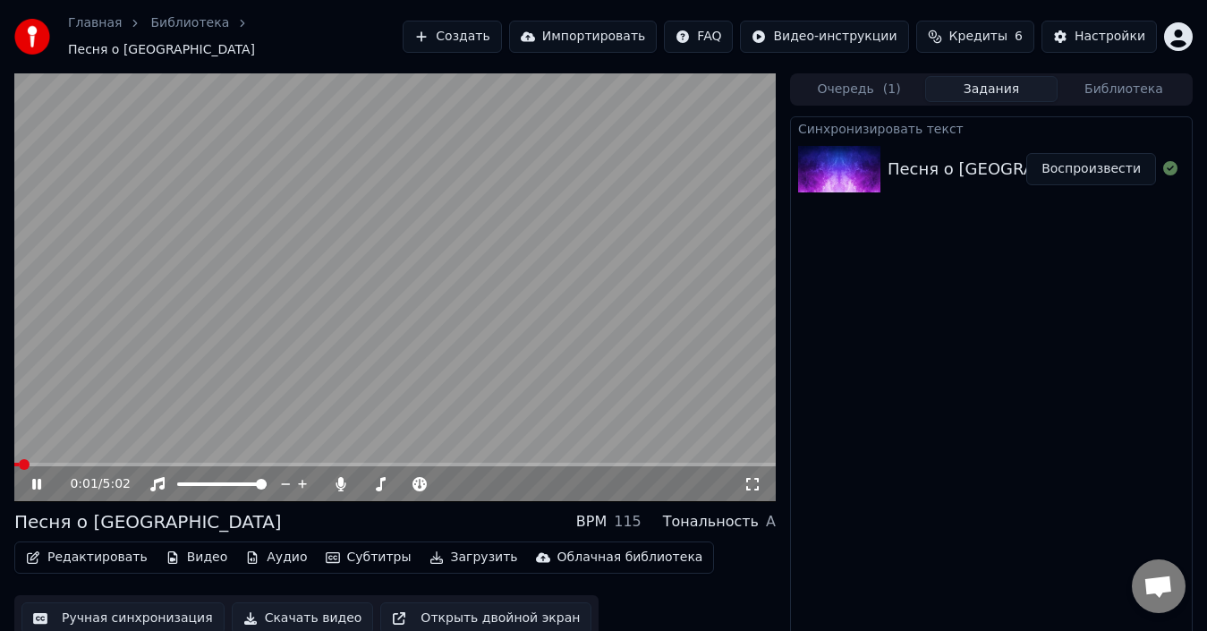
click at [397, 463] on span at bounding box center [394, 465] width 761 height 4
click at [475, 463] on span at bounding box center [394, 465] width 761 height 4
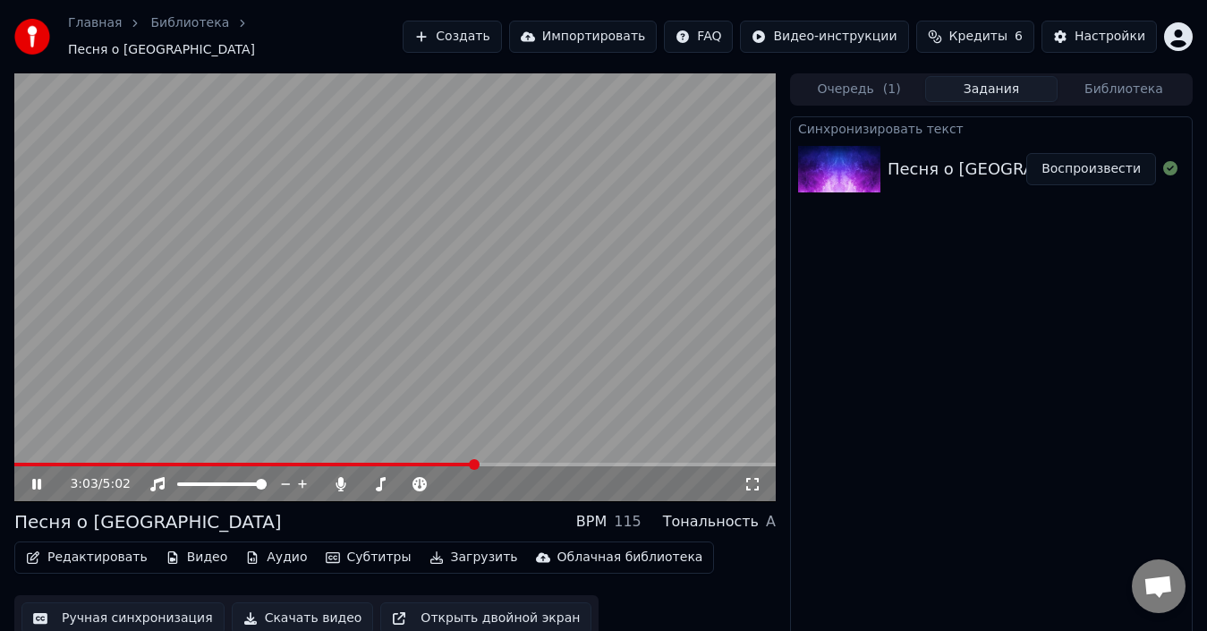
click at [511, 463] on span at bounding box center [394, 465] width 761 height 4
click at [556, 463] on span at bounding box center [394, 465] width 761 height 4
click at [369, 451] on video at bounding box center [394, 287] width 761 height 429
click at [369, 463] on span at bounding box center [290, 465] width 553 height 4
click at [285, 463] on span at bounding box center [191, 465] width 355 height 4
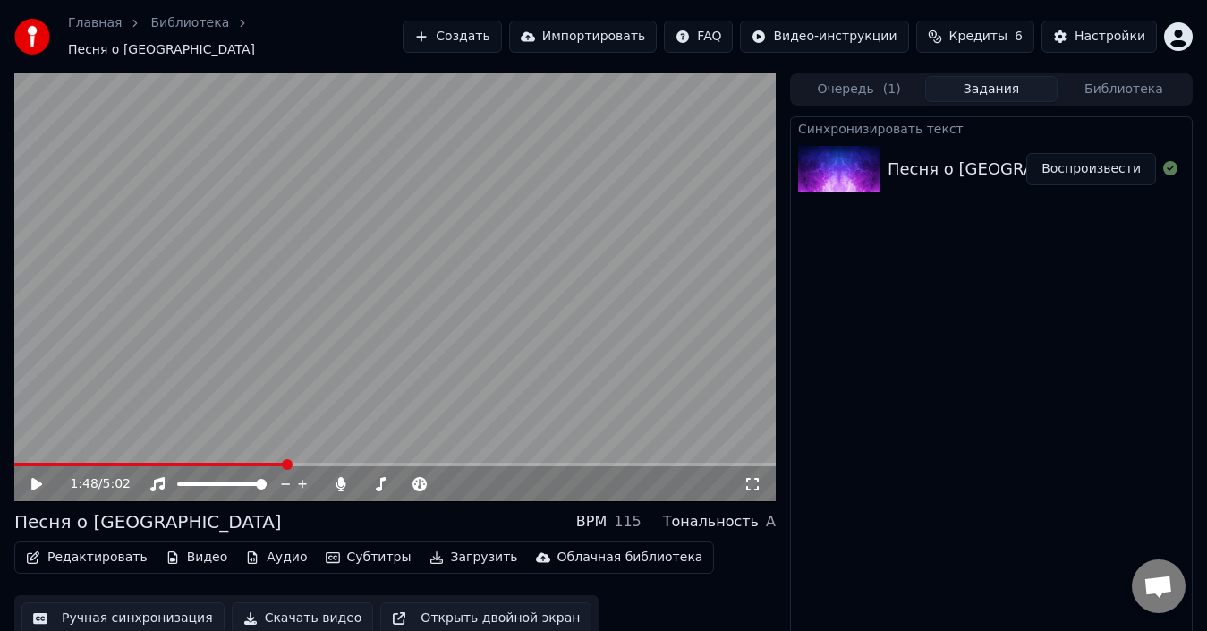
click at [251, 463] on span at bounding box center [150, 465] width 272 height 4
click at [37, 478] on icon at bounding box center [36, 484] width 11 height 13
click at [35, 480] on icon at bounding box center [36, 484] width 9 height 11
click at [431, 547] on button "Загрузить" at bounding box center [473, 557] width 103 height 25
click at [713, 580] on div "Редактировать Видео Аудио Субтитры Загрузить Облачная библиотека Ручная синхрон…" at bounding box center [394, 591] width 761 height 100
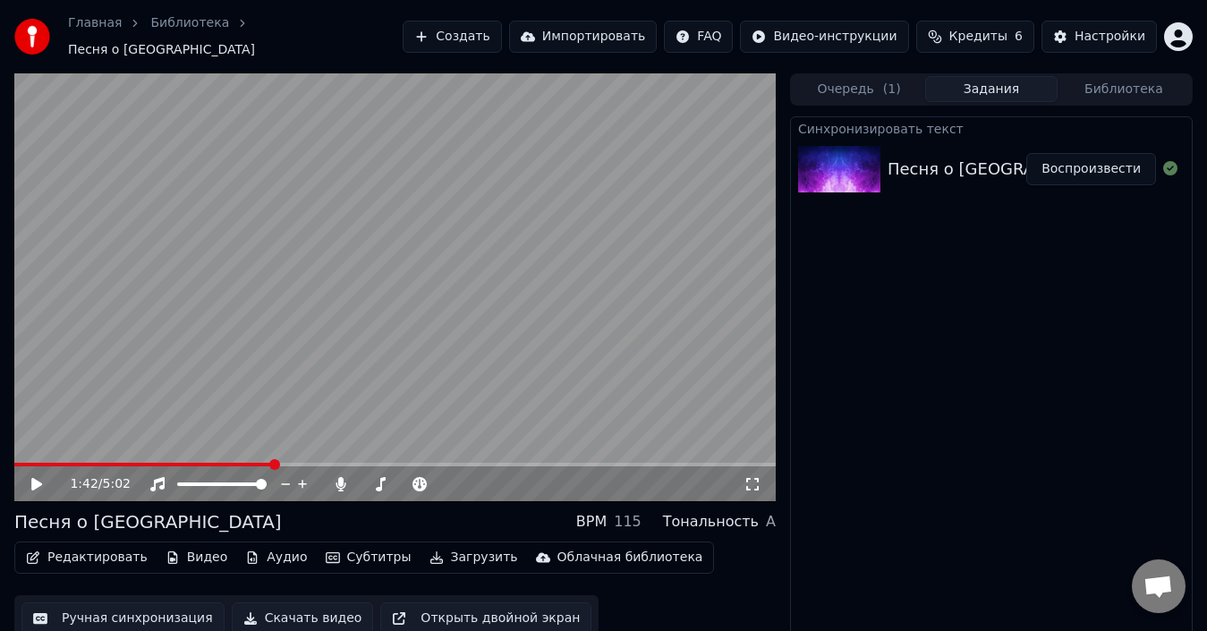
click at [449, 547] on button "Загрузить" at bounding box center [473, 557] width 103 height 25
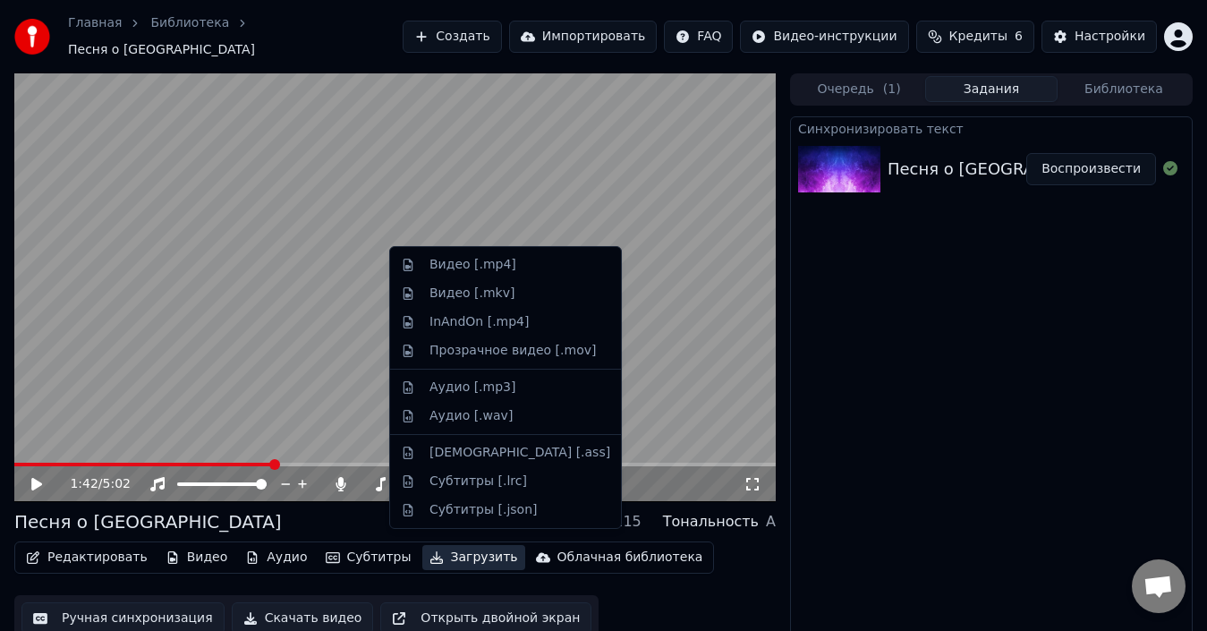
click at [972, 301] on div "Синхронизировать текст Песня о Петербурге Воспроизвести" at bounding box center [991, 384] width 403 height 536
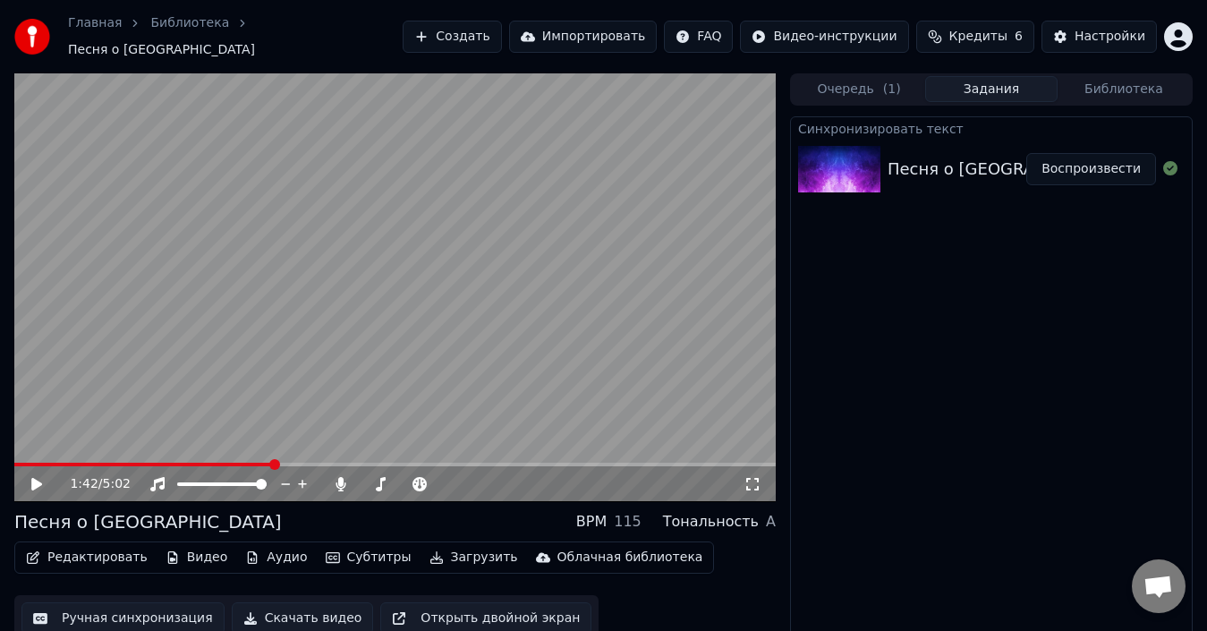
click at [612, 37] on button "Импортировать" at bounding box center [583, 37] width 149 height 32
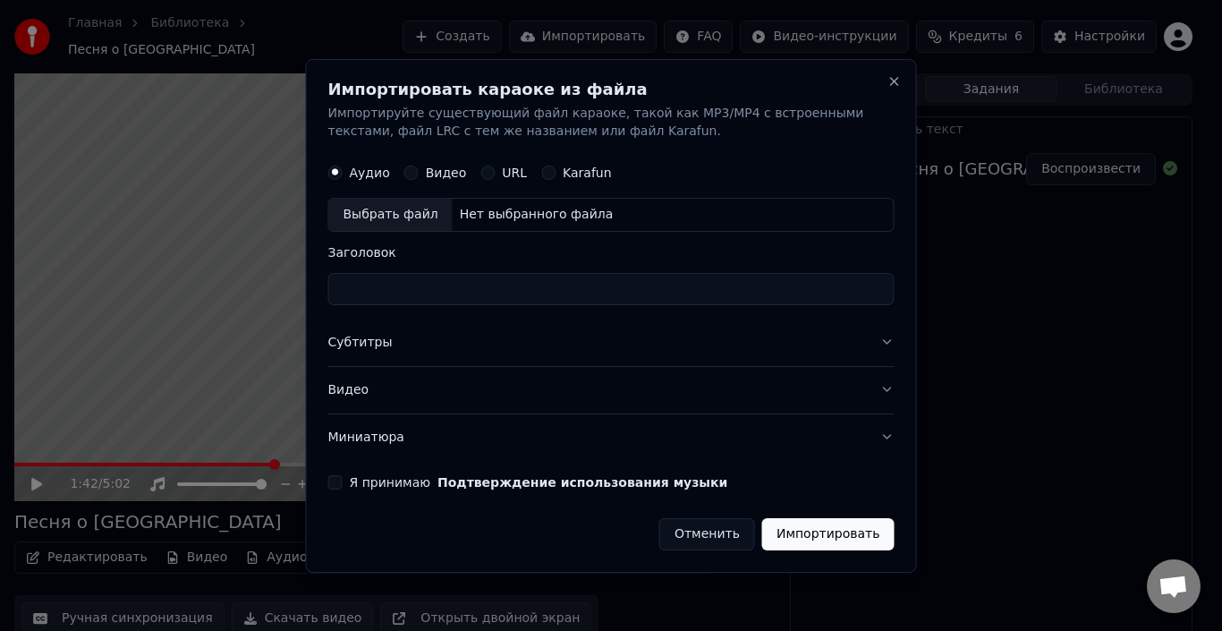
click at [433, 166] on label "Видео" at bounding box center [446, 172] width 41 height 13
click at [419, 166] on button "Видео" at bounding box center [411, 173] width 14 height 14
click at [893, 83] on button "Close" at bounding box center [895, 81] width 14 height 14
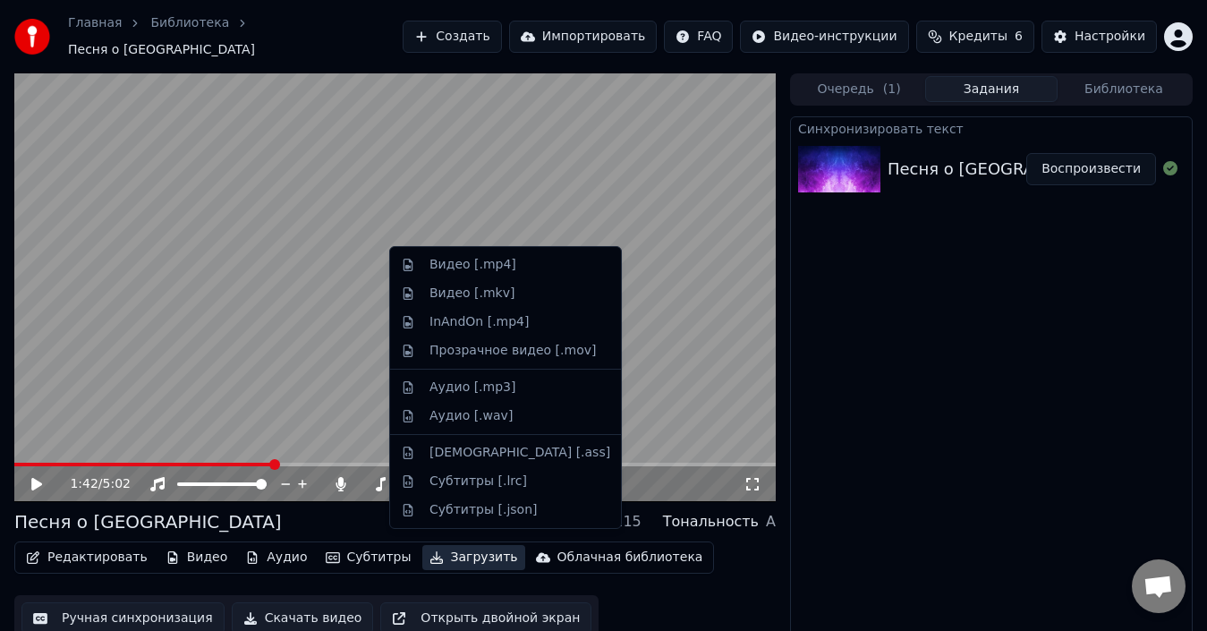
click at [446, 546] on button "Загрузить" at bounding box center [473, 557] width 103 height 25
click at [639, 598] on div "Редактировать Видео Аудио Субтитры Загрузить Облачная библиотека Ручная синхрон…" at bounding box center [394, 591] width 761 height 100
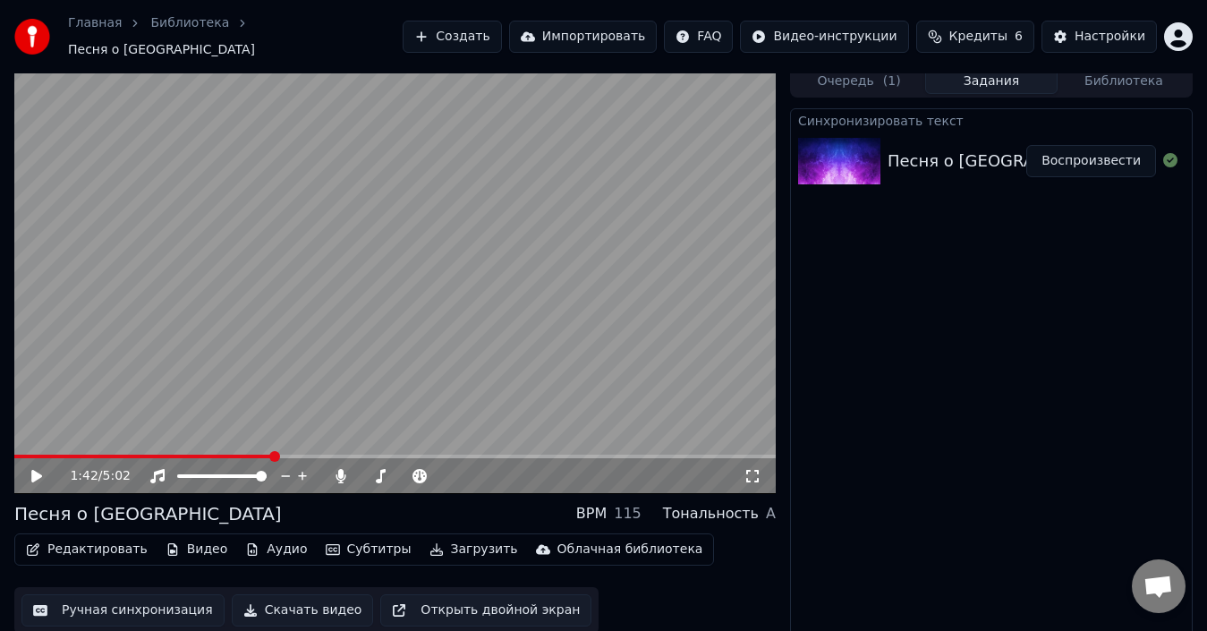
scroll to position [13, 0]
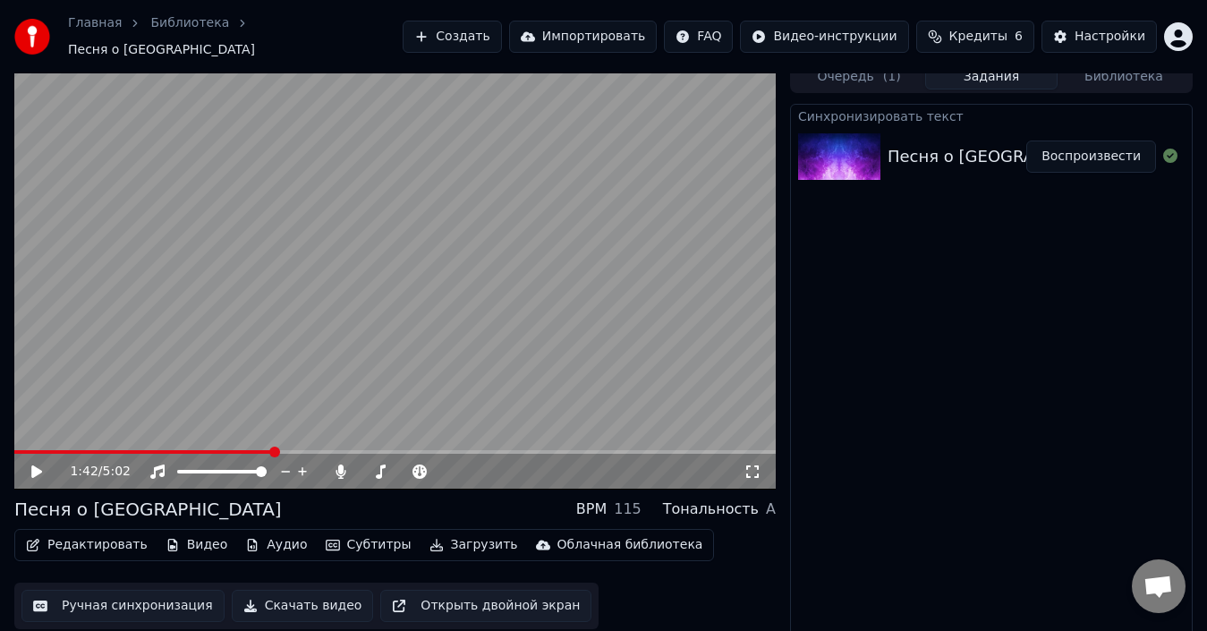
click at [429, 533] on button "Загрузить" at bounding box center [473, 544] width 103 height 25
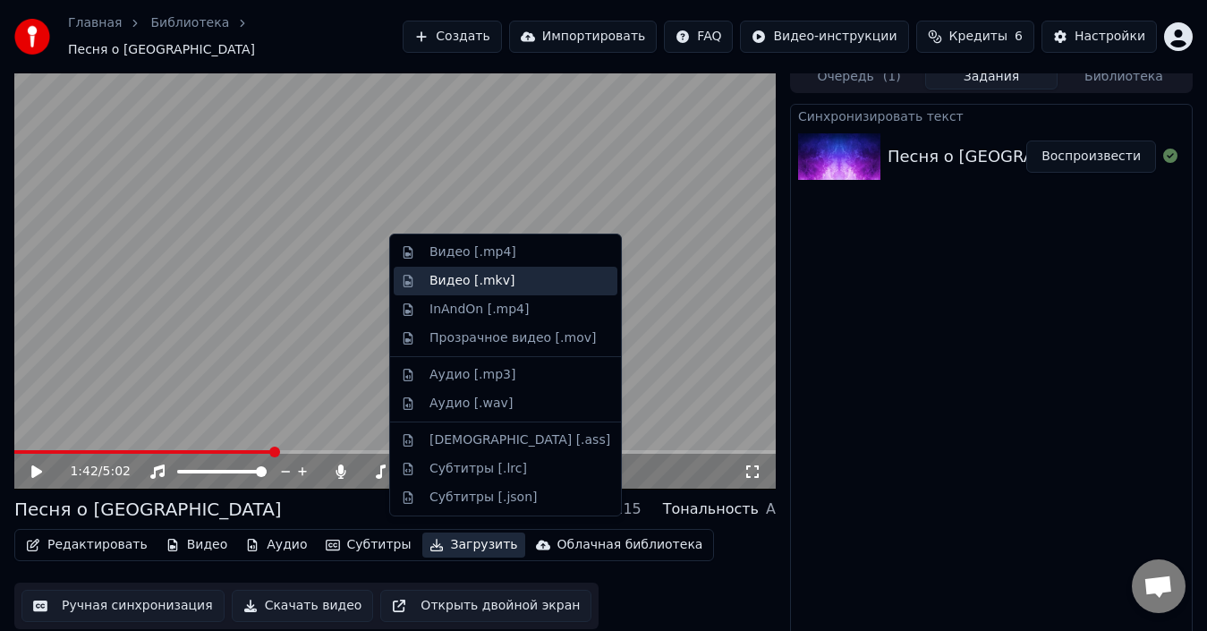
click at [515, 279] on div "Видео [.mkv]" at bounding box center [519, 281] width 181 height 18
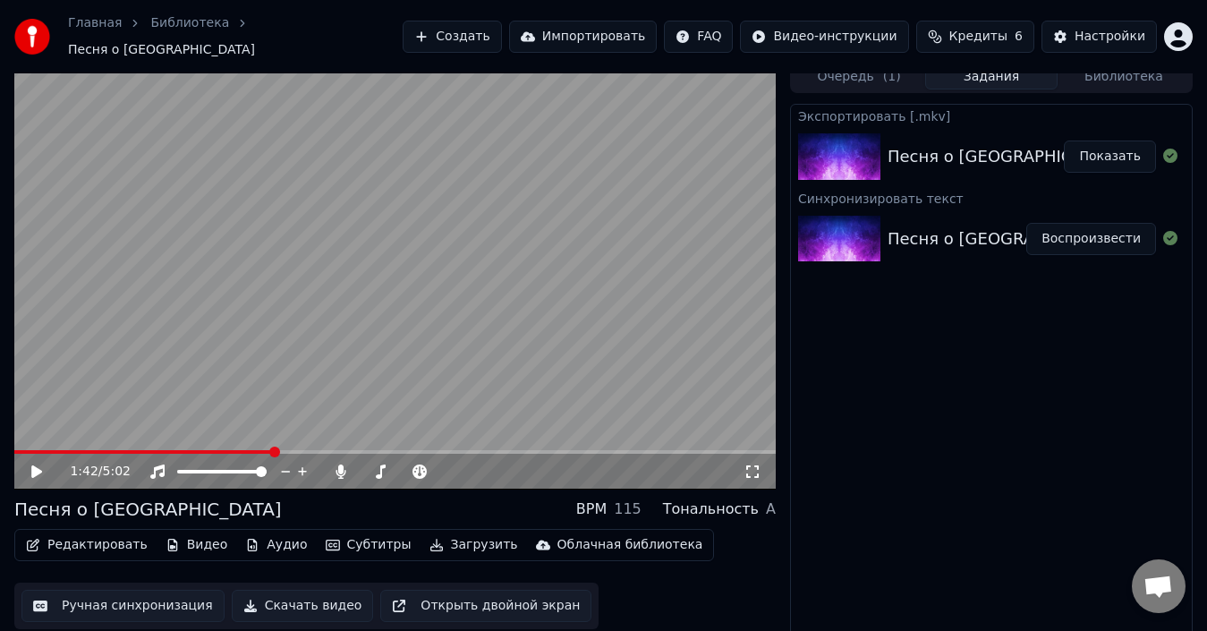
click at [1106, 146] on button "Показать" at bounding box center [1110, 156] width 92 height 32
click at [247, 499] on div "Песня о [GEOGRAPHIC_DATA] BPM 115 Тональность A" at bounding box center [394, 509] width 761 height 25
click at [299, 591] on button "Скачать видео" at bounding box center [303, 606] width 142 height 32
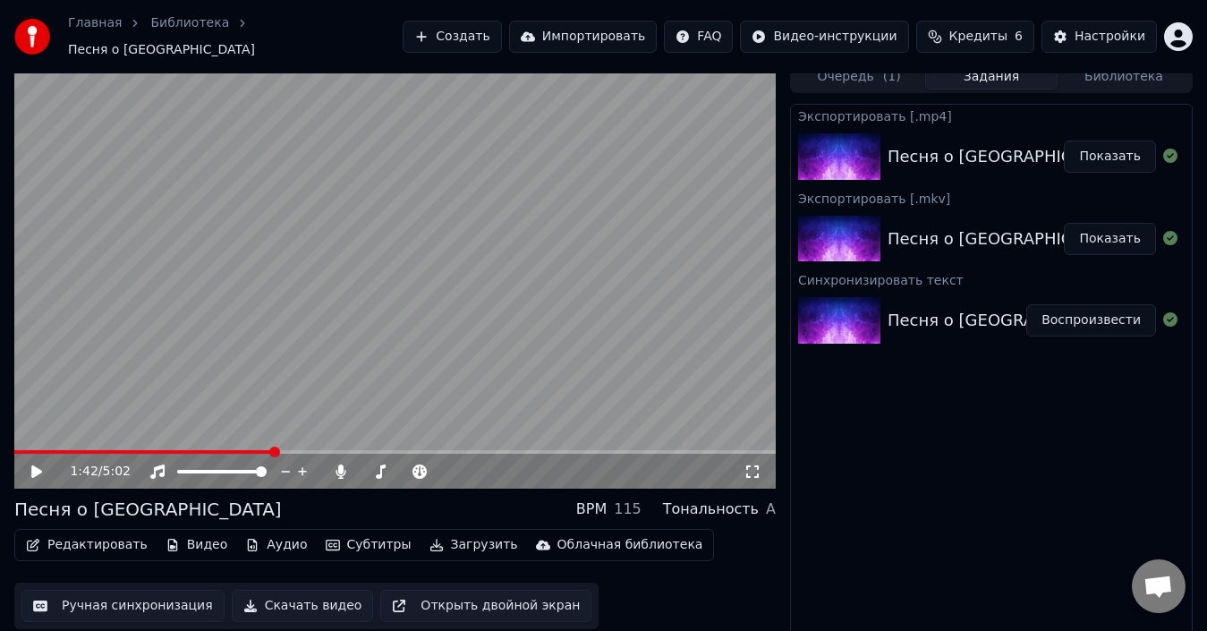
click at [1134, 147] on button "Показать" at bounding box center [1110, 156] width 92 height 32
